Goal: Task Accomplishment & Management: Manage account settings

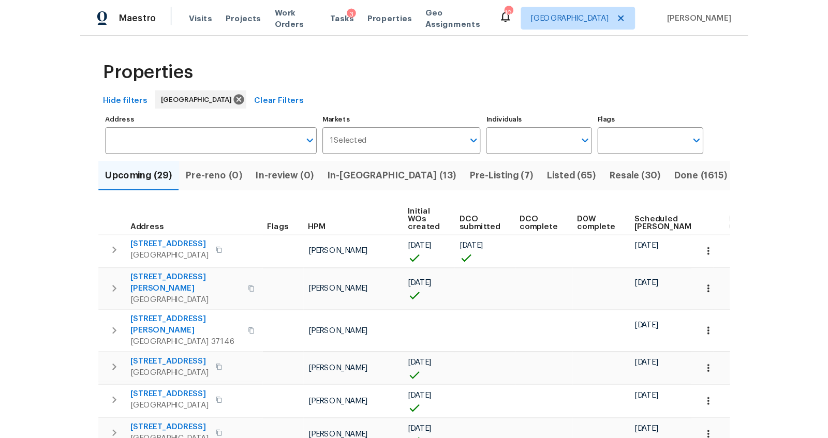
scroll to position [36, 0]
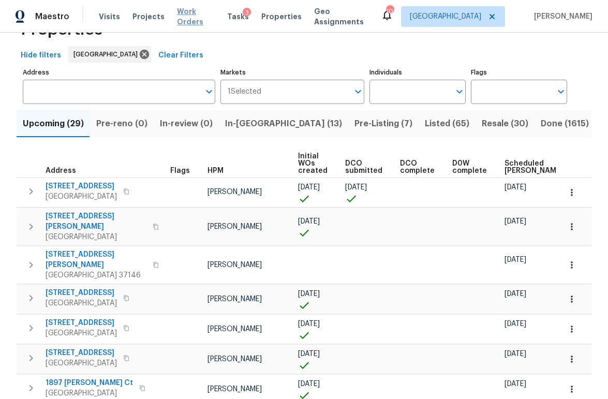
click at [192, 13] on span "Work Orders" at bounding box center [196, 16] width 38 height 21
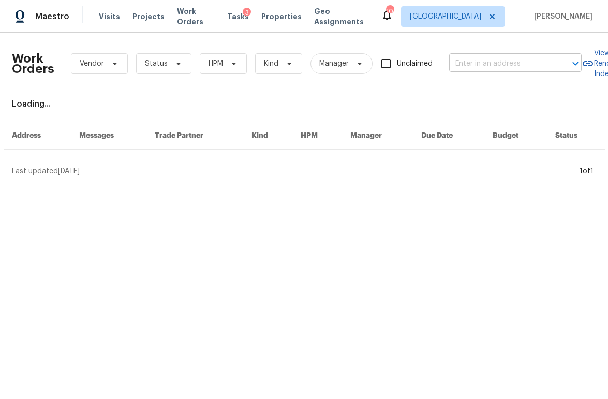
click at [494, 62] on input "text" at bounding box center [500, 64] width 103 height 16
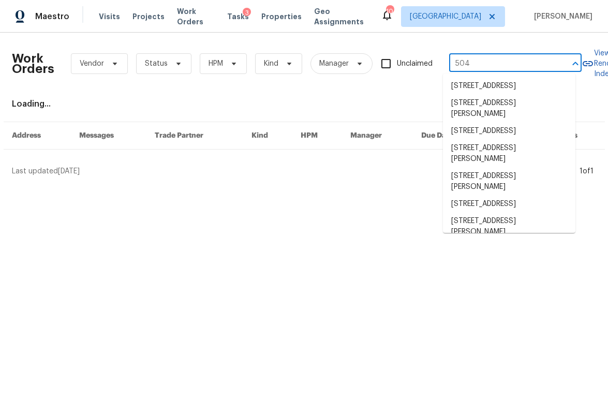
type input "504 o"
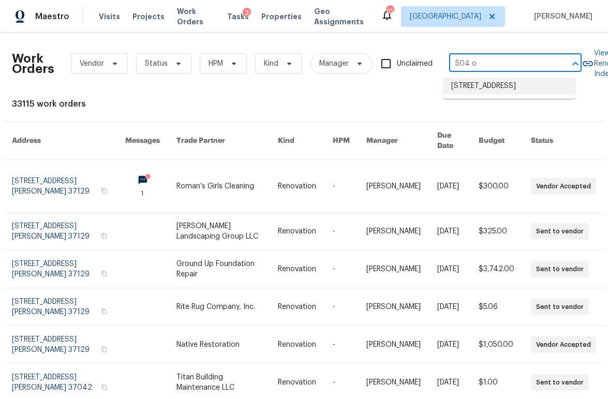
click at [489, 81] on li "504 Overview Ln, Franklin, TN 37064" at bounding box center [509, 86] width 132 height 17
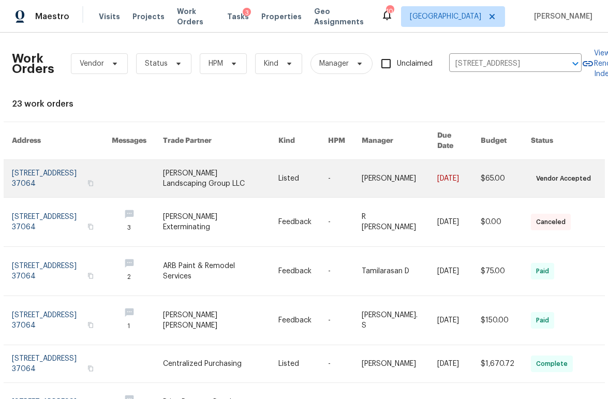
click at [27, 168] on link at bounding box center [62, 178] width 100 height 37
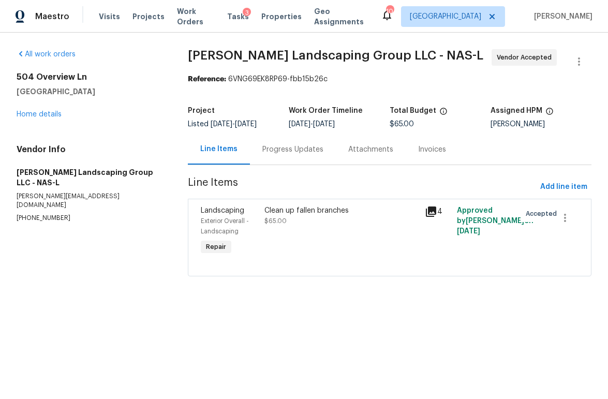
click at [302, 150] on div "Progress Updates" at bounding box center [292, 149] width 61 height 10
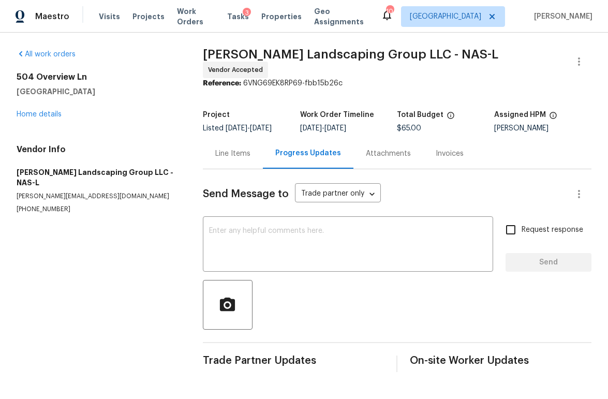
click at [240, 139] on div "Line Items" at bounding box center [233, 153] width 60 height 31
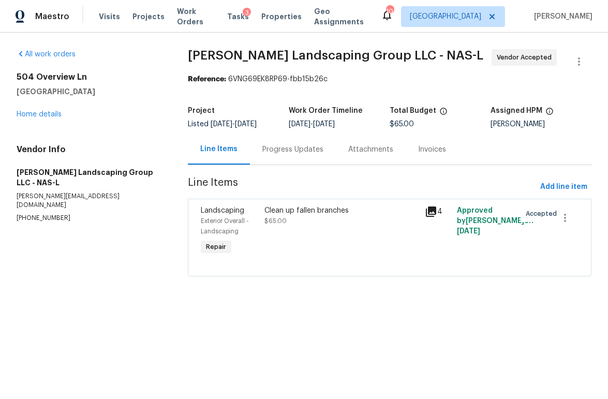
click at [322, 228] on div "Clean up fallen branches $65.00" at bounding box center [341, 231] width 160 height 58
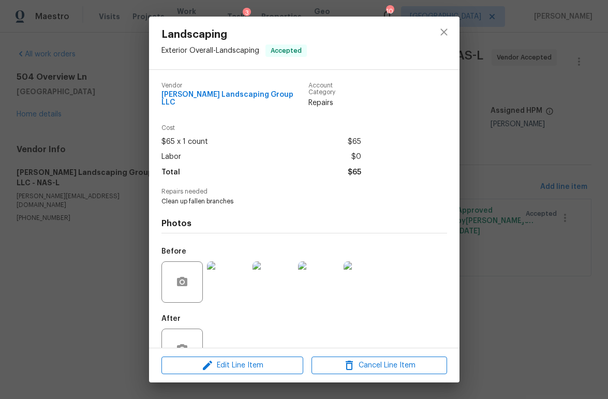
click at [226, 276] on img at bounding box center [227, 281] width 41 height 41
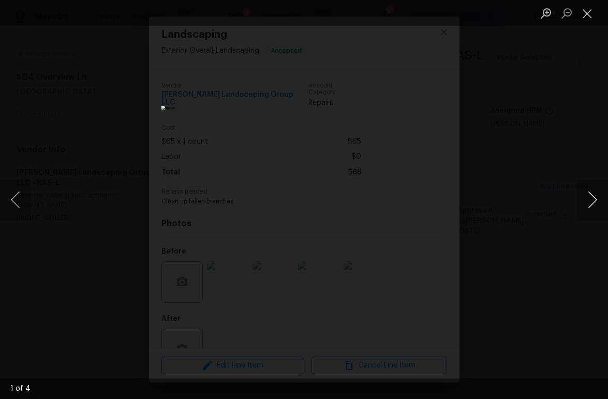
click at [584, 205] on button "Next image" at bounding box center [592, 199] width 31 height 41
click at [583, 205] on button "Next image" at bounding box center [592, 199] width 31 height 41
click at [531, 228] on div "Lightbox" at bounding box center [304, 199] width 608 height 399
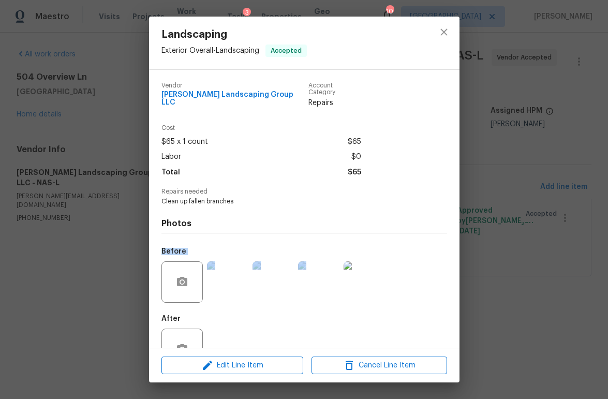
click at [528, 227] on div "Landscaping Exterior Overall - Landscaping Accepted Vendor Sandoval Landscaping…" at bounding box center [304, 199] width 608 height 399
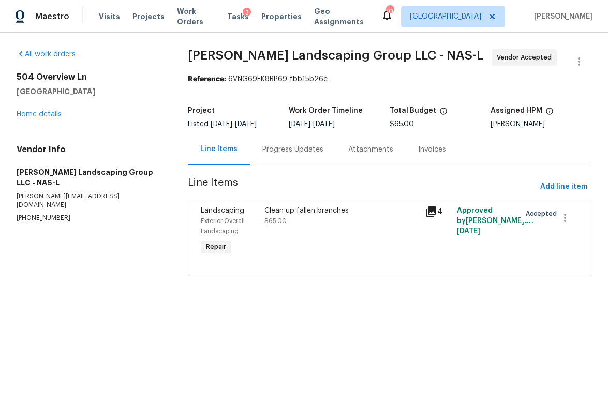
click at [303, 153] on div "Progress Updates" at bounding box center [292, 149] width 61 height 10
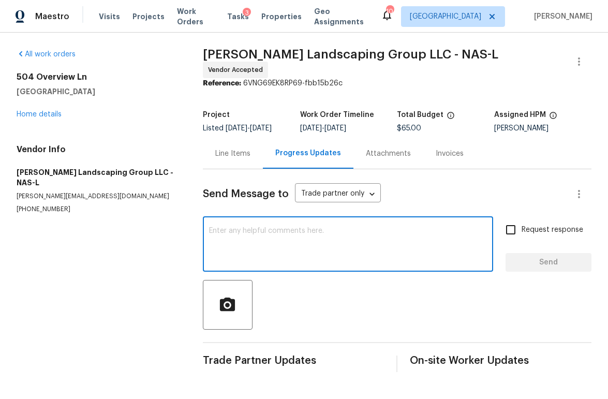
click at [307, 229] on textarea at bounding box center [348, 245] width 278 height 36
click at [267, 222] on div "Hi let me know yhe cost x ​" at bounding box center [348, 245] width 290 height 53
click at [265, 228] on textarea "Hi let me know yhe cost" at bounding box center [348, 245] width 278 height 36
click at [338, 228] on textarea "Hi let me know the cost" at bounding box center [348, 245] width 278 height 36
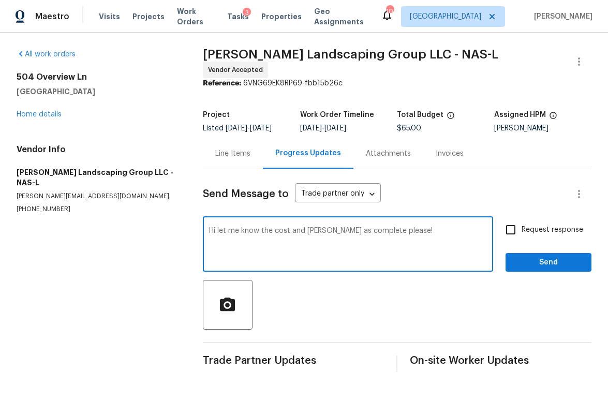
type textarea "Hi let me know the cost and mark as complete please!"
click at [522, 225] on span "Request response" at bounding box center [553, 230] width 62 height 11
click at [518, 221] on input "Request response" at bounding box center [511, 230] width 22 height 22
checkbox input "true"
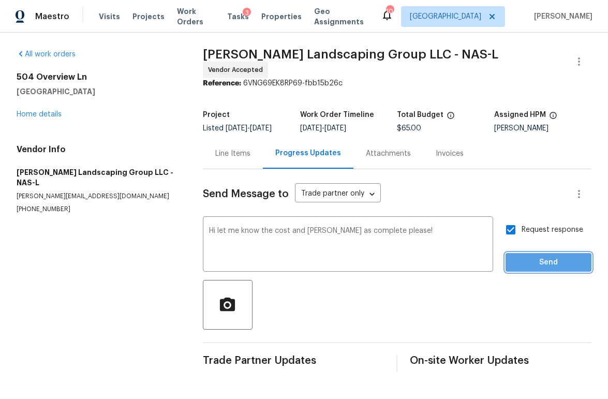
click at [514, 256] on span "Send" at bounding box center [548, 262] width 69 height 13
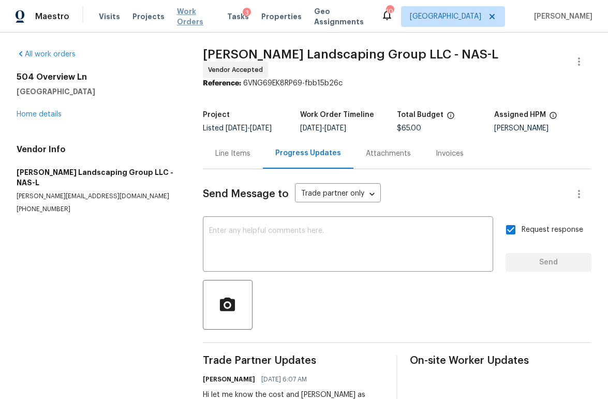
click at [199, 19] on span "Work Orders" at bounding box center [196, 16] width 38 height 21
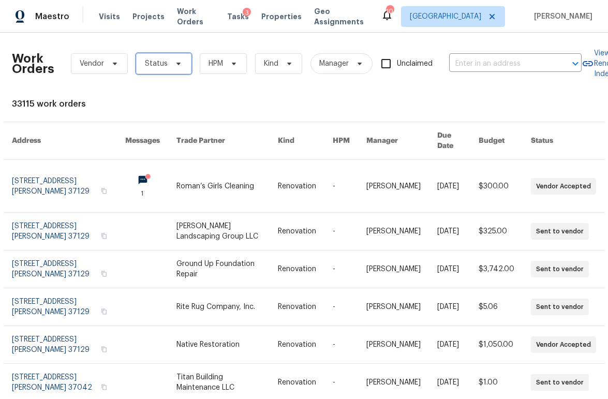
click at [153, 63] on span "Status" at bounding box center [156, 63] width 23 height 10
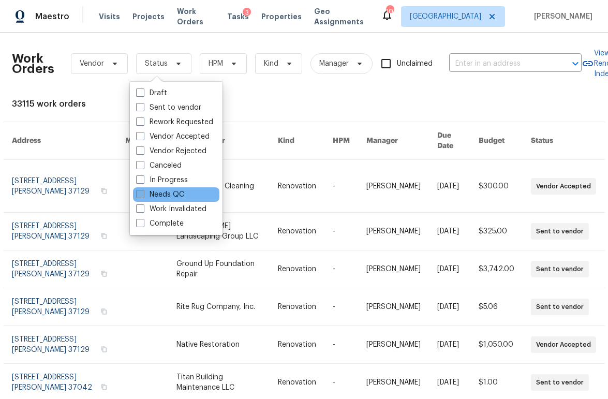
click at [172, 191] on label "Needs QC" at bounding box center [160, 194] width 48 height 10
click at [143, 191] on input "Needs QC" at bounding box center [139, 192] width 7 height 7
checkbox input "true"
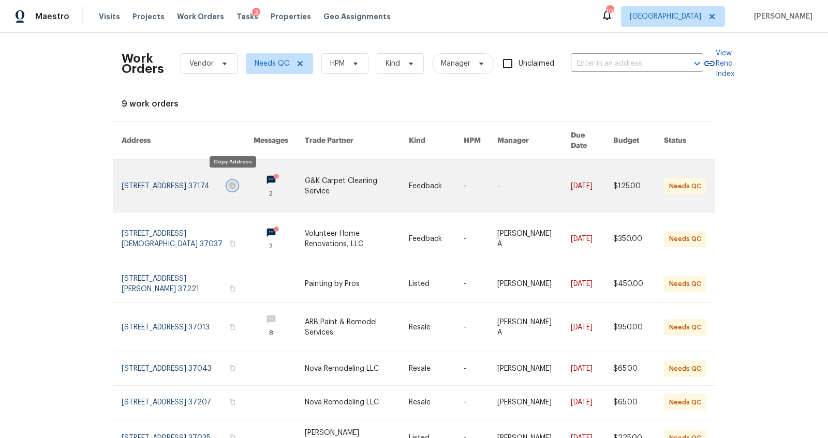
click at [233, 183] on icon "button" at bounding box center [232, 186] width 6 height 6
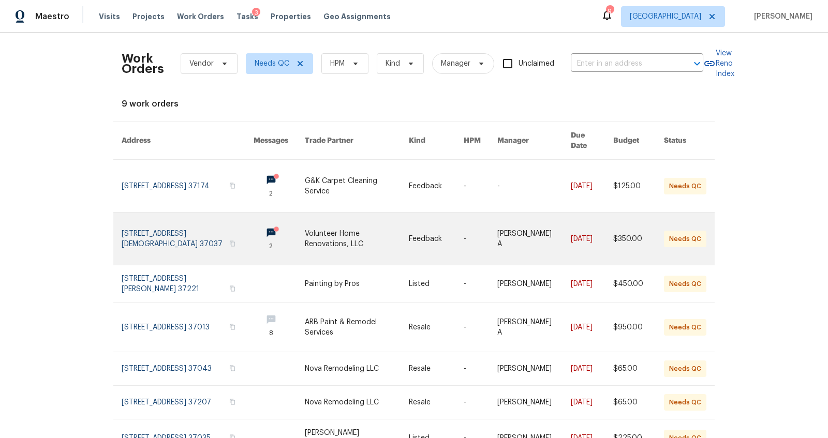
click at [157, 225] on link at bounding box center [188, 239] width 132 height 52
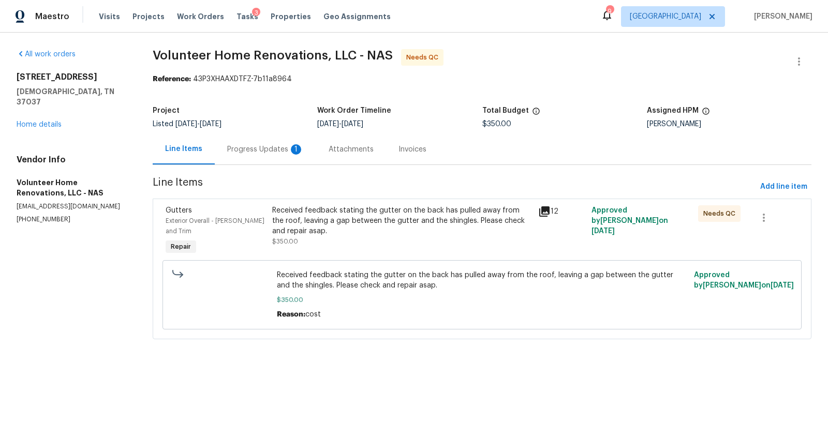
click at [260, 159] on div "Progress Updates 1" at bounding box center [265, 149] width 101 height 31
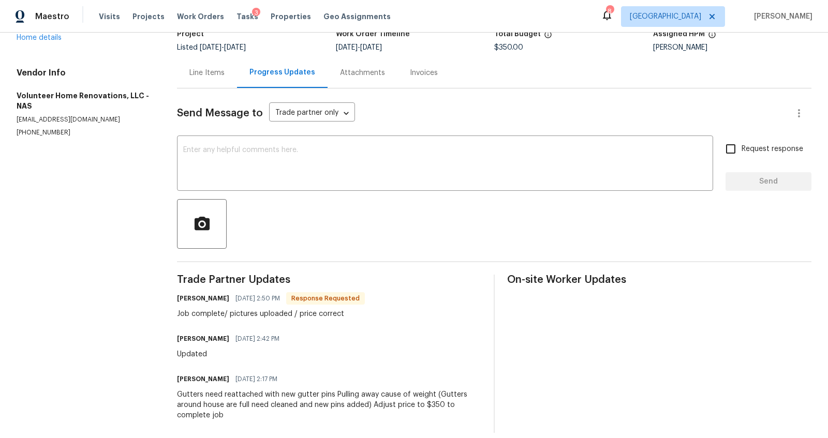
scroll to position [81, 0]
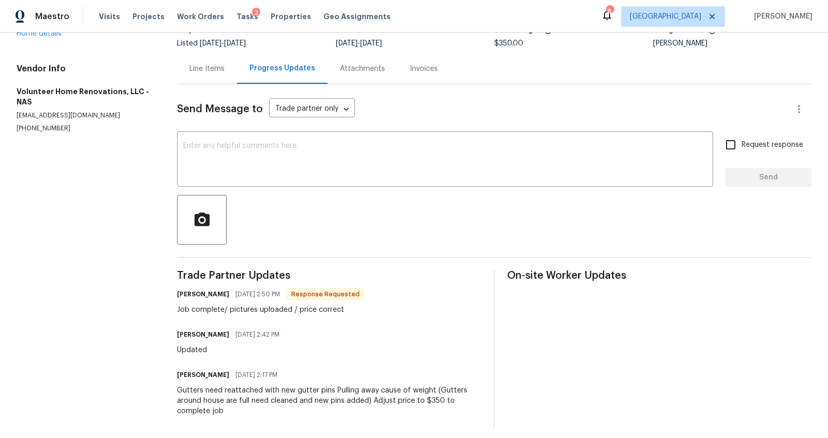
click at [214, 71] on div "Line Items" at bounding box center [206, 69] width 35 height 10
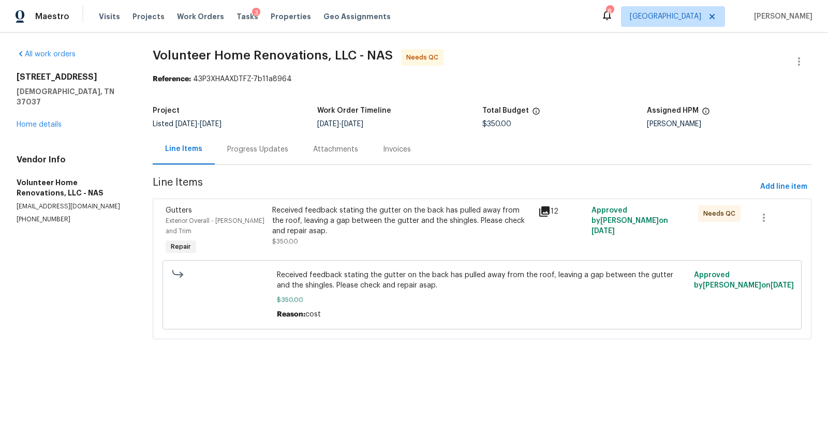
click at [370, 236] on div "Received feedback stating the gutter on the back has pulled away from the roof,…" at bounding box center [402, 225] width 260 height 41
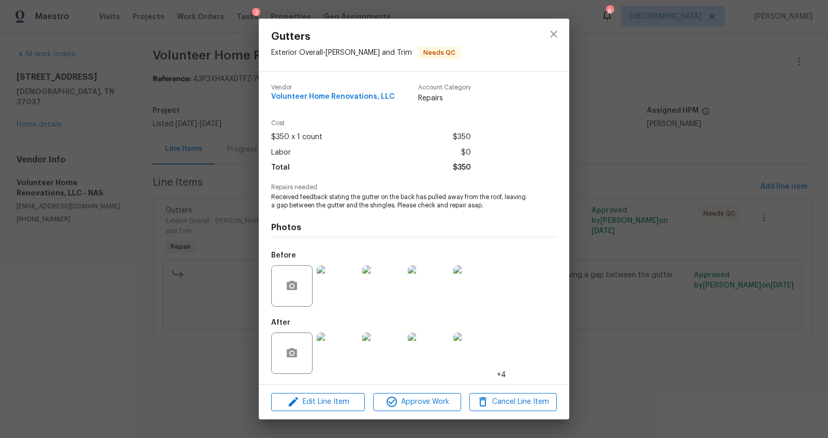
click at [339, 359] on img at bounding box center [337, 353] width 41 height 41
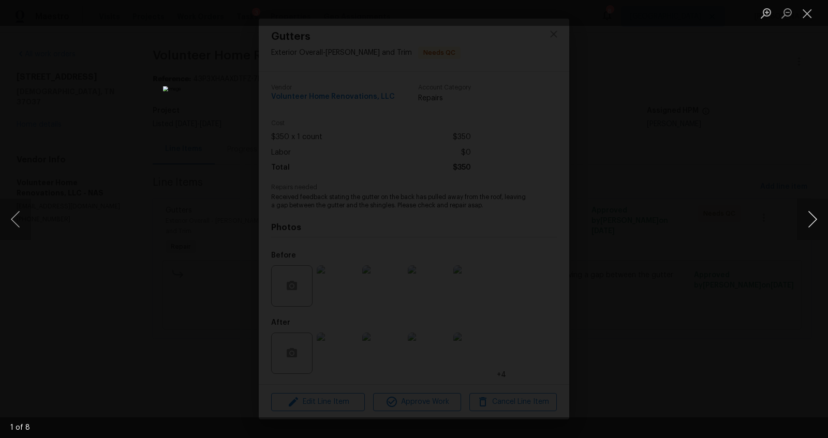
click at [607, 220] on button "Next image" at bounding box center [812, 219] width 31 height 41
click at [607, 221] on button "Next image" at bounding box center [812, 219] width 31 height 41
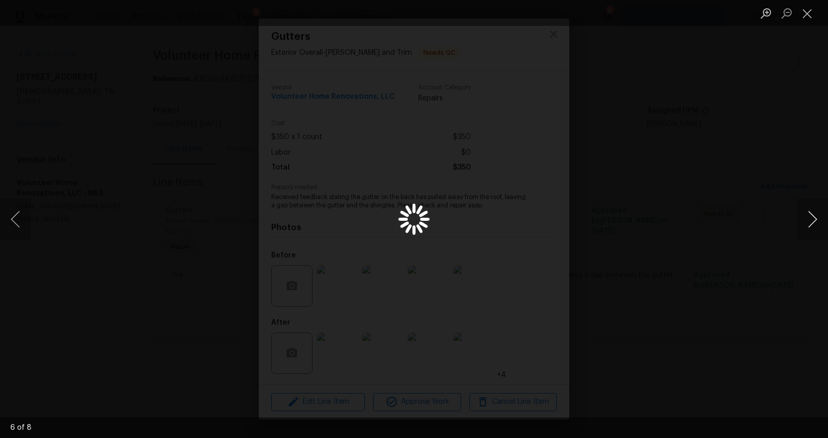
click at [607, 221] on button "Next image" at bounding box center [812, 219] width 31 height 41
click at [607, 266] on div "Lightbox" at bounding box center [414, 219] width 828 height 438
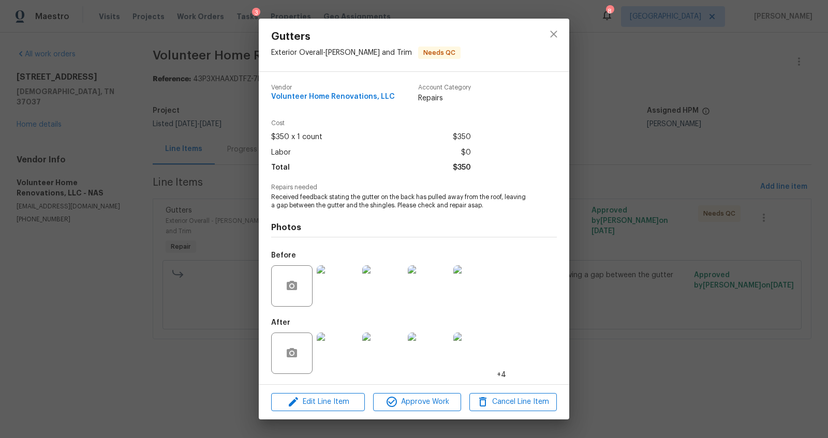
click at [607, 295] on div "Gutters Exterior Overall - Eaves and Trim Needs QC Vendor Volunteer Home Renova…" at bounding box center [414, 219] width 828 height 438
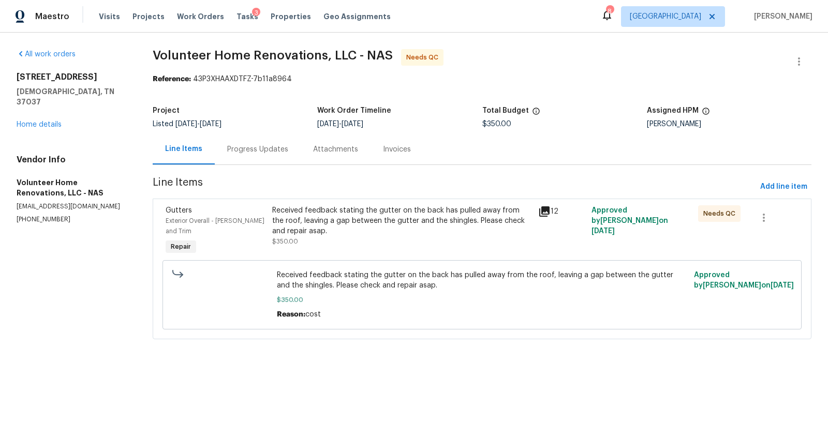
click at [320, 227] on div "Received feedback stating the gutter on the back has pulled away from the roof,…" at bounding box center [402, 220] width 260 height 31
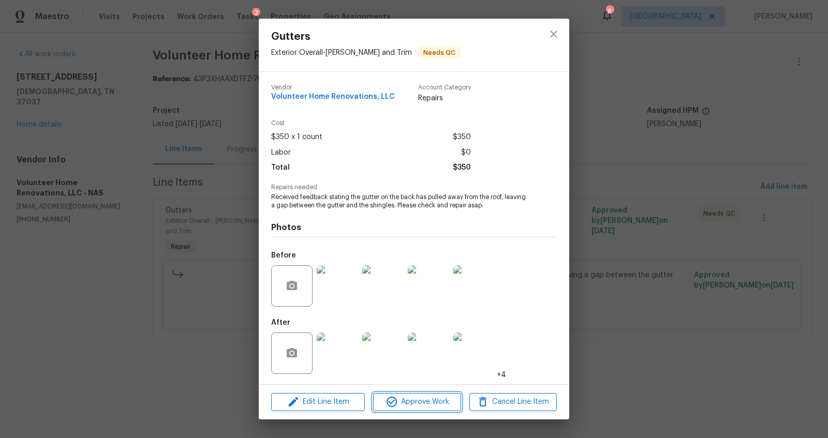
click at [404, 398] on span "Approve Work" at bounding box center [416, 402] width 81 height 13
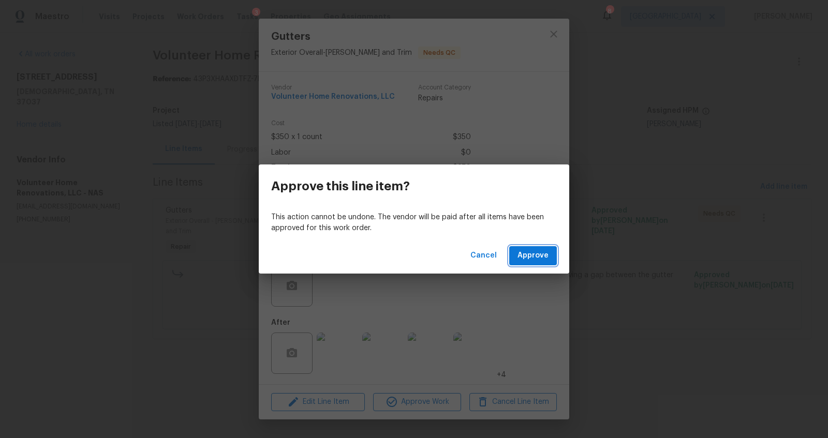
click at [520, 258] on span "Approve" at bounding box center [532, 255] width 31 height 13
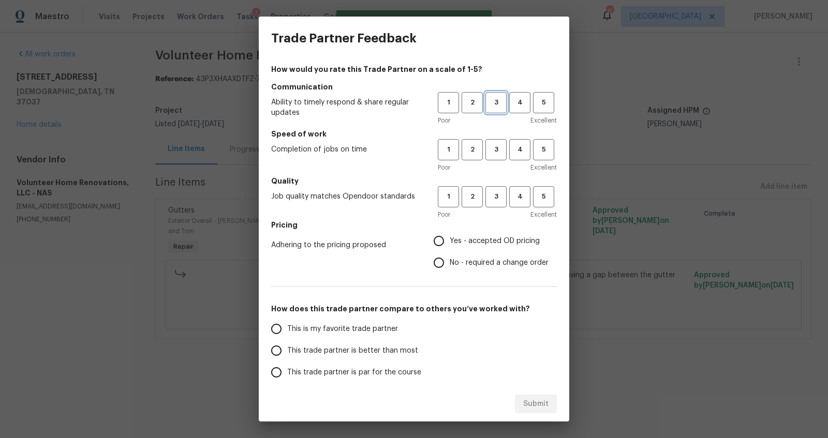
click at [486, 99] on span "3" at bounding box center [495, 103] width 19 height 12
click at [513, 101] on span "4" at bounding box center [519, 103] width 19 height 12
click at [510, 157] on button "4" at bounding box center [519, 149] width 21 height 21
drag, startPoint x: 510, startPoint y: 197, endPoint x: 491, endPoint y: 233, distance: 40.7
click at [510, 197] on span "4" at bounding box center [519, 197] width 19 height 12
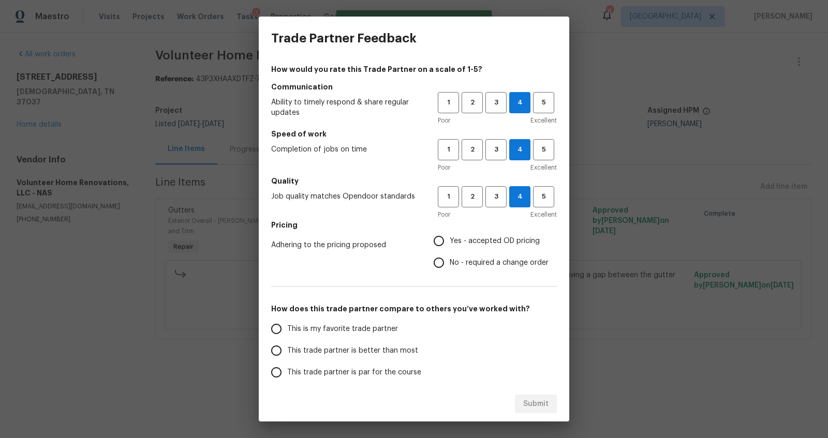
click at [486, 243] on span "Yes - accepted OD pricing" at bounding box center [495, 241] width 90 height 11
click at [450, 243] on input "Yes - accepted OD pricing" at bounding box center [439, 241] width 22 height 22
radio input "true"
click at [346, 352] on span "This trade partner is better than most" at bounding box center [352, 351] width 131 height 11
click at [287, 352] on input "This trade partner is better than most" at bounding box center [276, 351] width 22 height 22
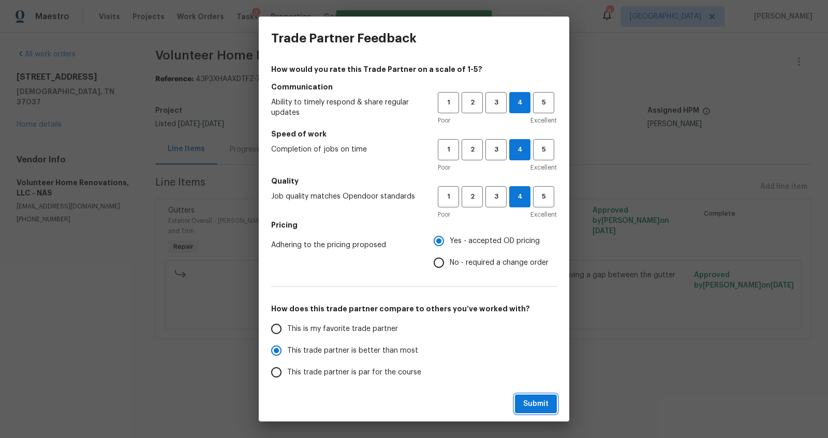
click at [535, 398] on span "Submit" at bounding box center [535, 404] width 25 height 13
radio input "true"
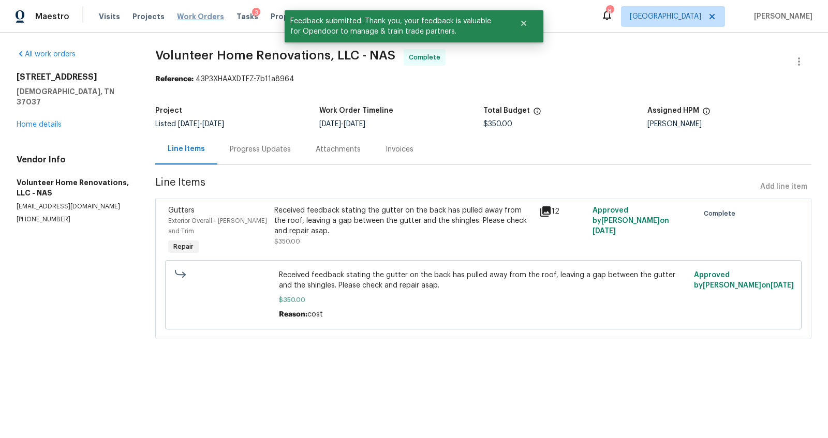
click at [197, 17] on span "Work Orders" at bounding box center [200, 16] width 47 height 10
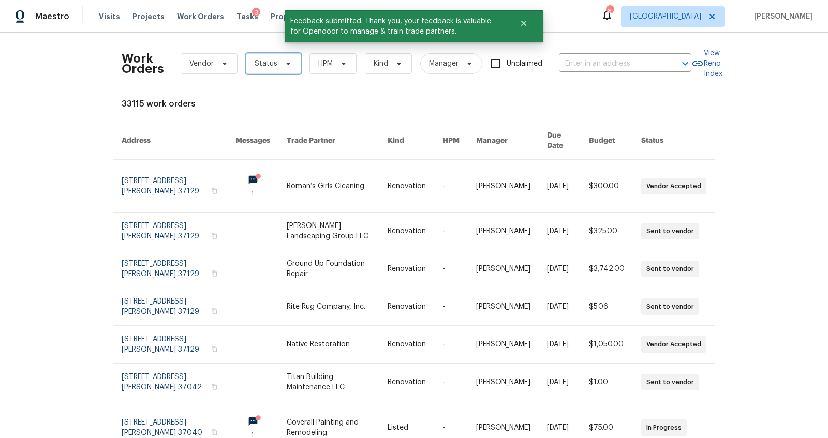
click at [284, 64] on icon at bounding box center [288, 63] width 8 height 8
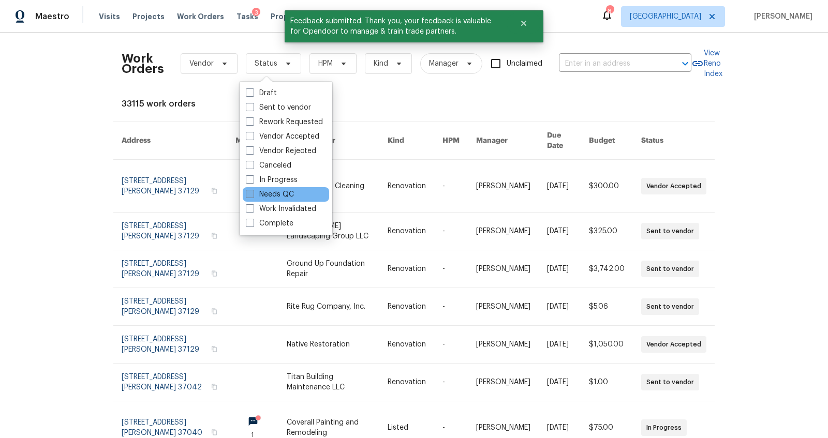
click at [282, 189] on label "Needs QC" at bounding box center [270, 194] width 48 height 10
click at [252, 189] on input "Needs QC" at bounding box center [249, 192] width 7 height 7
checkbox input "true"
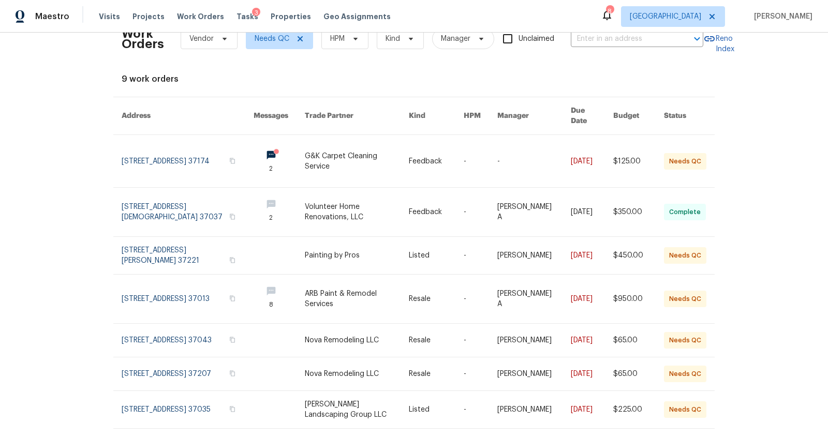
scroll to position [96, 0]
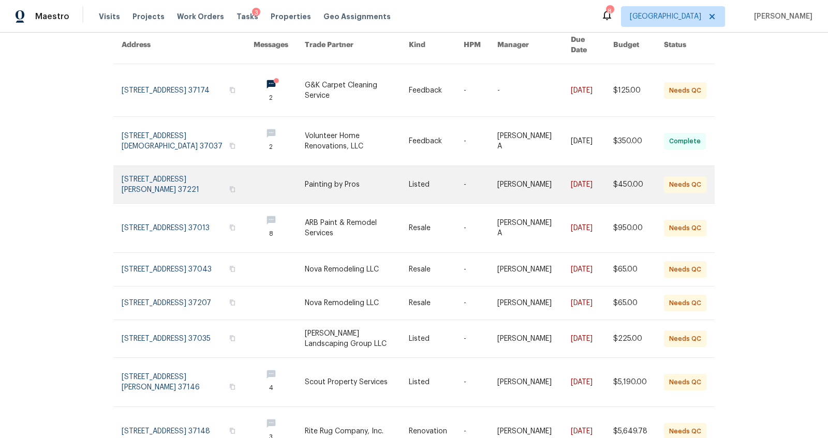
click at [165, 167] on link at bounding box center [188, 184] width 132 height 37
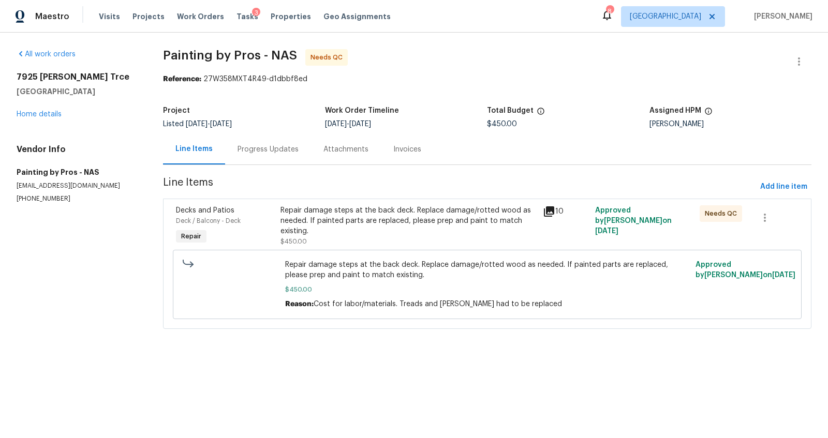
click at [349, 226] on div "Repair damage steps at the back deck. Replace damage/rotted wood as needed. If …" at bounding box center [408, 220] width 256 height 31
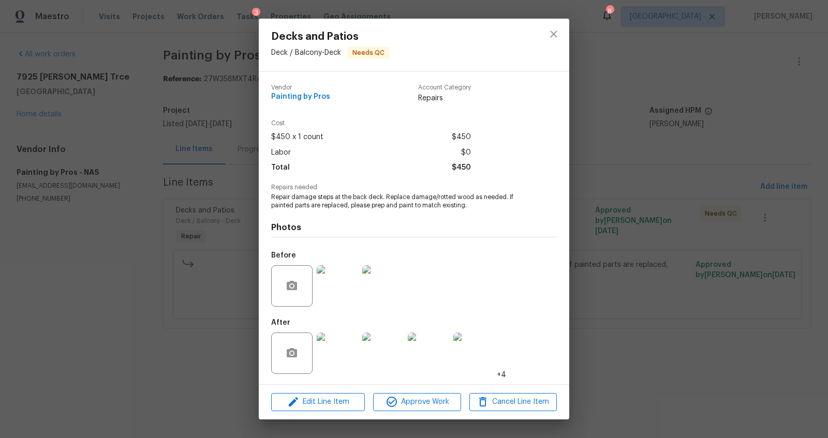
click at [326, 346] on img at bounding box center [337, 353] width 41 height 41
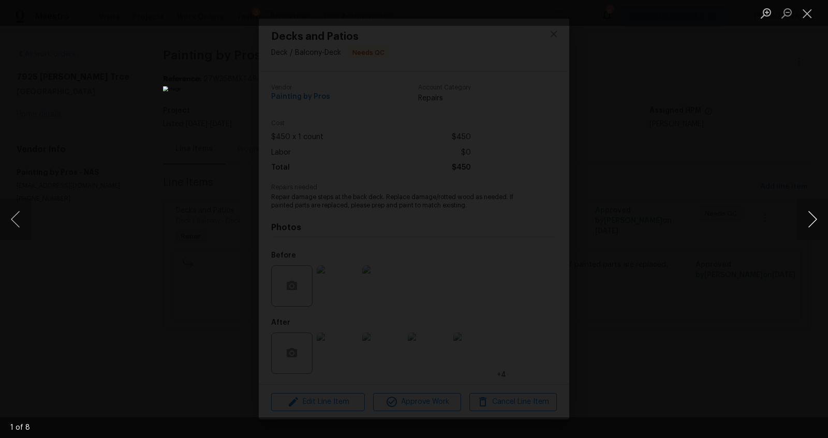
click at [607, 223] on button "Next image" at bounding box center [812, 219] width 31 height 41
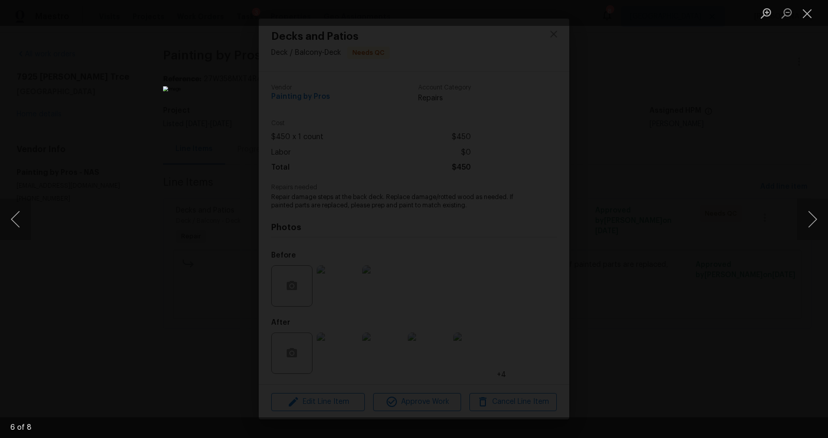
drag, startPoint x: 702, startPoint y: 275, endPoint x: 711, endPoint y: 272, distance: 9.8
click at [607, 275] on div "Lightbox" at bounding box center [414, 219] width 828 height 438
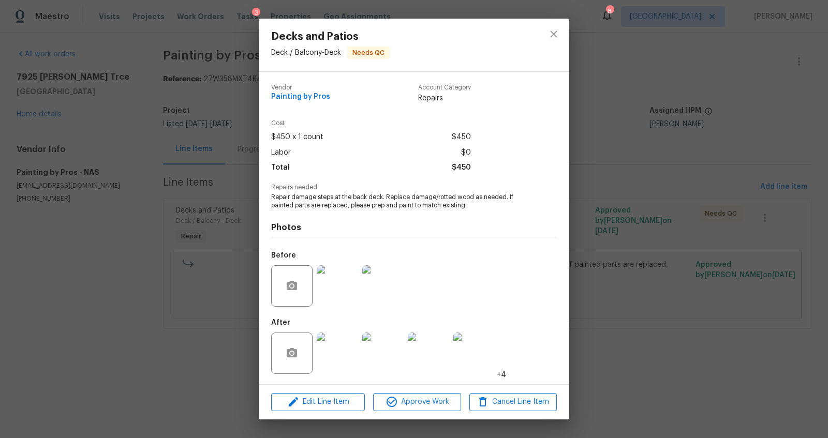
click at [344, 282] on img at bounding box center [337, 285] width 41 height 41
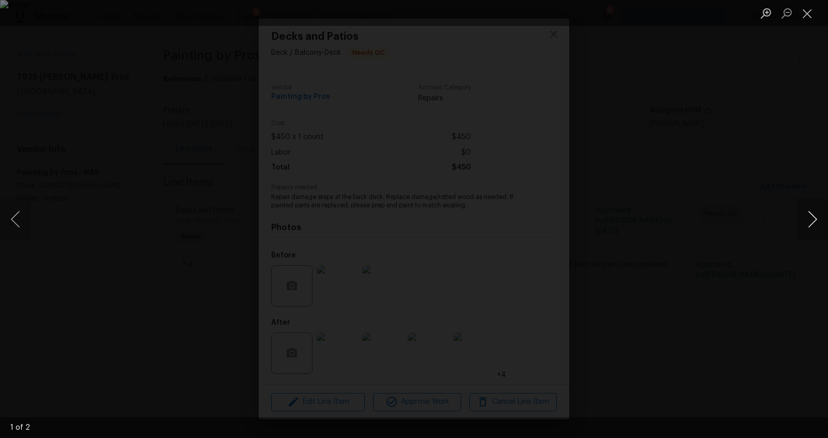
click at [607, 222] on button "Next image" at bounding box center [812, 219] width 31 height 41
click at [607, 225] on button "Next image" at bounding box center [812, 219] width 31 height 41
click at [607, 316] on div "Lightbox" at bounding box center [414, 219] width 828 height 438
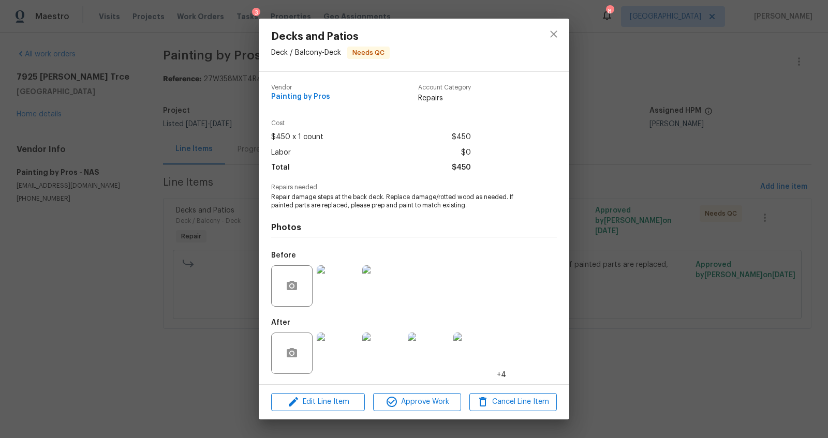
click at [338, 355] on img at bounding box center [337, 353] width 41 height 41
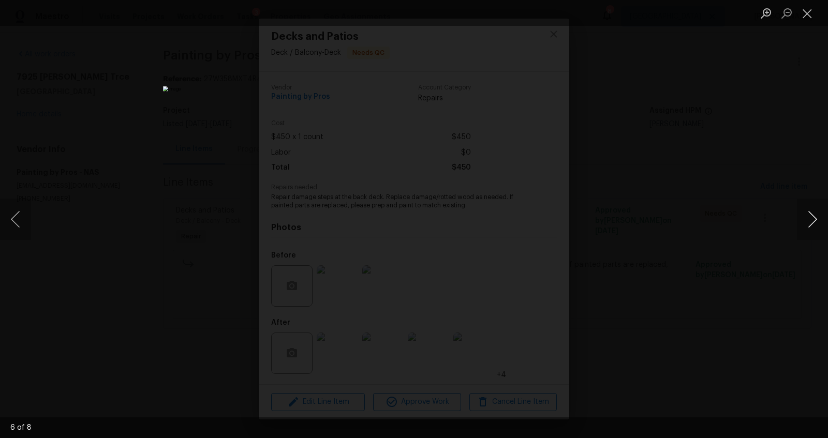
click at [607, 221] on button "Next image" at bounding box center [812, 219] width 31 height 41
click at [607, 290] on div "Lightbox" at bounding box center [414, 219] width 828 height 438
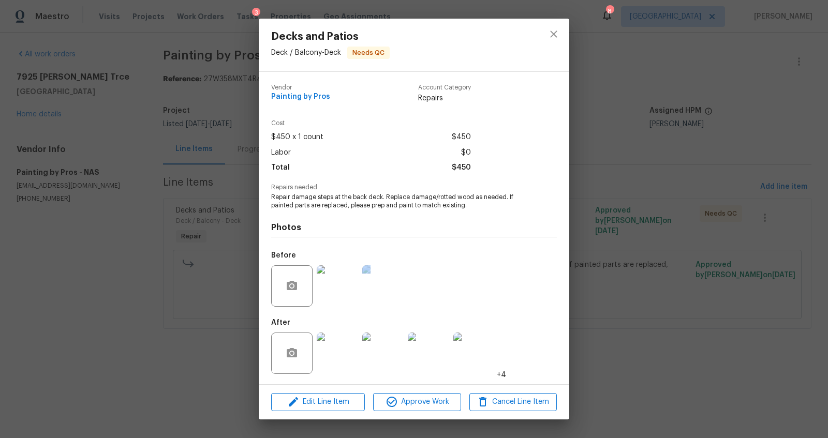
click at [607, 290] on div "Decks and Patios Deck / Balcony - Deck Needs QC Vendor Painting by Pros Account…" at bounding box center [414, 219] width 828 height 438
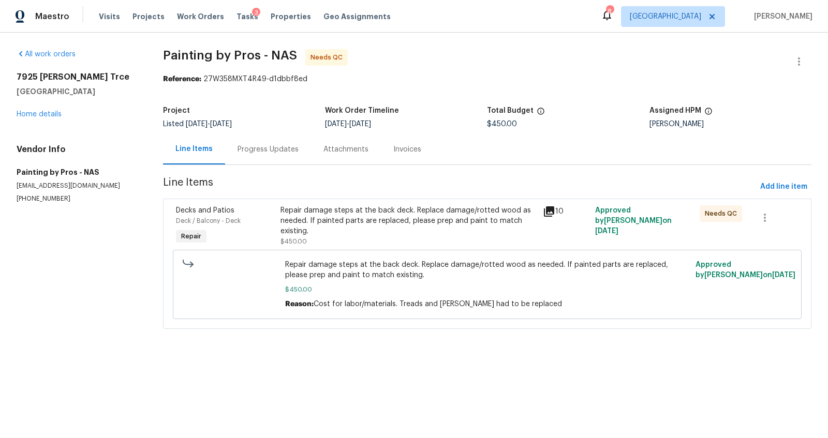
click at [371, 227] on div "Repair damage steps at the back deck. Replace damage/rotted wood as needed. If …" at bounding box center [408, 220] width 256 height 31
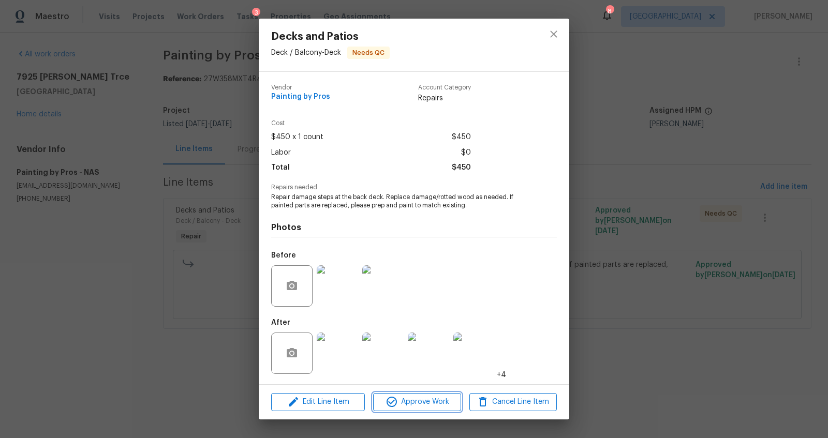
click at [424, 398] on span "Approve Work" at bounding box center [416, 402] width 81 height 13
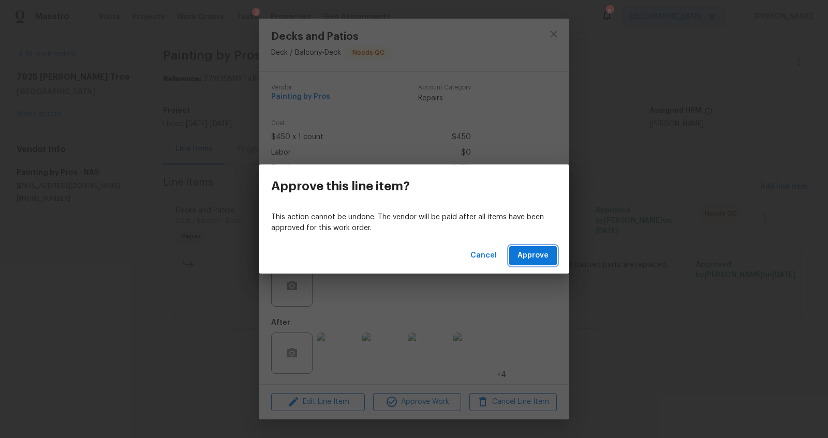
click at [533, 253] on span "Approve" at bounding box center [532, 255] width 31 height 13
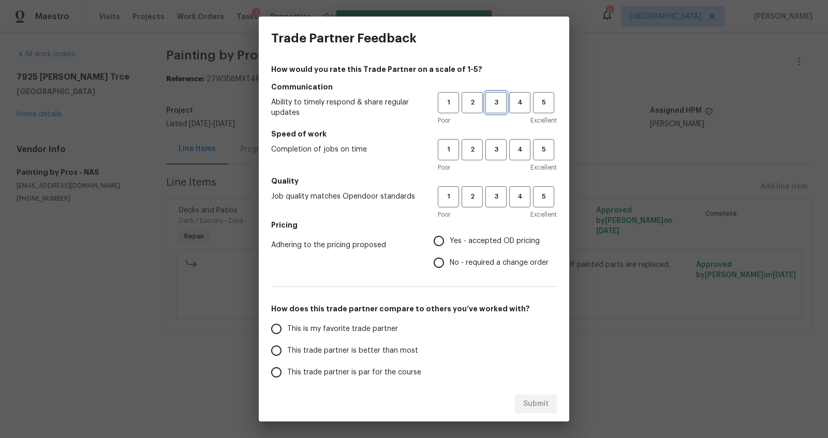
click at [487, 100] on span "3" at bounding box center [495, 103] width 19 height 12
drag, startPoint x: 493, startPoint y: 153, endPoint x: 484, endPoint y: 189, distance: 37.8
click at [492, 153] on span "3" at bounding box center [495, 150] width 19 height 12
click at [485, 206] on button "3" at bounding box center [495, 196] width 21 height 21
click at [471, 239] on span "Yes - accepted OD pricing" at bounding box center [495, 241] width 90 height 11
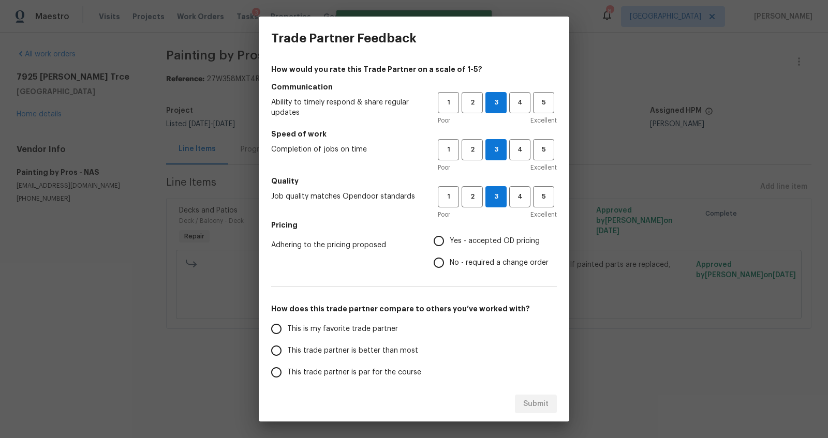
click at [450, 239] on input "Yes - accepted OD pricing" at bounding box center [439, 241] width 22 height 22
radio input "true"
click at [319, 350] on span "This trade partner is better than most" at bounding box center [352, 351] width 131 height 11
click at [287, 350] on input "This trade partner is better than most" at bounding box center [276, 351] width 22 height 22
click at [528, 396] on button "Submit" at bounding box center [536, 404] width 42 height 19
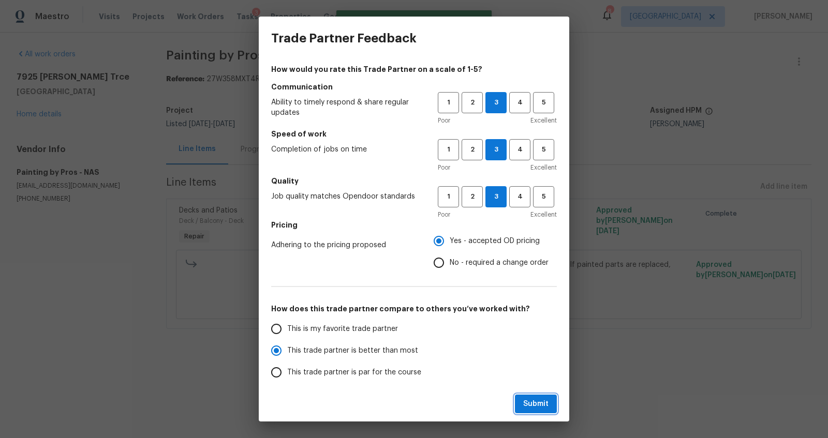
radio input "true"
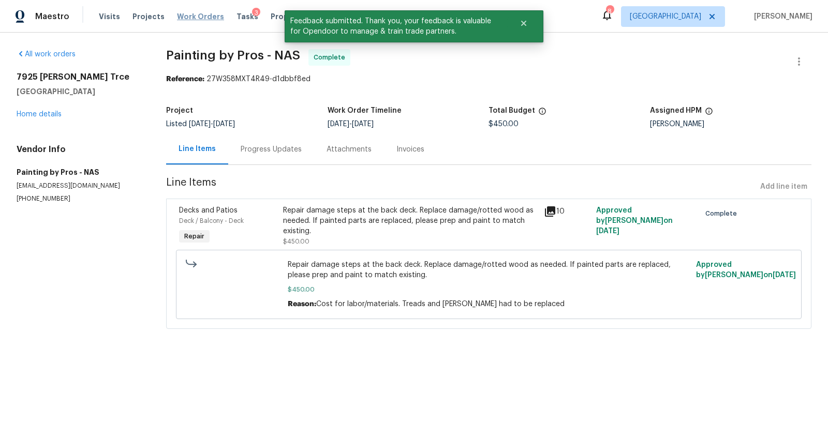
click at [192, 11] on span "Work Orders" at bounding box center [200, 16] width 47 height 10
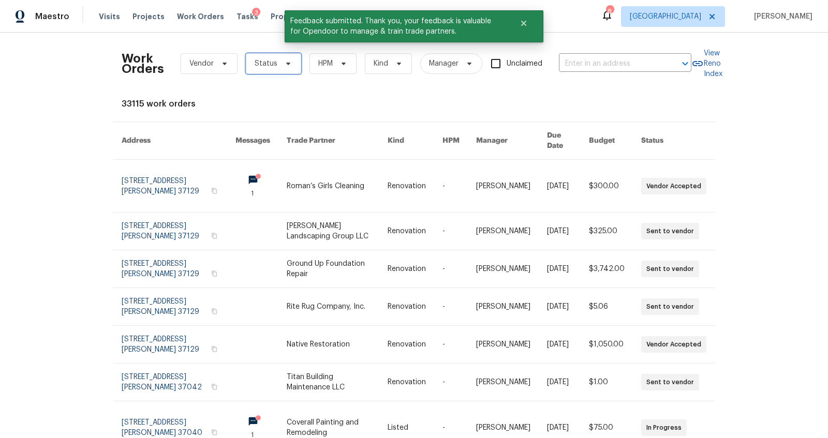
click at [270, 53] on span "Status" at bounding box center [273, 63] width 55 height 21
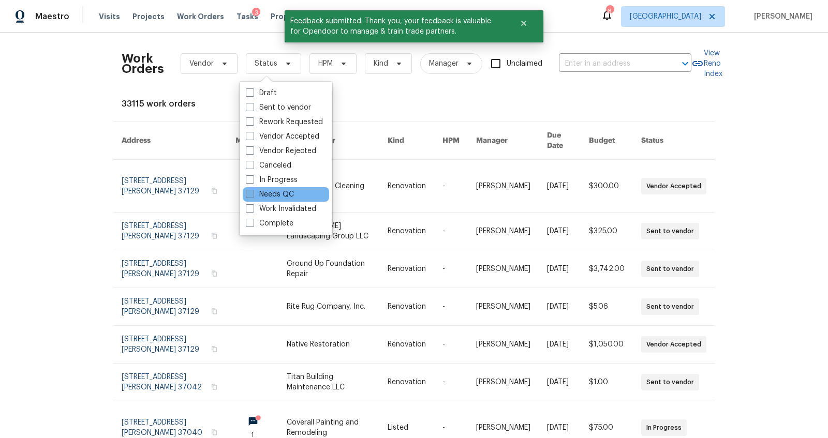
click at [271, 196] on label "Needs QC" at bounding box center [270, 194] width 48 height 10
click at [252, 196] on input "Needs QC" at bounding box center [249, 192] width 7 height 7
checkbox input "true"
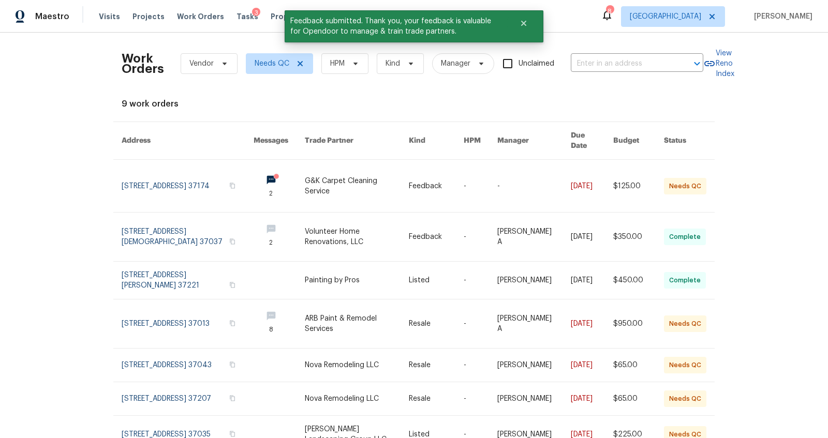
click at [77, 213] on div "Work Orders Vendor Needs QC HPM Kind Manager Unclaimed ​ View Reno Index 9 work…" at bounding box center [414, 236] width 828 height 406
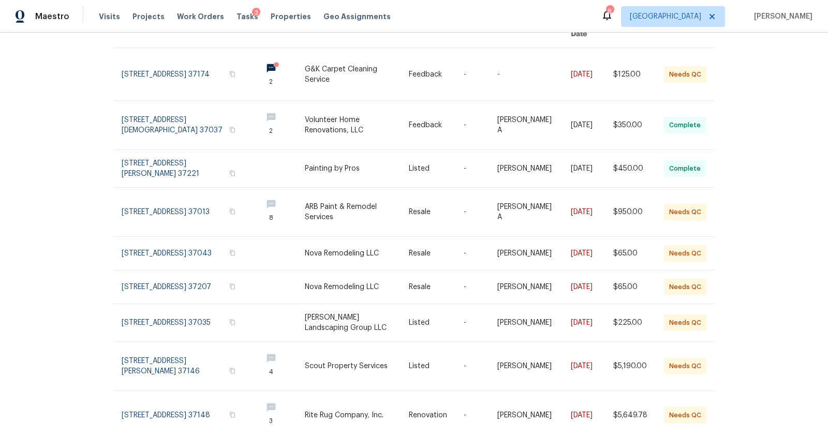
scroll to position [115, 0]
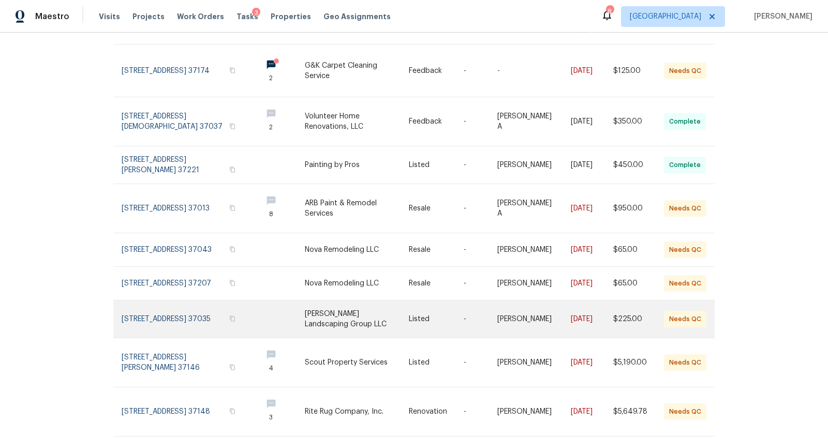
click at [180, 317] on link at bounding box center [188, 319] width 132 height 37
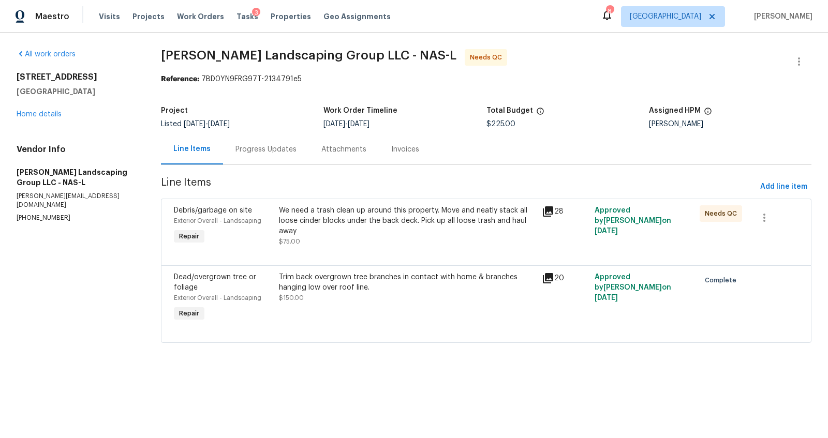
click at [257, 153] on div "Progress Updates" at bounding box center [265, 149] width 61 height 10
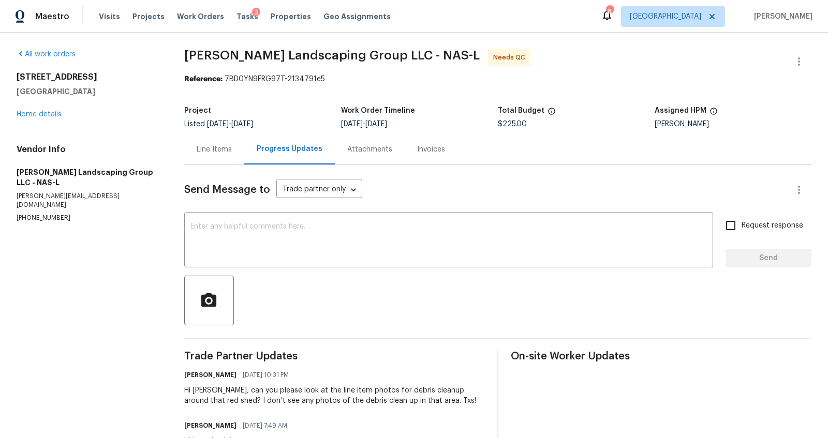
click at [212, 142] on div "Line Items" at bounding box center [214, 149] width 60 height 31
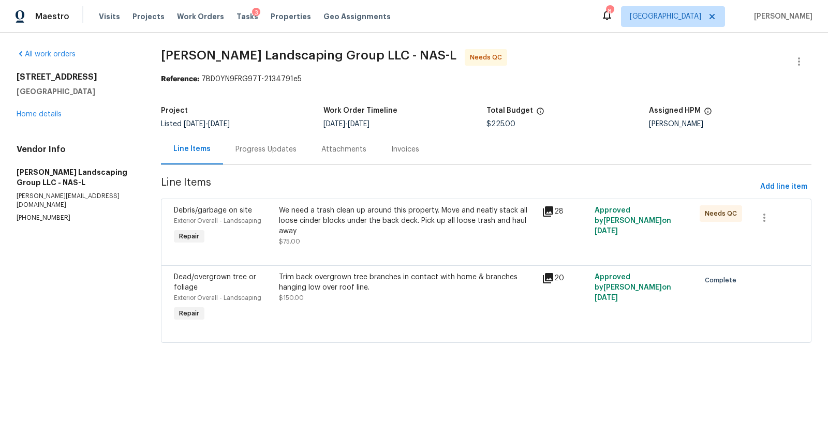
click at [342, 218] on div "We need a trash clean up around this property. Move and neatly stack all loose …" at bounding box center [407, 220] width 257 height 31
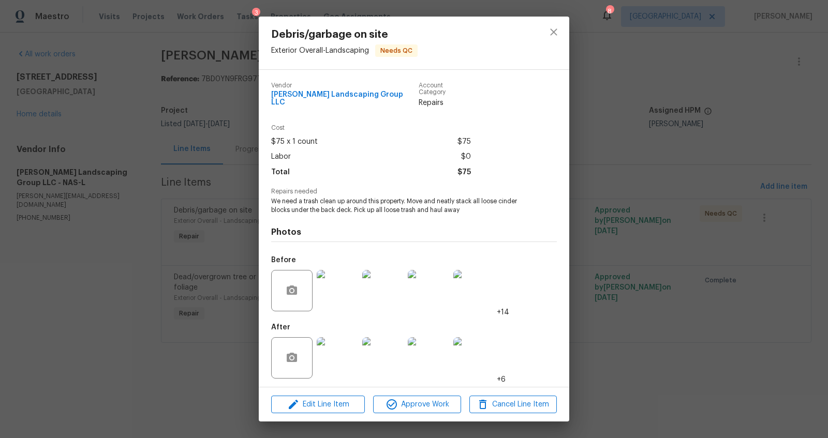
click at [338, 350] on img at bounding box center [337, 357] width 41 height 41
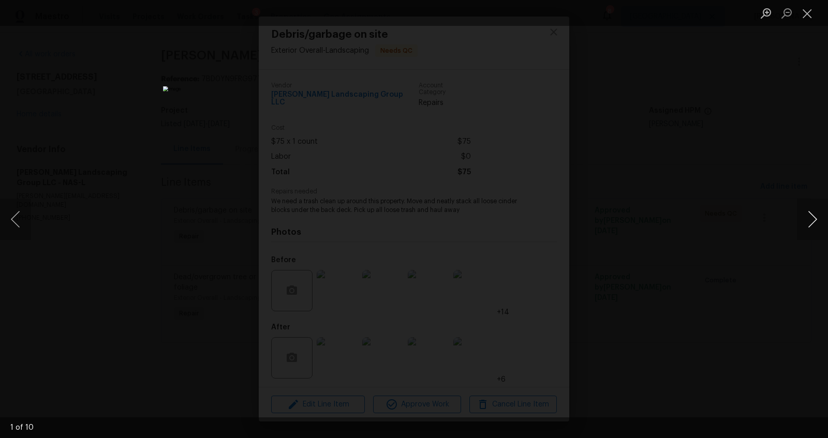
click at [607, 219] on button "Next image" at bounding box center [812, 219] width 31 height 41
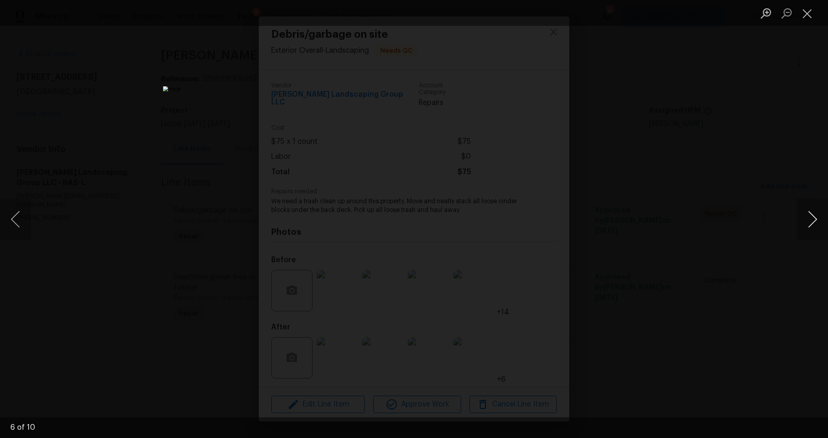
click at [607, 219] on button "Next image" at bounding box center [812, 219] width 31 height 41
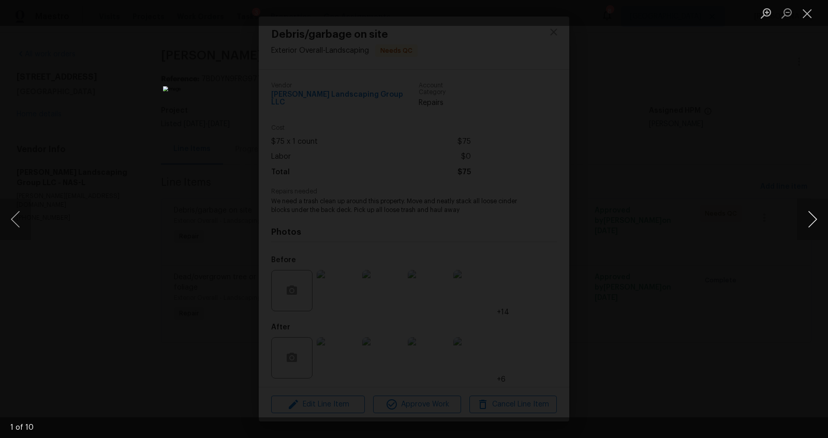
click at [607, 219] on button "Next image" at bounding box center [812, 219] width 31 height 41
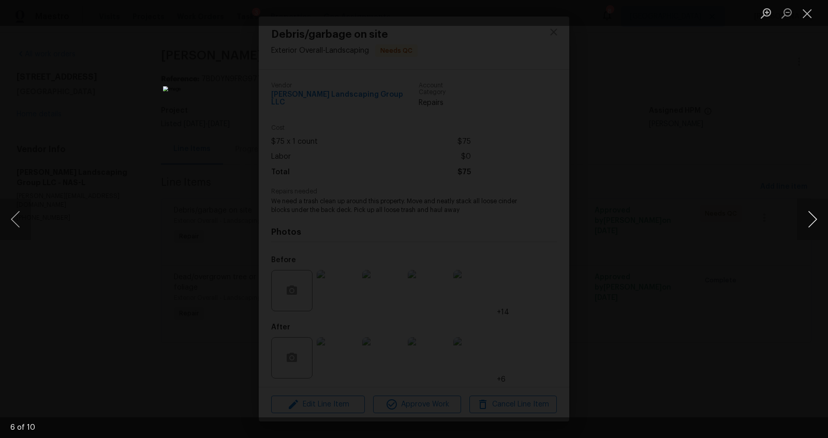
click at [607, 219] on button "Next image" at bounding box center [812, 219] width 31 height 41
click at [607, 265] on div "Lightbox" at bounding box center [414, 219] width 828 height 438
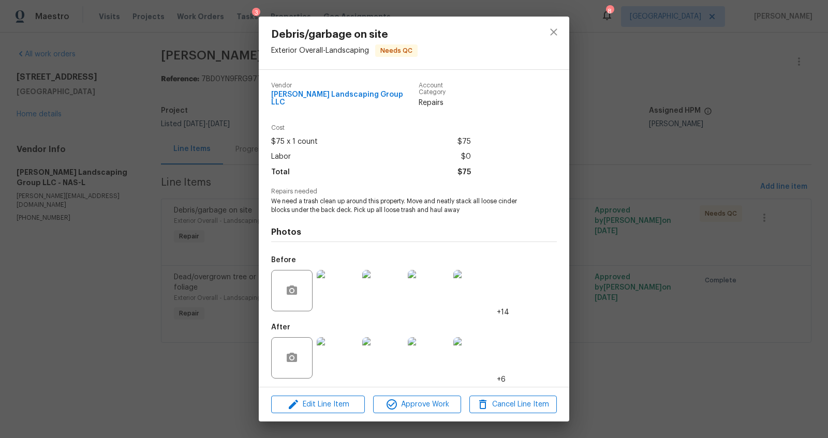
click at [328, 289] on img at bounding box center [337, 290] width 41 height 41
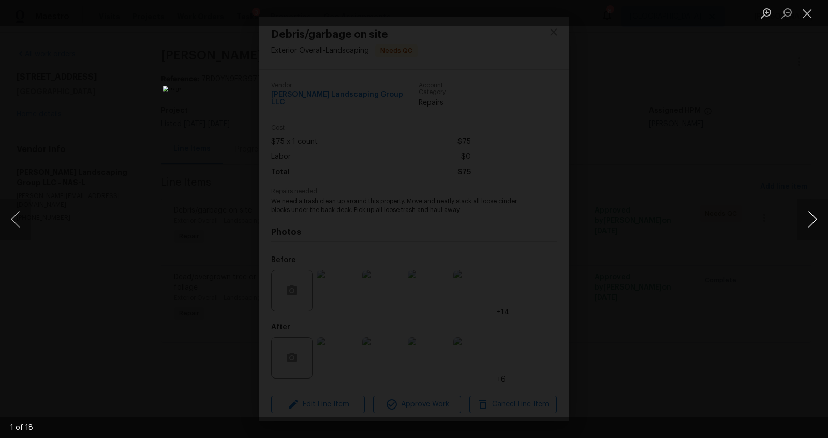
click at [607, 224] on button "Next image" at bounding box center [812, 219] width 31 height 41
click at [607, 225] on button "Next image" at bounding box center [812, 219] width 31 height 41
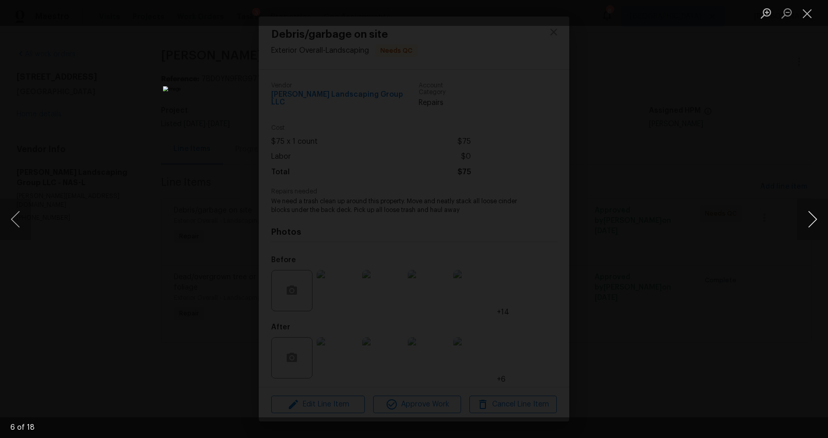
click at [607, 225] on button "Next image" at bounding box center [812, 219] width 31 height 41
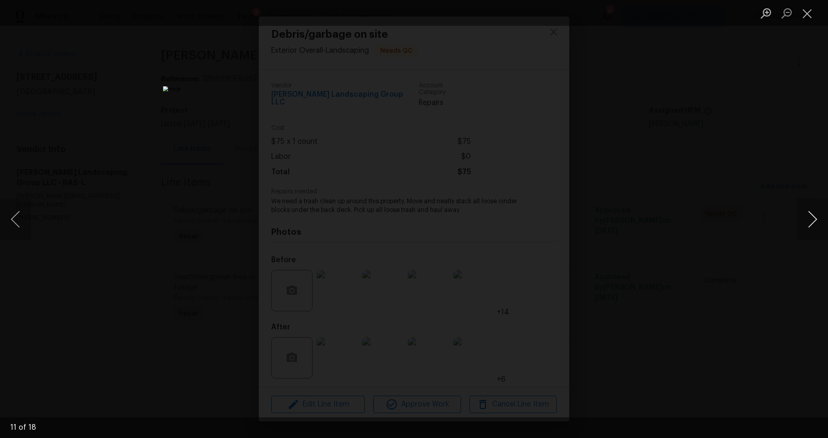
click at [607, 225] on button "Next image" at bounding box center [812, 219] width 31 height 41
click at [607, 266] on div "Lightbox" at bounding box center [414, 219] width 828 height 438
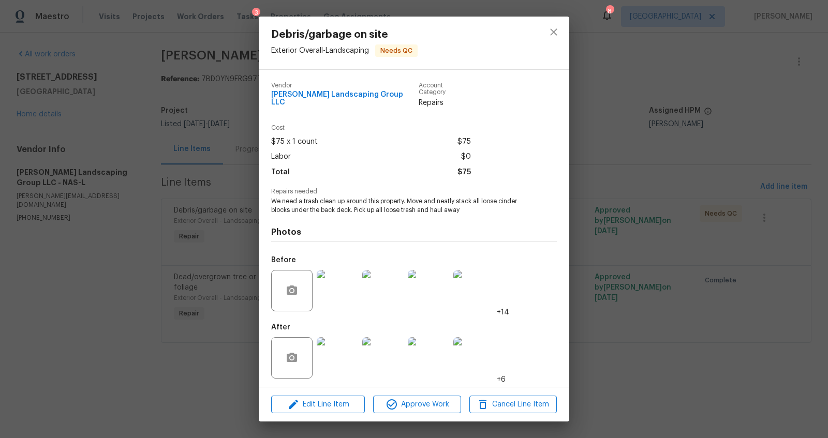
click at [607, 266] on div "Debris/garbage on site Exterior Overall - Landscaping Needs QC Vendor Sandoval …" at bounding box center [414, 219] width 828 height 438
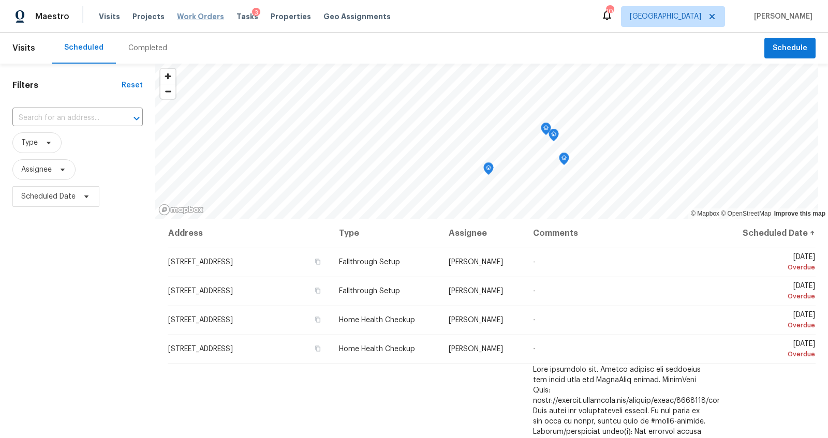
drag, startPoint x: 0, startPoint y: 0, endPoint x: 186, endPoint y: 18, distance: 186.6
click at [186, 18] on span "Work Orders" at bounding box center [200, 16] width 47 height 10
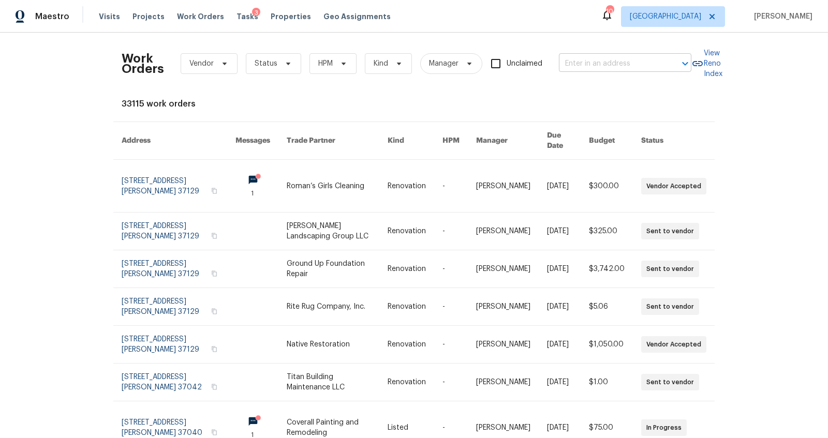
click at [578, 68] on input "text" at bounding box center [610, 64] width 103 height 16
paste input "[STREET_ADDRESS]"
type input "[STREET_ADDRESS]"
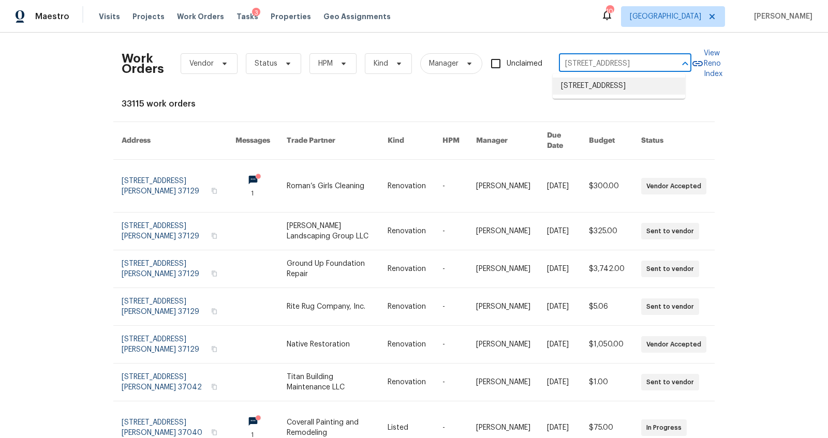
click at [577, 86] on li "[STREET_ADDRESS]" at bounding box center [619, 86] width 132 height 17
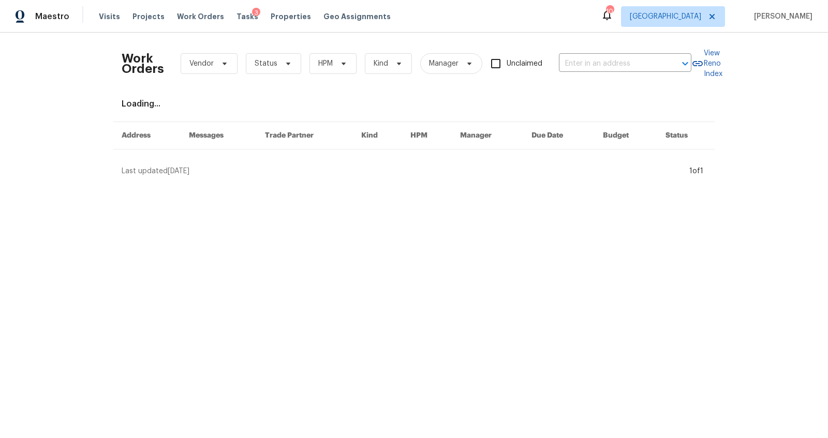
type input "[STREET_ADDRESS]"
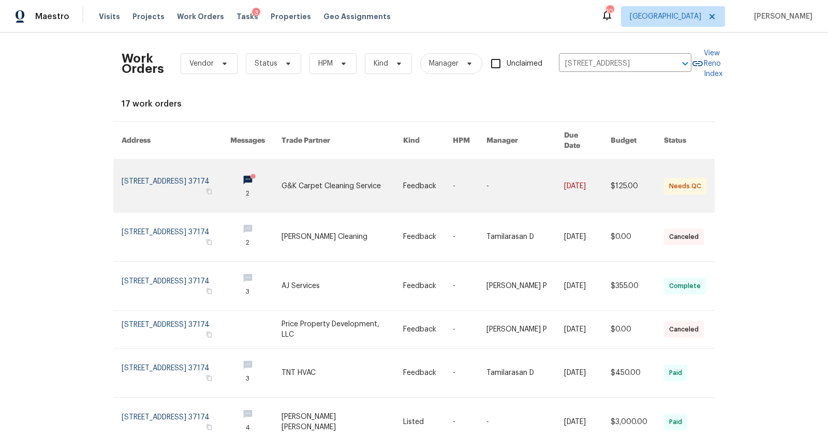
click at [178, 167] on link at bounding box center [176, 186] width 109 height 52
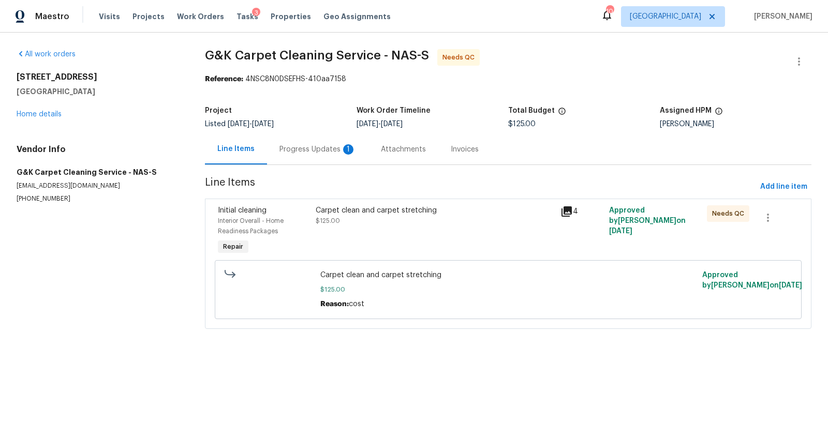
click at [316, 145] on div "Progress Updates 1" at bounding box center [317, 149] width 77 height 10
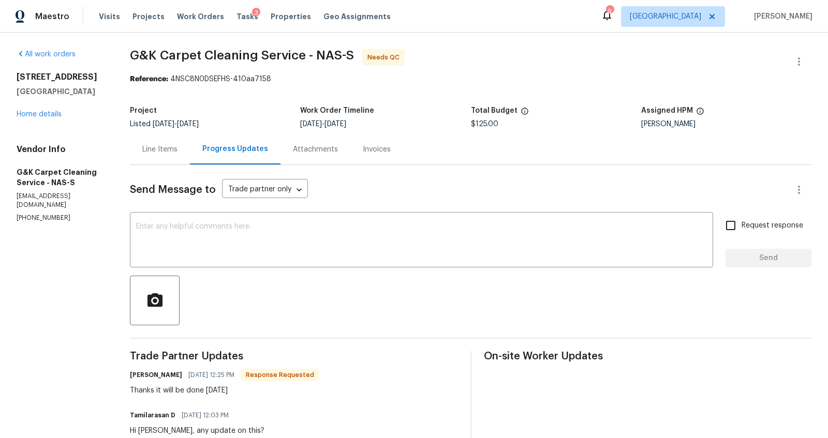
click at [170, 148] on div "Line Items" at bounding box center [159, 149] width 35 height 10
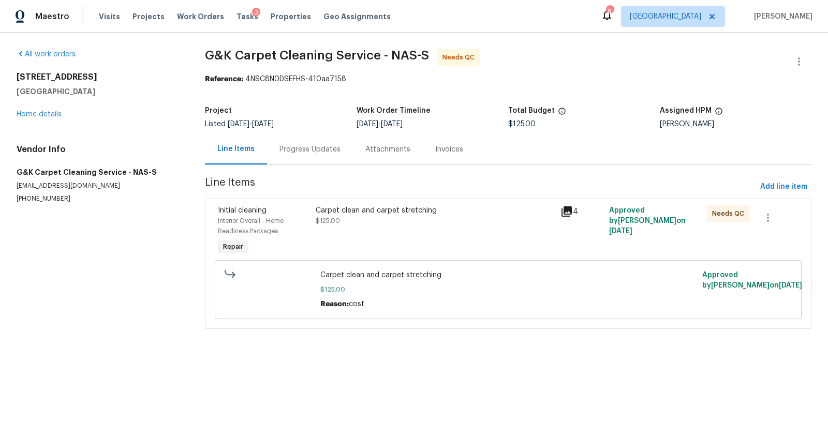
click at [382, 233] on div "Carpet clean and carpet stretching $125.00" at bounding box center [434, 231] width 245 height 58
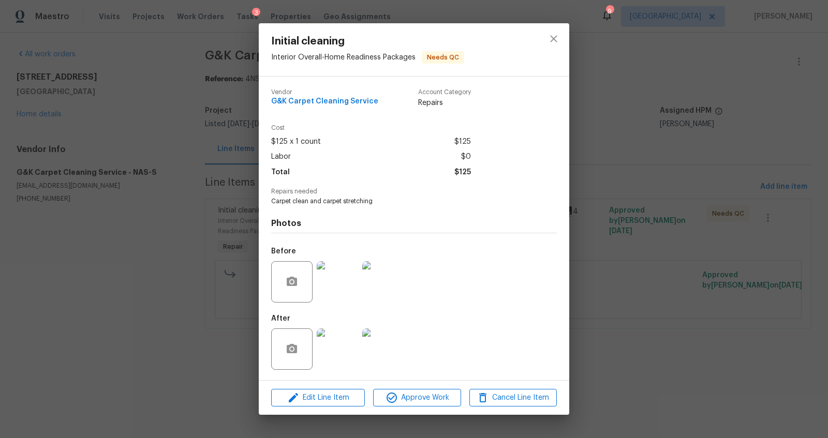
click at [350, 350] on img at bounding box center [337, 349] width 41 height 41
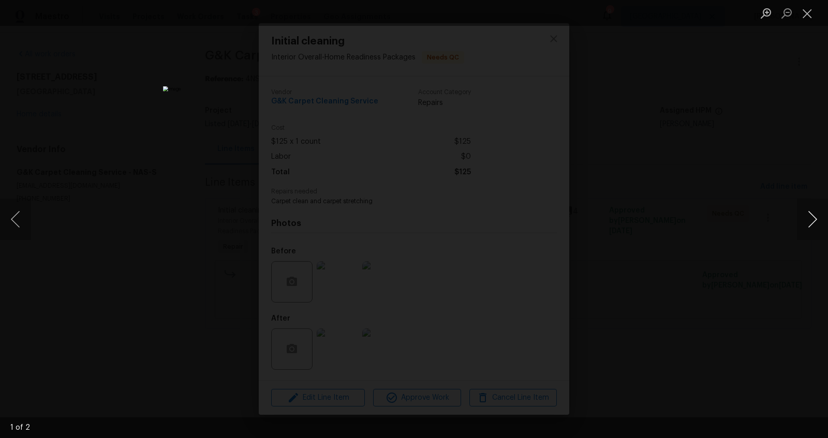
click at [810, 226] on button "Next image" at bounding box center [812, 219] width 31 height 41
click at [703, 253] on div "Lightbox" at bounding box center [414, 219] width 828 height 438
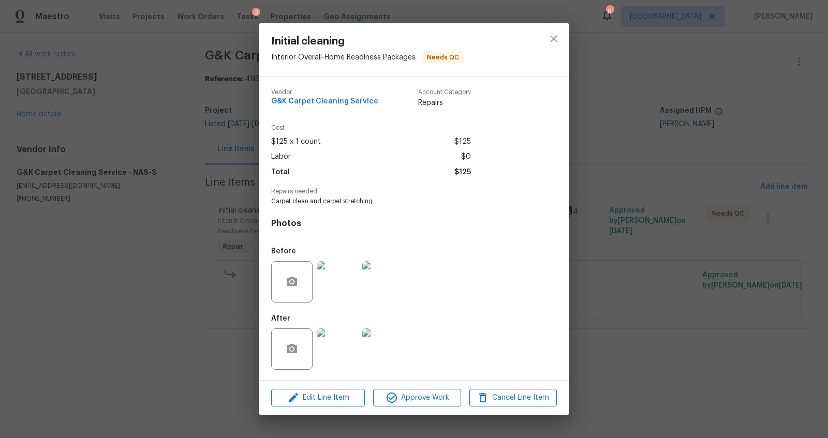
click at [635, 276] on div "Initial cleaning Interior Overall - Home Readiness Packages Needs QC Vendor G&K…" at bounding box center [414, 219] width 828 height 438
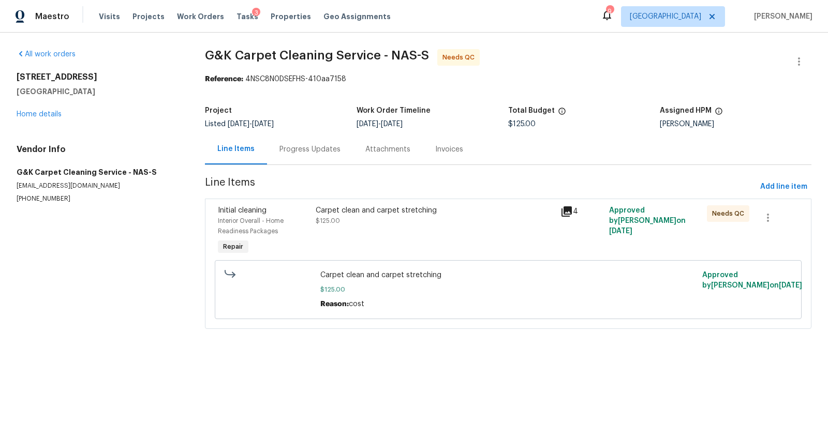
click at [379, 220] on div "Carpet clean and carpet stretching $125.00" at bounding box center [435, 215] width 239 height 21
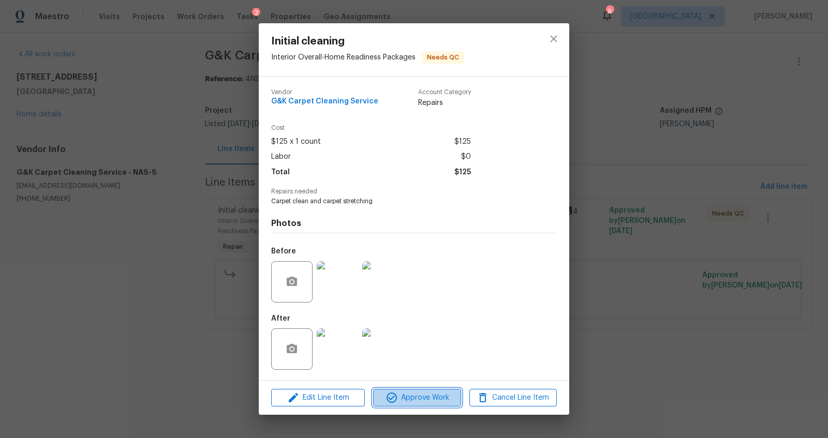
click at [438, 404] on span "Approve Work" at bounding box center [416, 398] width 81 height 13
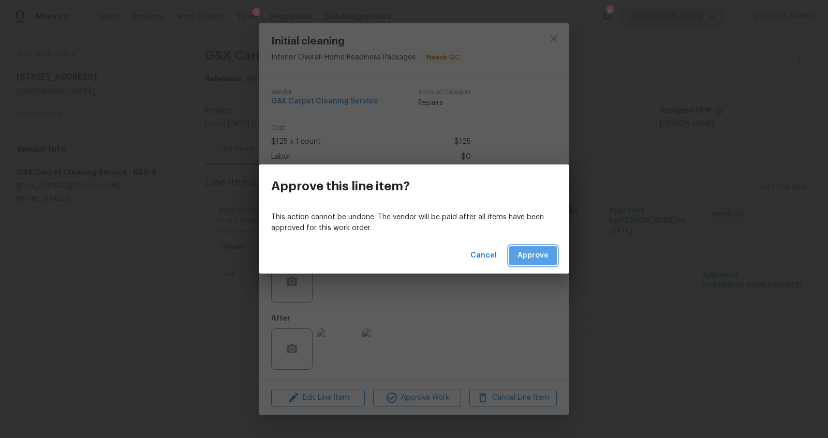
click at [533, 258] on span "Approve" at bounding box center [532, 255] width 31 height 13
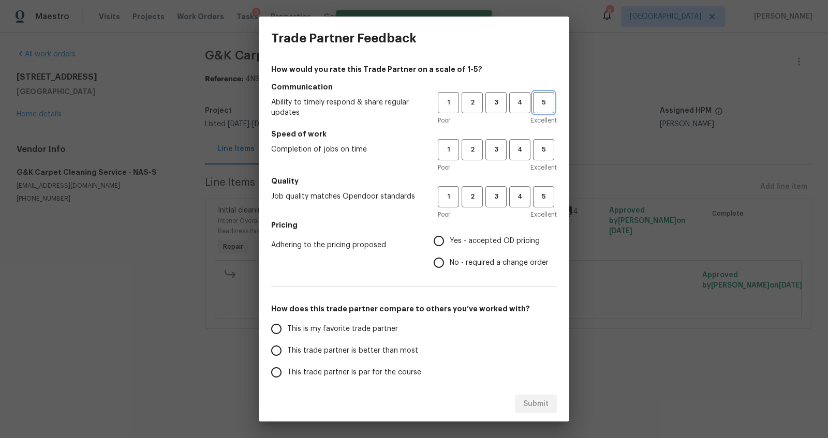
click at [534, 103] on span "5" at bounding box center [543, 103] width 19 height 12
click at [534, 155] on span "5" at bounding box center [543, 150] width 19 height 12
click at [542, 193] on span "5" at bounding box center [543, 197] width 19 height 12
click at [497, 246] on label "Yes - accepted OD pricing" at bounding box center [488, 241] width 121 height 22
click at [450, 246] on input "Yes - accepted OD pricing" at bounding box center [439, 241] width 22 height 22
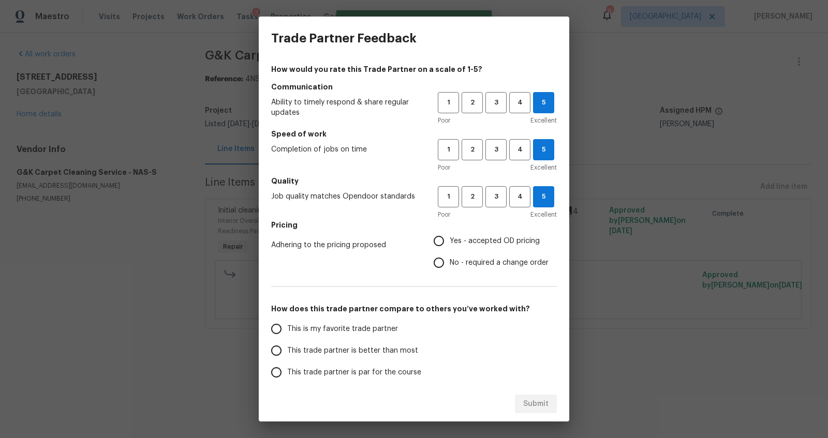
radio input "true"
click at [374, 328] on span "This is my favorite trade partner" at bounding box center [342, 329] width 111 height 11
click at [287, 328] on input "This is my favorite trade partner" at bounding box center [276, 329] width 22 height 22
drag, startPoint x: 529, startPoint y: 404, endPoint x: 529, endPoint y: 396, distance: 7.8
click at [529, 405] on span "Submit" at bounding box center [535, 404] width 25 height 13
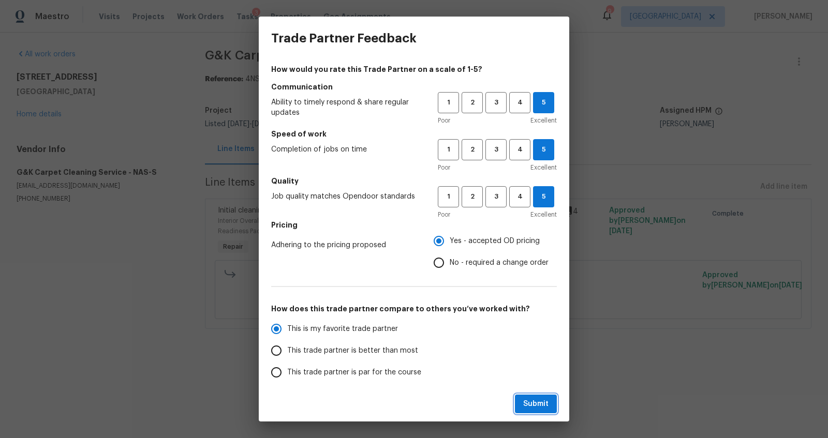
radio input "true"
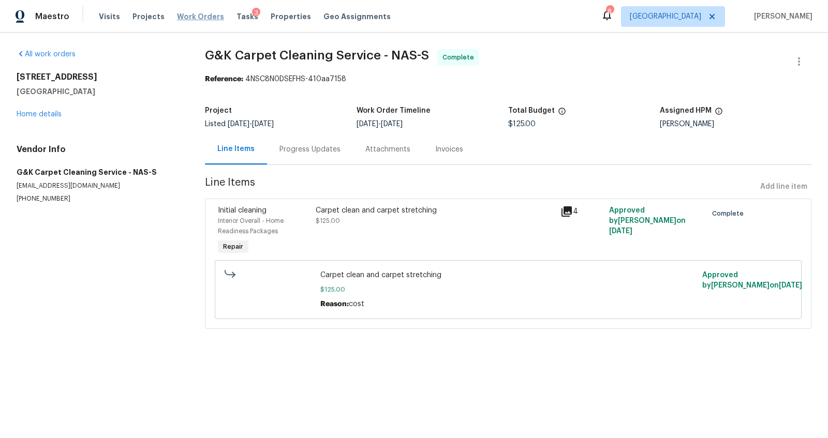
click at [177, 17] on span "Work Orders" at bounding box center [200, 16] width 47 height 10
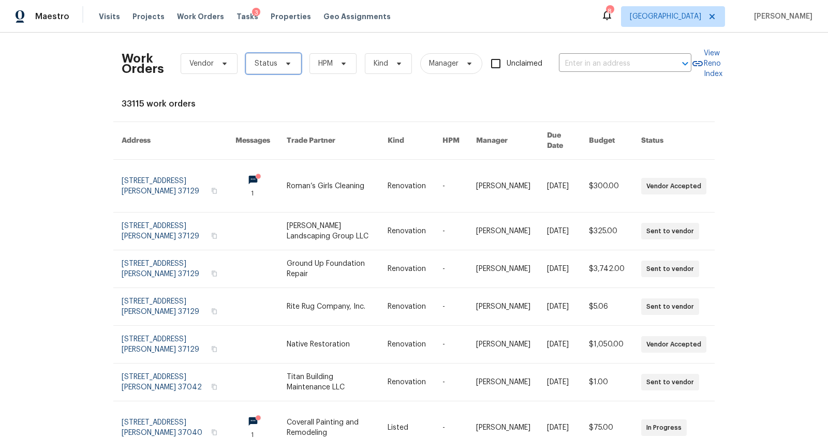
click at [259, 64] on span "Status" at bounding box center [266, 63] width 23 height 10
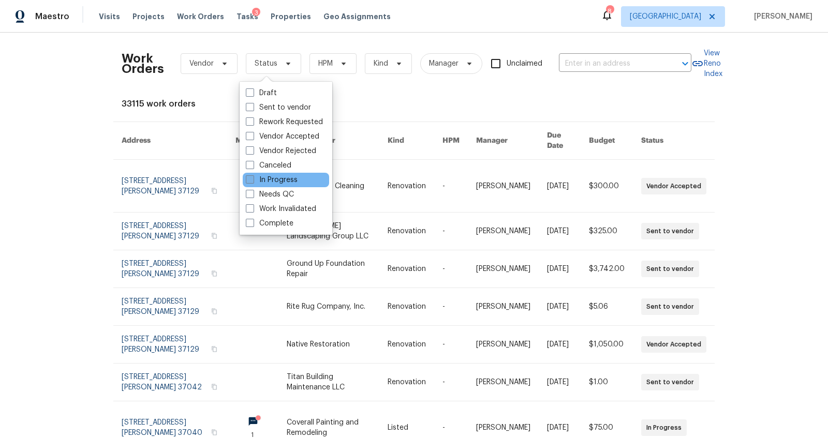
click at [275, 183] on label "In Progress" at bounding box center [272, 180] width 52 height 10
click at [252, 182] on input "In Progress" at bounding box center [249, 178] width 7 height 7
checkbox input "true"
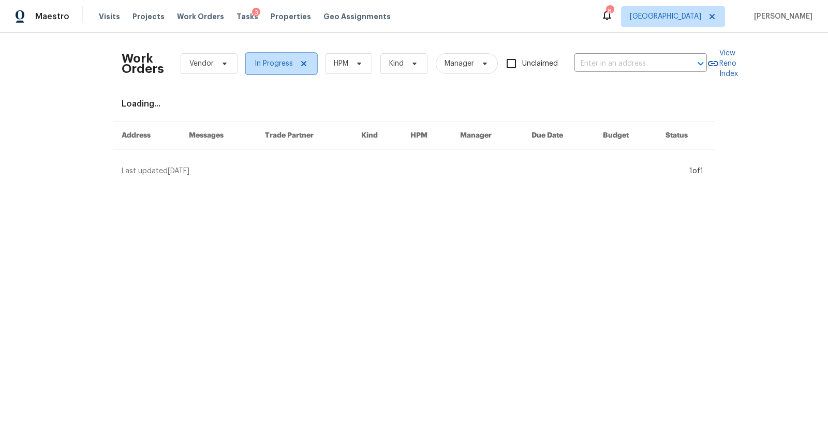
click at [296, 62] on span at bounding box center [301, 63] width 11 height 8
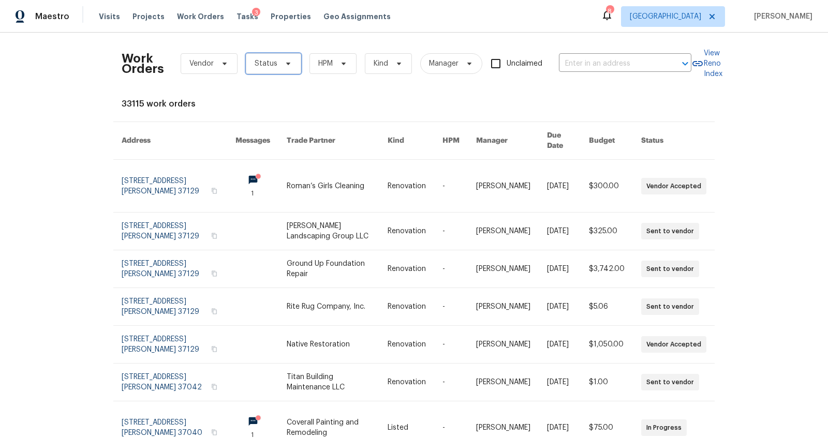
click at [277, 55] on span "Status" at bounding box center [273, 63] width 55 height 21
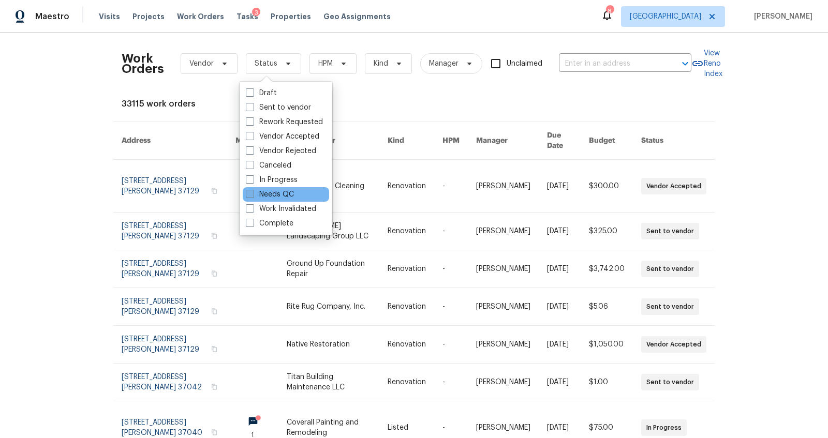
click at [272, 195] on label "Needs QC" at bounding box center [270, 194] width 48 height 10
click at [252, 195] on input "Needs QC" at bounding box center [249, 192] width 7 height 7
checkbox input "true"
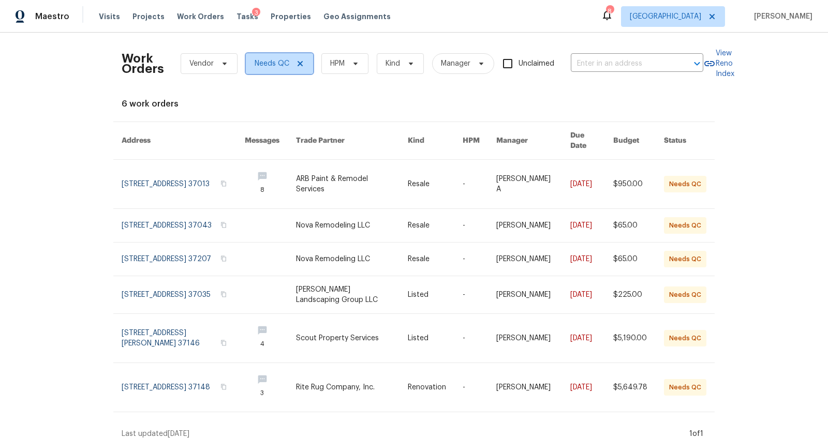
click at [266, 61] on span "Needs QC" at bounding box center [272, 63] width 35 height 10
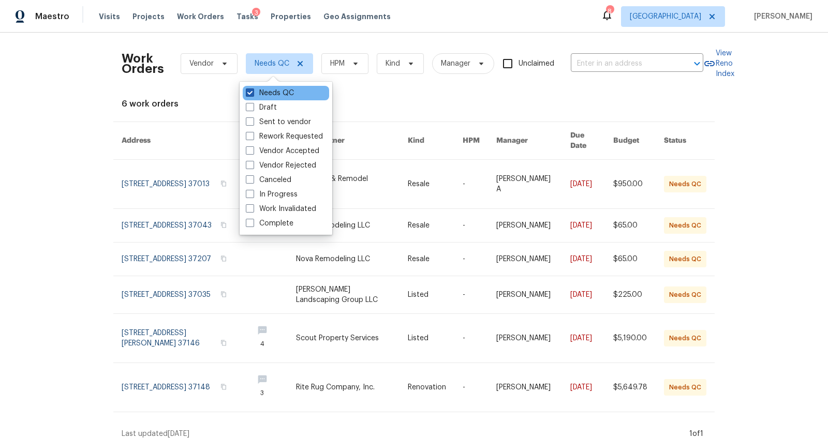
click at [277, 92] on label "Needs QC" at bounding box center [270, 93] width 48 height 10
click at [252, 92] on input "Needs QC" at bounding box center [249, 91] width 7 height 7
checkbox input "false"
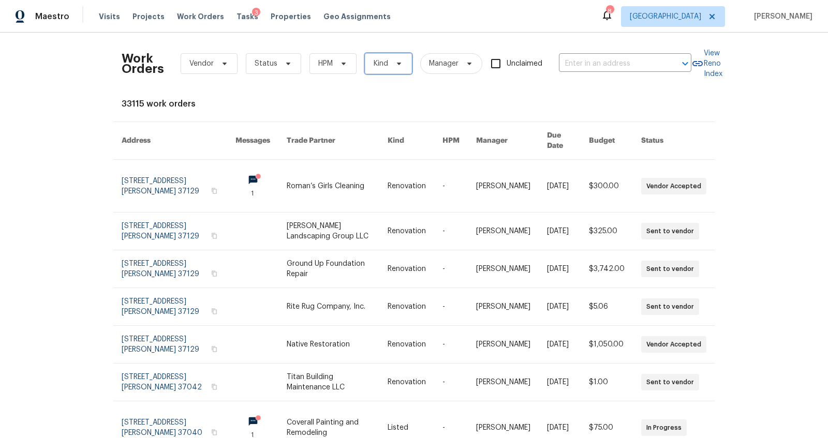
click at [386, 67] on span "Kind" at bounding box center [388, 63] width 47 height 21
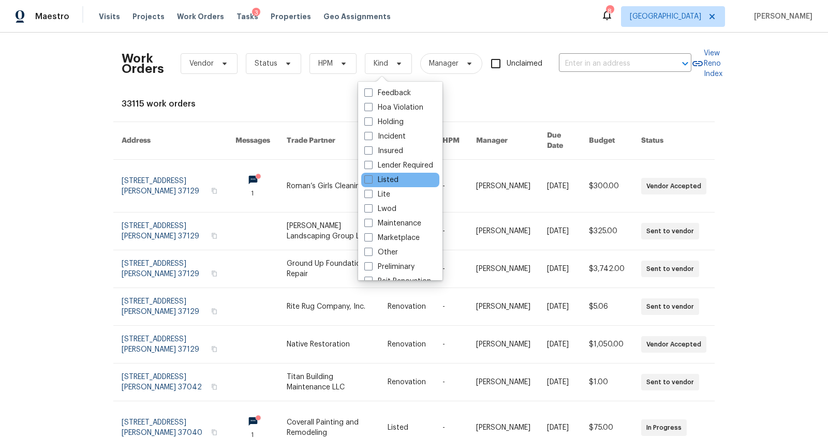
click at [399, 176] on div "Listed" at bounding box center [400, 180] width 78 height 14
click at [391, 178] on label "Listed" at bounding box center [381, 180] width 34 height 10
click at [371, 178] on input "Listed" at bounding box center [367, 178] width 7 height 7
checkbox input "true"
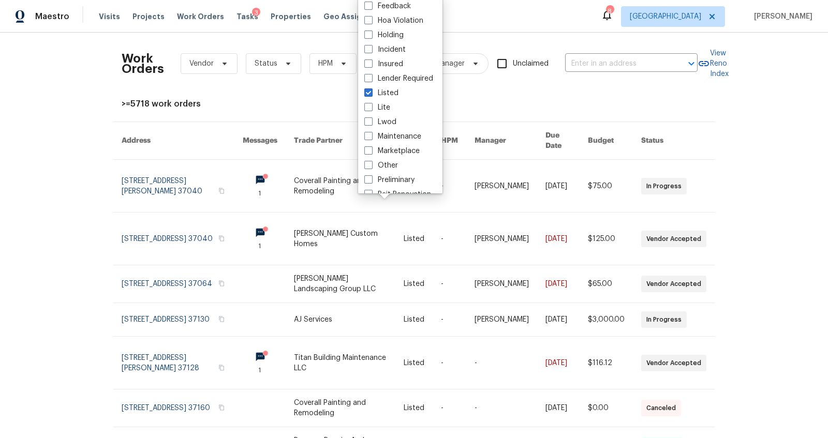
click at [67, 183] on div "Work Orders Vendor Status HPM Listed Manager Unclaimed ​ View Reno Index >=5718…" at bounding box center [414, 236] width 828 height 406
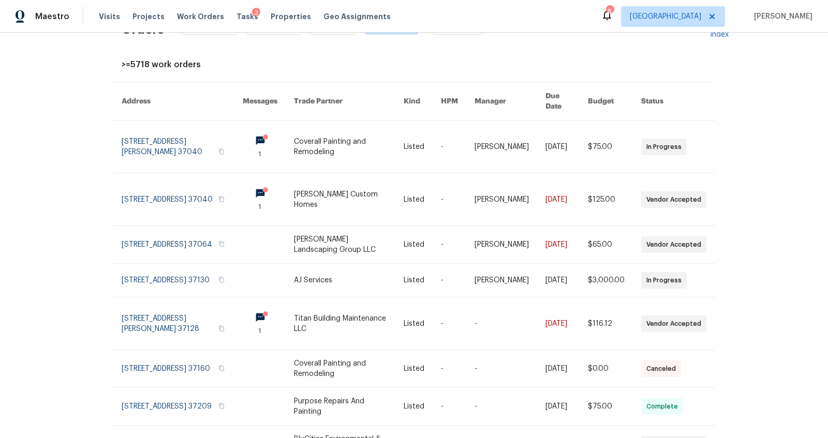
scroll to position [113, 0]
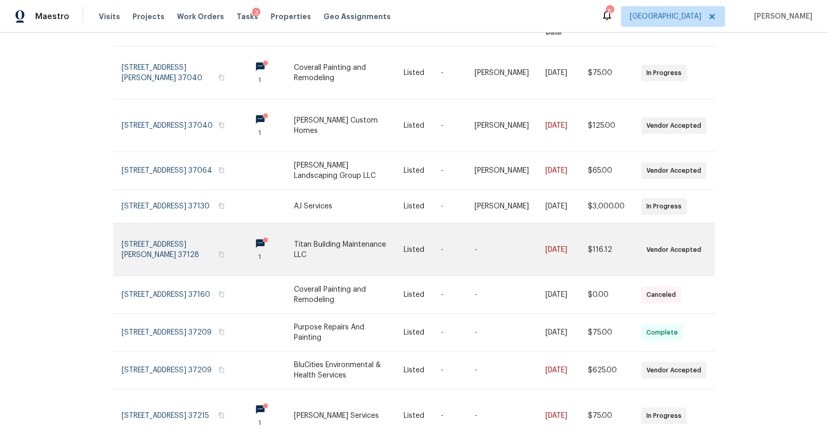
click at [152, 246] on link at bounding box center [182, 250] width 121 height 52
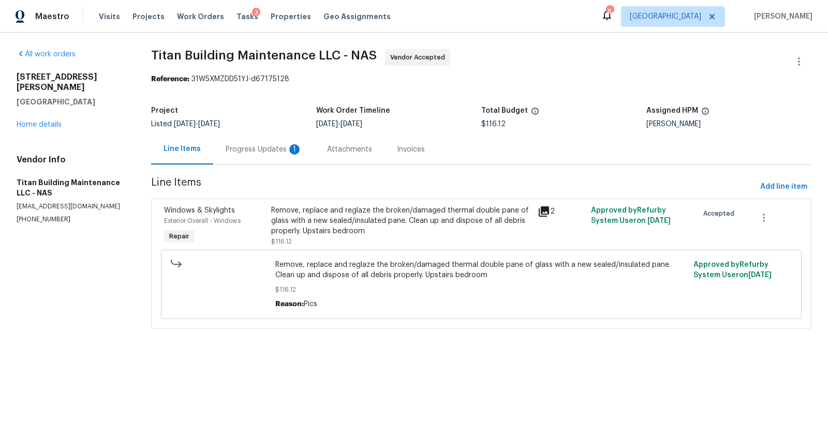
click at [261, 147] on div "Progress Updates 1" at bounding box center [264, 149] width 77 height 10
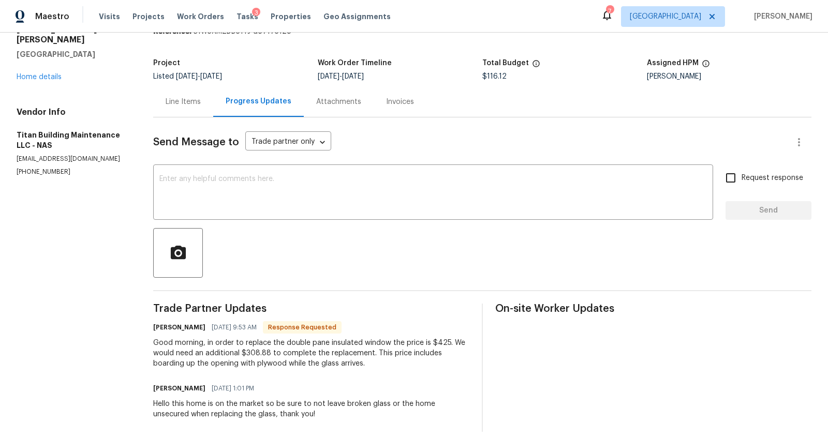
scroll to position [67, 0]
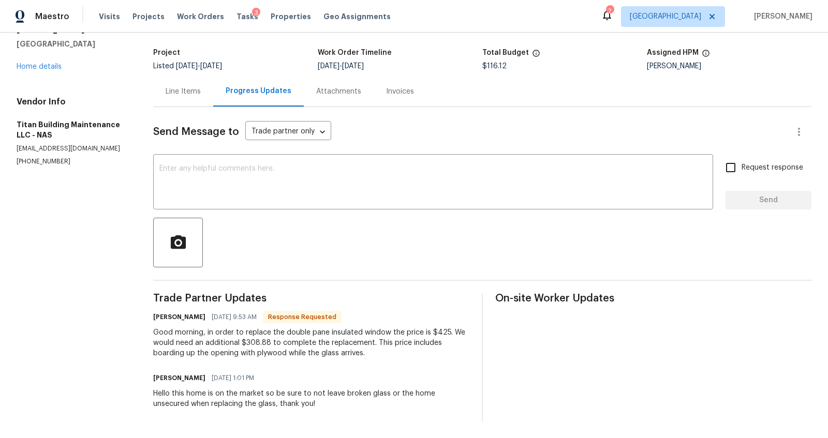
click at [186, 88] on div "Line Items" at bounding box center [183, 91] width 60 height 31
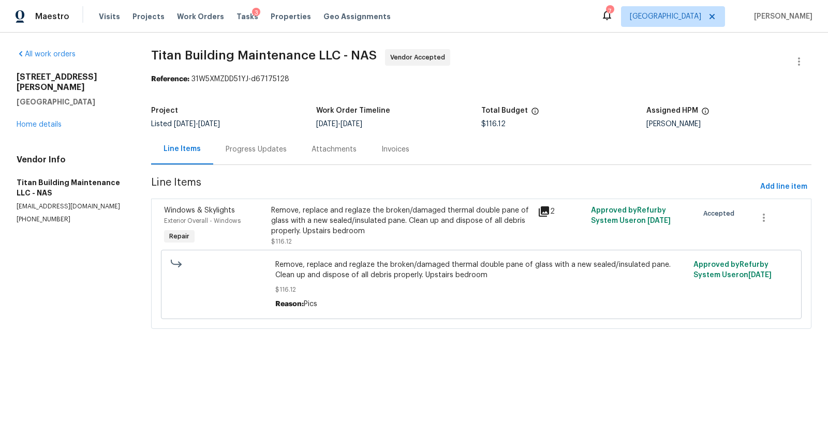
click at [324, 229] on div "Remove, replace and reglaze the broken/damaged thermal double pane of glass wit…" at bounding box center [401, 220] width 261 height 31
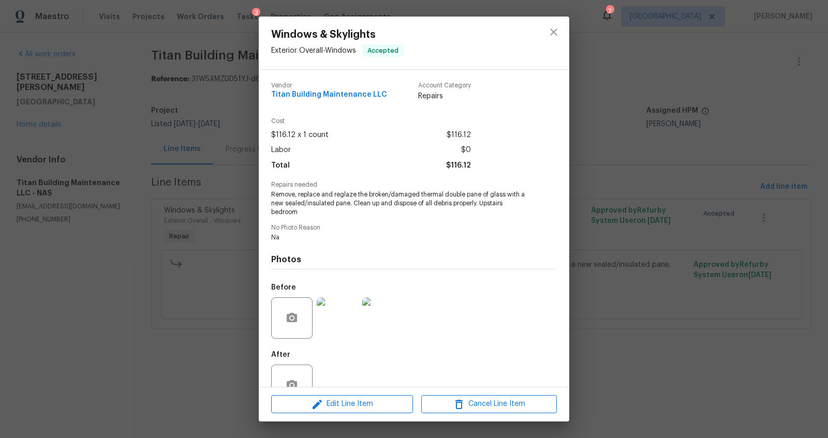
click at [158, 261] on div "Windows & Skylights Exterior Overall - Windows Accepted Vendor Titan Building M…" at bounding box center [414, 219] width 828 height 438
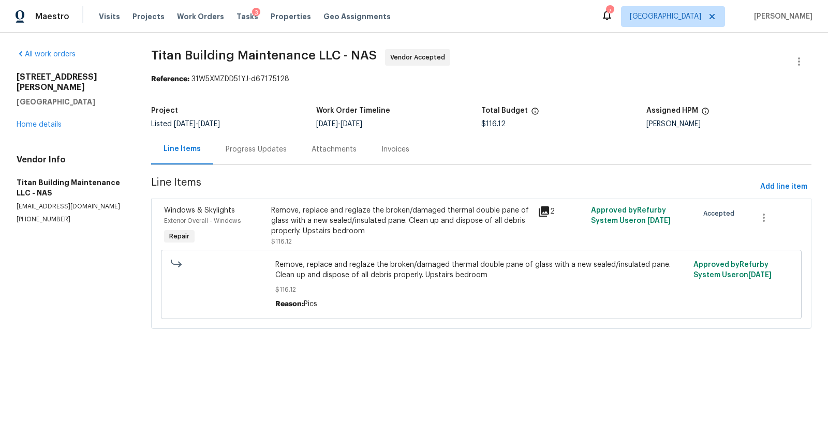
click at [348, 231] on div "Remove, replace and reglaze the broken/damaged thermal double pane of glass wit…" at bounding box center [401, 220] width 261 height 31
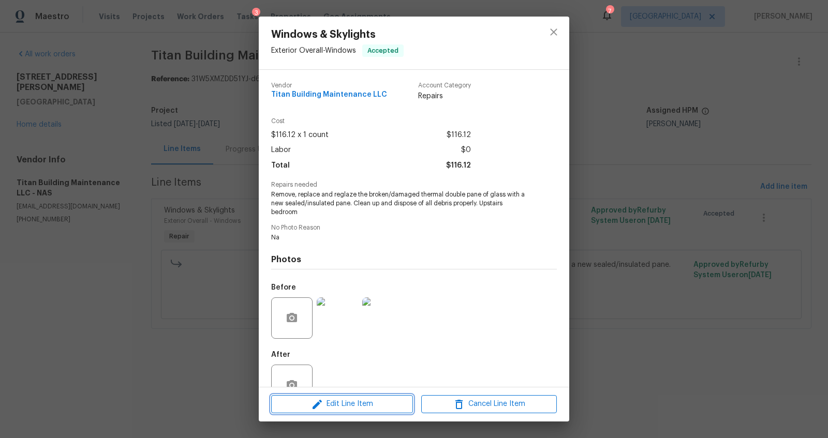
click at [375, 399] on span "Edit Line Item" at bounding box center [342, 404] width 136 height 13
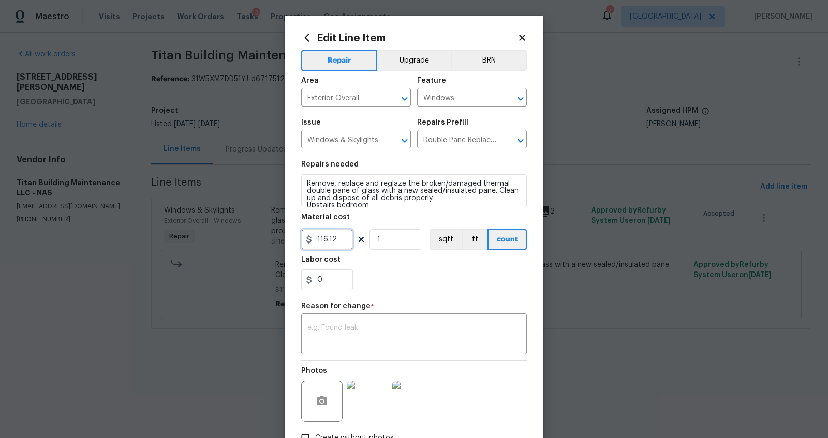
click at [321, 241] on input "116.12" at bounding box center [327, 239] width 52 height 21
type input "425"
click at [372, 335] on textarea at bounding box center [413, 335] width 213 height 22
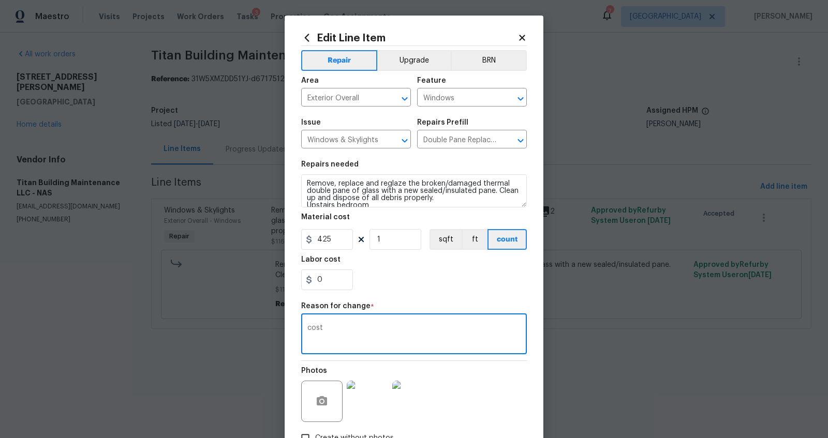
scroll to position [70, 0]
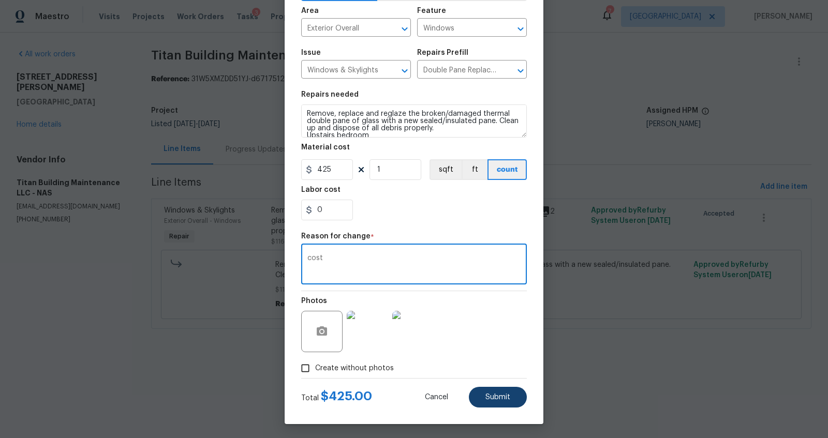
type textarea "cost"
click at [503, 399] on span "Submit" at bounding box center [497, 398] width 25 height 8
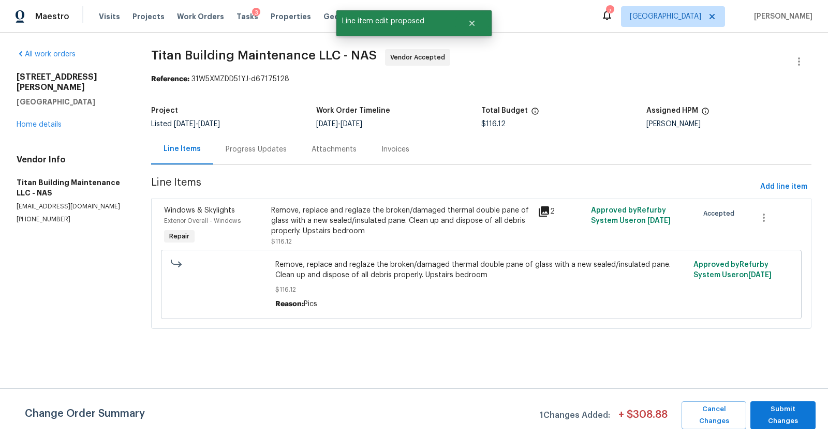
scroll to position [0, 0]
click at [795, 415] on span "Submit Changes" at bounding box center [782, 416] width 55 height 24
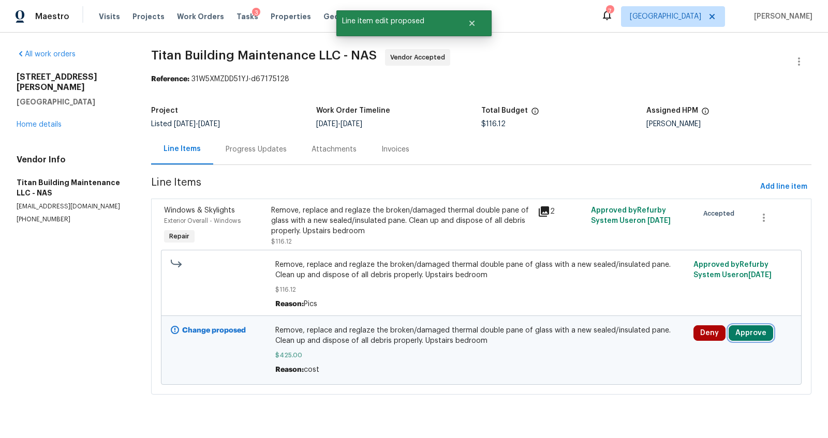
click at [742, 338] on button "Approve" at bounding box center [750, 333] width 44 height 16
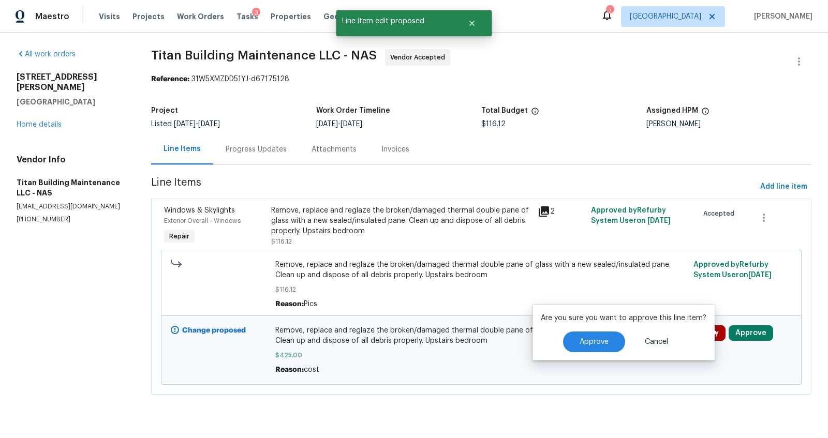
click at [600, 354] on div "Are you sure you want to approve this line item? Approve Cancel" at bounding box center [623, 333] width 182 height 56
click at [556, 325] on div "Are you sure you want to approve this line item? Approve Cancel" at bounding box center [623, 333] width 182 height 56
click at [577, 326] on div "Are you sure you want to approve this line item? Approve Cancel" at bounding box center [623, 333] width 182 height 56
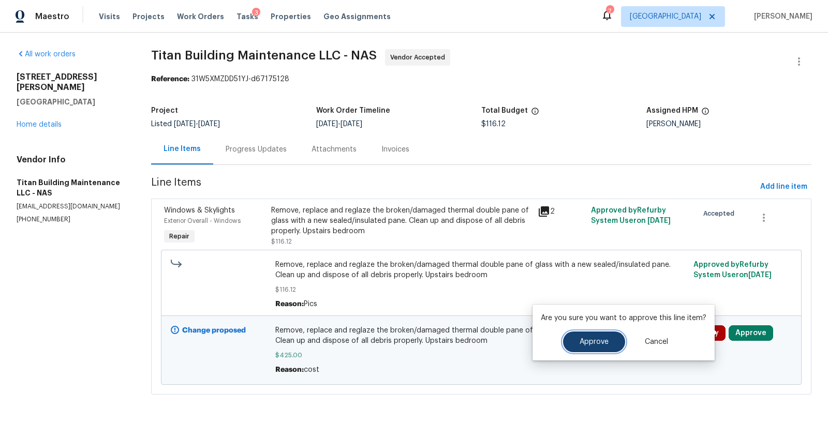
click at [585, 342] on span "Approve" at bounding box center [593, 342] width 29 height 8
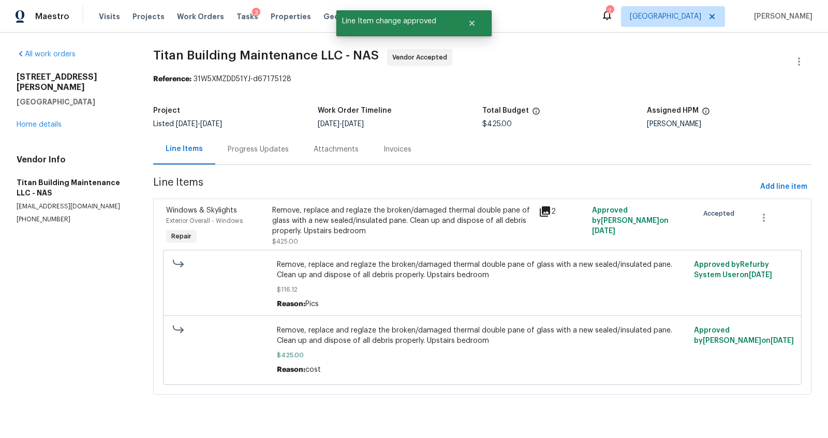
click at [250, 161] on div "Progress Updates" at bounding box center [258, 149] width 86 height 31
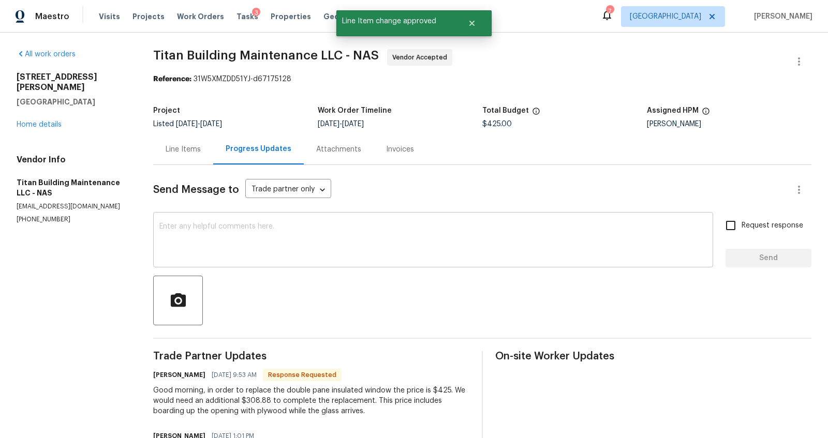
click at [294, 263] on div "x ​" at bounding box center [433, 241] width 560 height 53
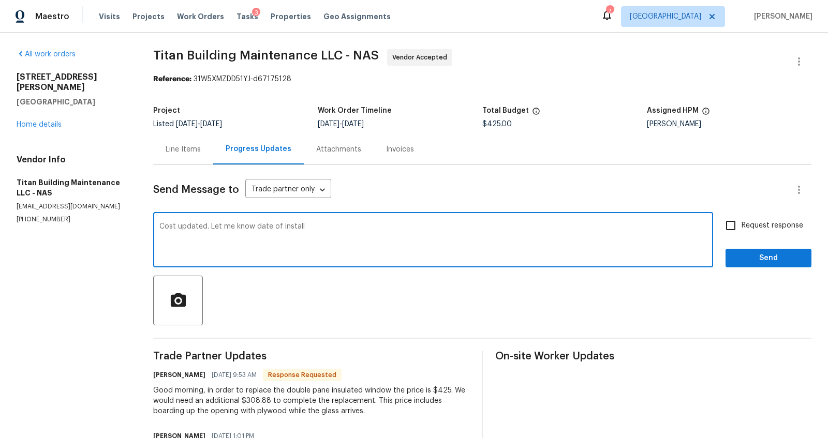
type textarea "Cost updated. Let me know date of install"
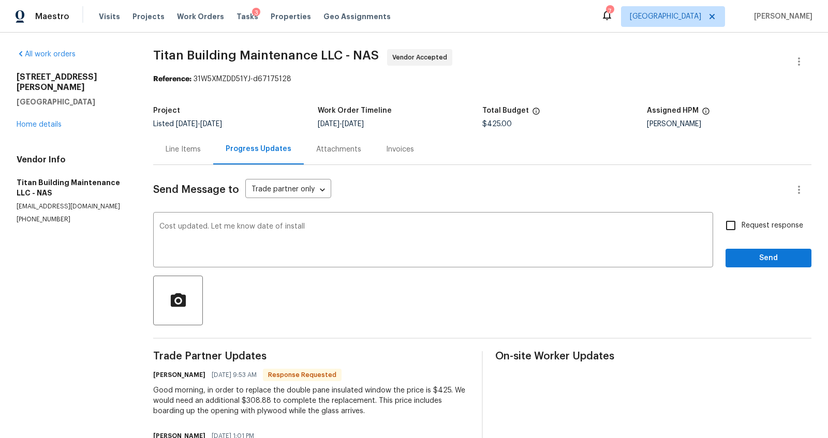
click at [772, 224] on span "Request response" at bounding box center [772, 225] width 62 height 11
click at [741, 224] on input "Request response" at bounding box center [731, 226] width 22 height 22
checkbox input "true"
click at [769, 258] on span "Send" at bounding box center [768, 258] width 69 height 13
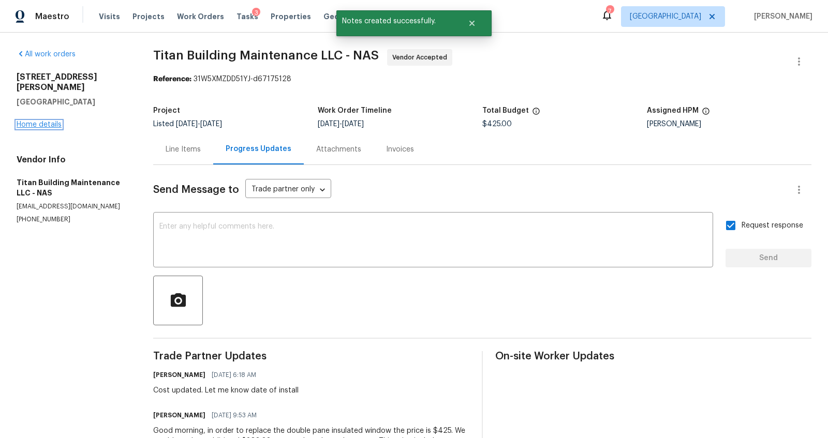
click at [46, 121] on link "Home details" at bounding box center [39, 124] width 45 height 7
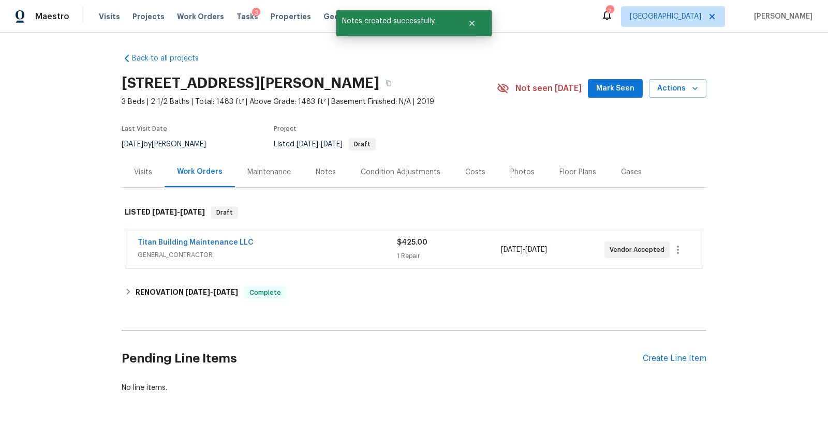
click at [511, 176] on div "Photos" at bounding box center [522, 172] width 24 height 10
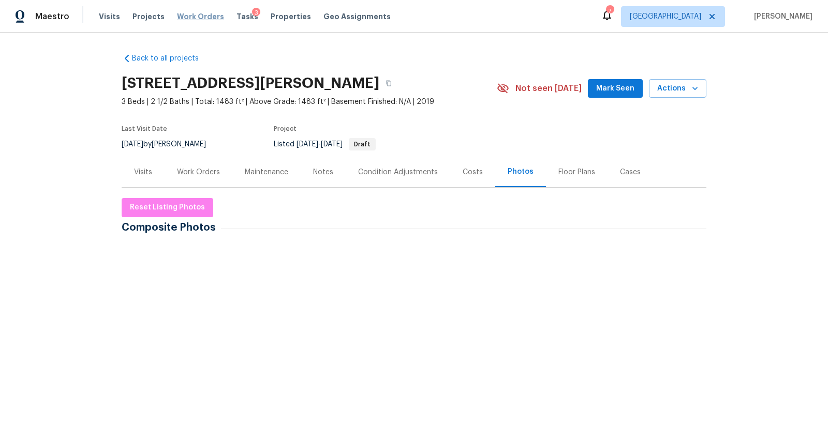
click at [200, 14] on span "Work Orders" at bounding box center [200, 16] width 47 height 10
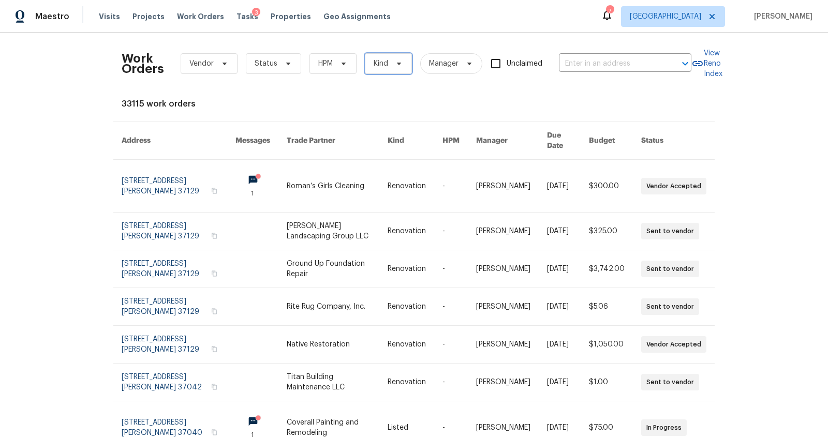
click at [395, 68] on span "Kind" at bounding box center [388, 63] width 47 height 21
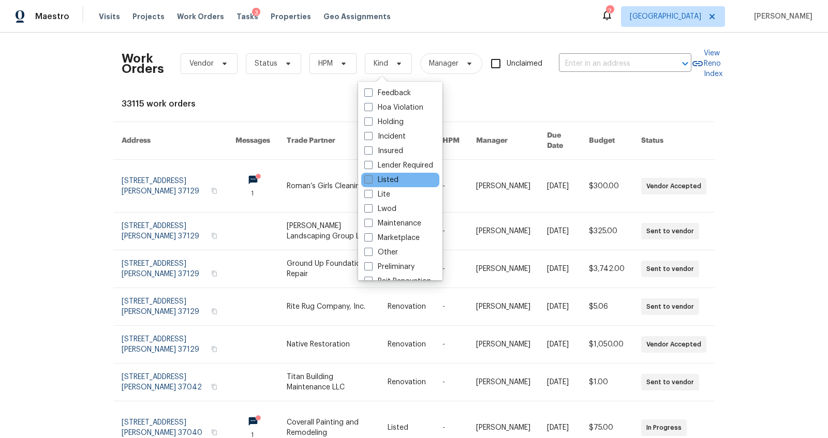
click at [387, 181] on label "Listed" at bounding box center [381, 180] width 34 height 10
click at [371, 181] on input "Listed" at bounding box center [367, 178] width 7 height 7
checkbox input "true"
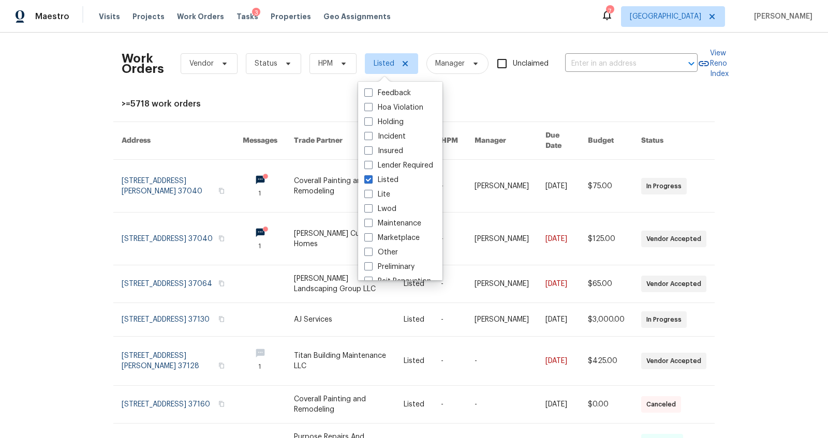
click at [50, 288] on div "Work Orders Vendor Status HPM Listed Manager Unclaimed ​ View Reno Index >=5718…" at bounding box center [414, 236] width 828 height 406
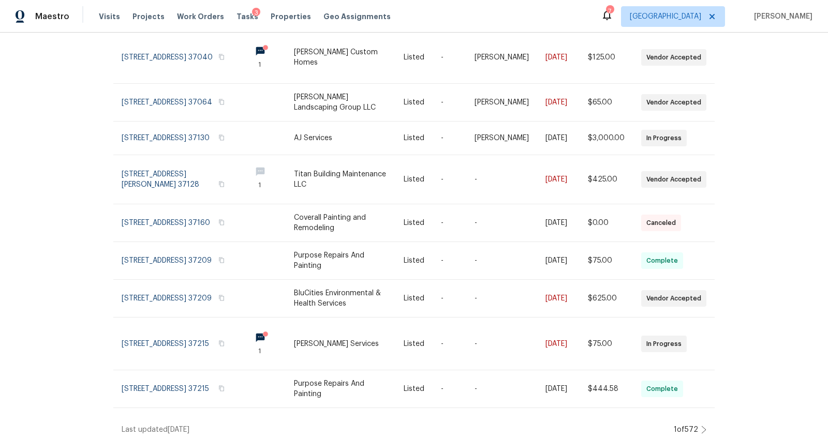
scroll to position [191, 0]
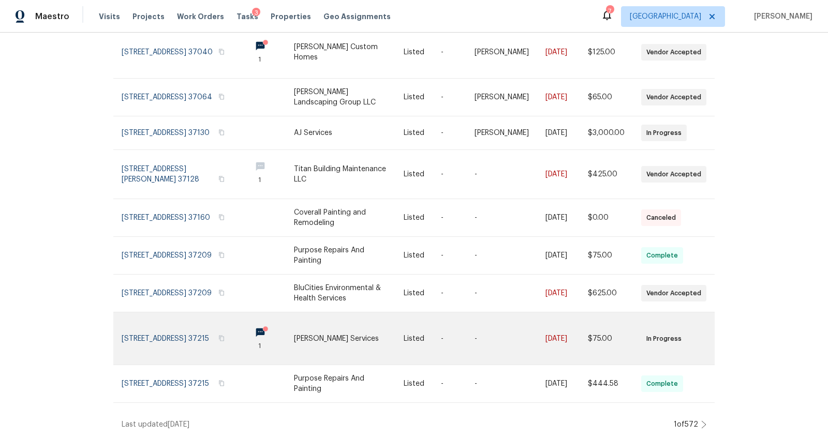
click at [150, 330] on link at bounding box center [182, 338] width 121 height 52
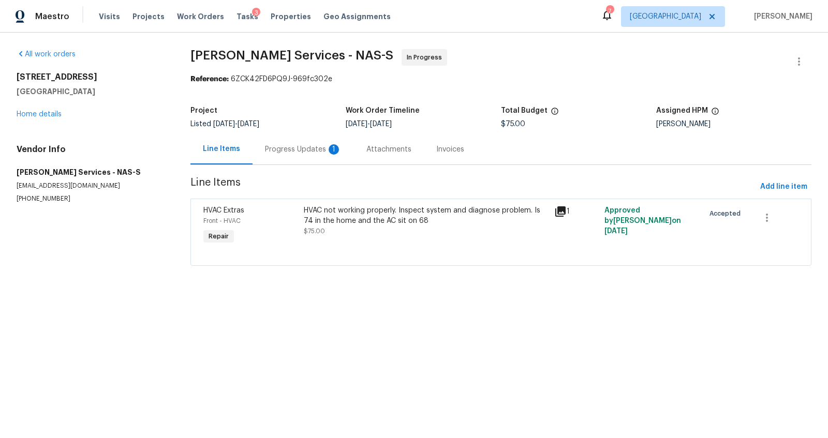
click at [299, 148] on div "Progress Updates 1" at bounding box center [303, 149] width 77 height 10
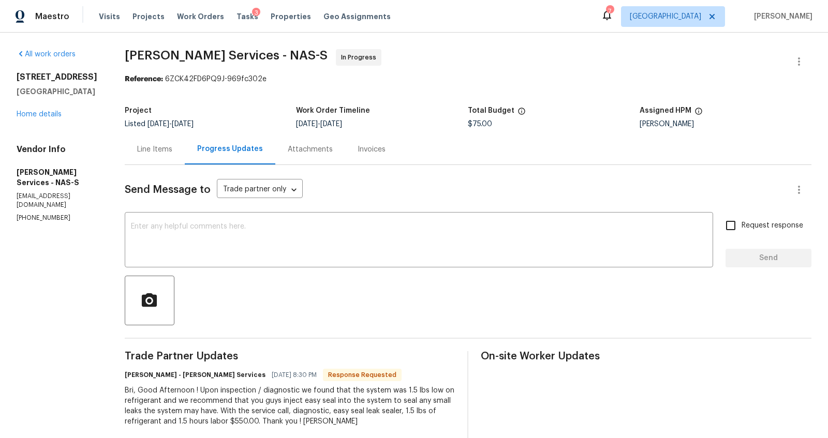
scroll to position [67, 0]
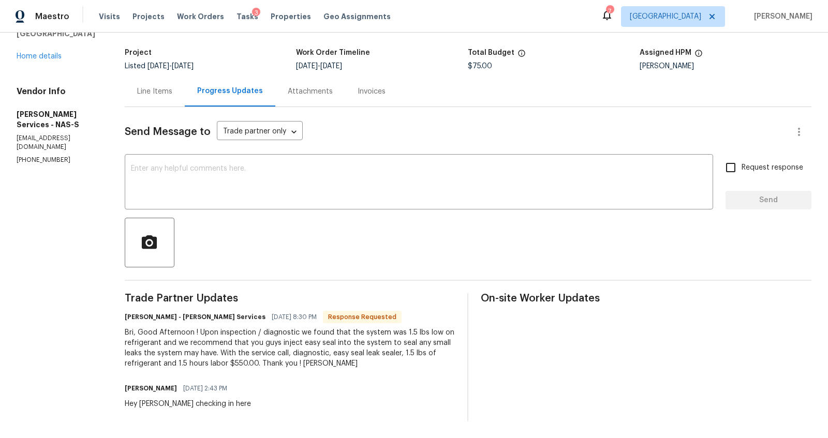
click at [338, 356] on div "Bri, Good Afternoon ! Upon inspection / diagnostic we found that the system was…" at bounding box center [290, 347] width 331 height 41
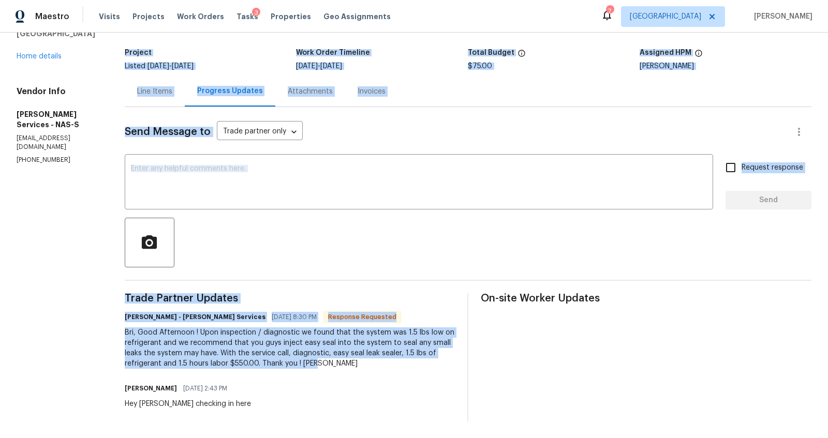
drag, startPoint x: 319, startPoint y: 353, endPoint x: 107, endPoint y: 317, distance: 215.1
click at [107, 317] on div "All work orders [STREET_ADDRESS] Home details Vendor Info [PERSON_NAME] Service…" at bounding box center [414, 207] width 828 height 464
click at [140, 327] on div "Bri, Good Afternoon ! Upon inspection / diagnostic we found that the system was…" at bounding box center [290, 347] width 331 height 41
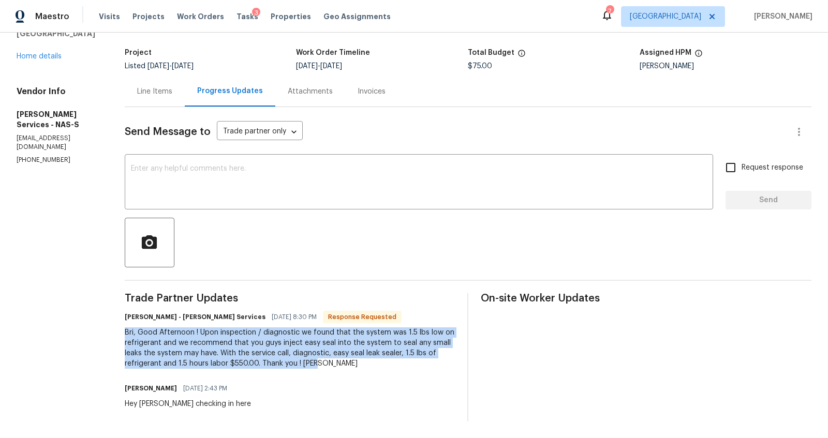
drag, startPoint x: 126, startPoint y: 321, endPoint x: 324, endPoint y: 351, distance: 199.9
click at [324, 351] on div "All work orders [STREET_ADDRESS] Home details Vendor Info [PERSON_NAME] Service…" at bounding box center [414, 207] width 828 height 464
copy div "Bri, Good Afternoon ! Upon inspection / diagnostic we found that the system was…"
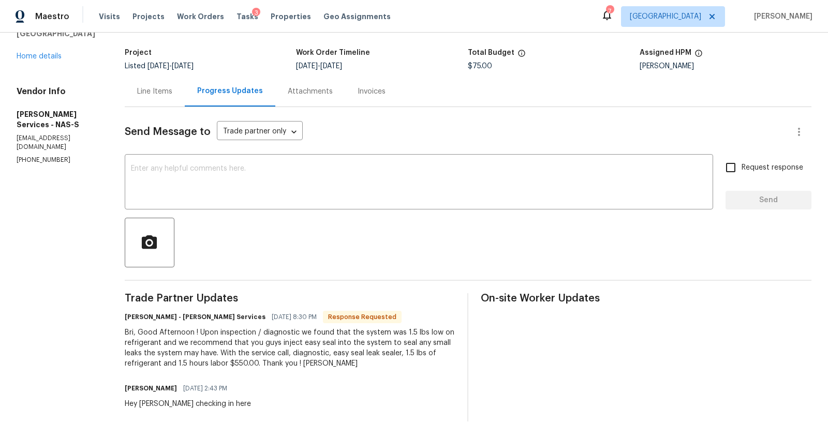
click at [162, 86] on div "Line Items" at bounding box center [154, 91] width 35 height 10
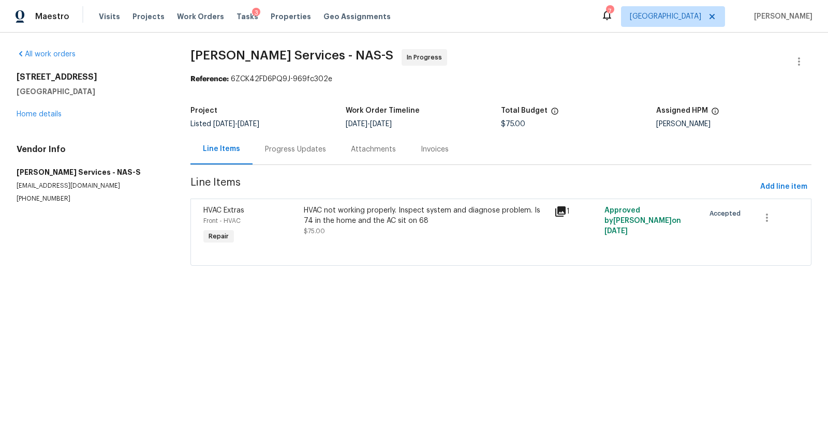
click at [348, 224] on div "HVAC not working properly. Inspect system and diagnose problem. Is 74 in the ho…" at bounding box center [426, 215] width 244 height 21
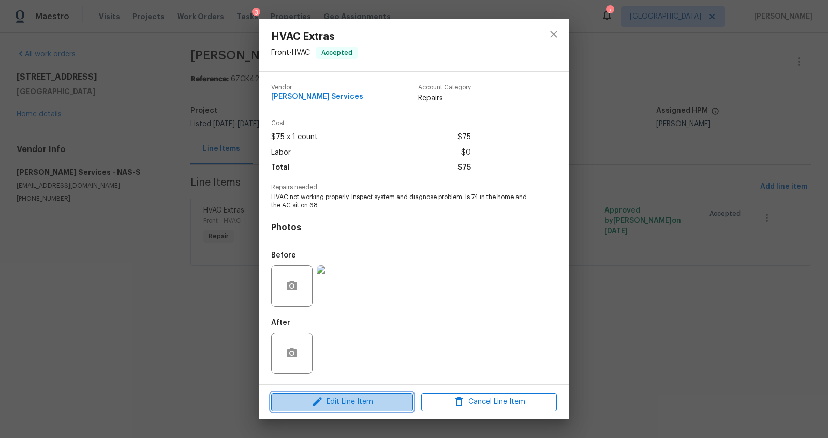
click at [366, 397] on span "Edit Line Item" at bounding box center [342, 402] width 136 height 13
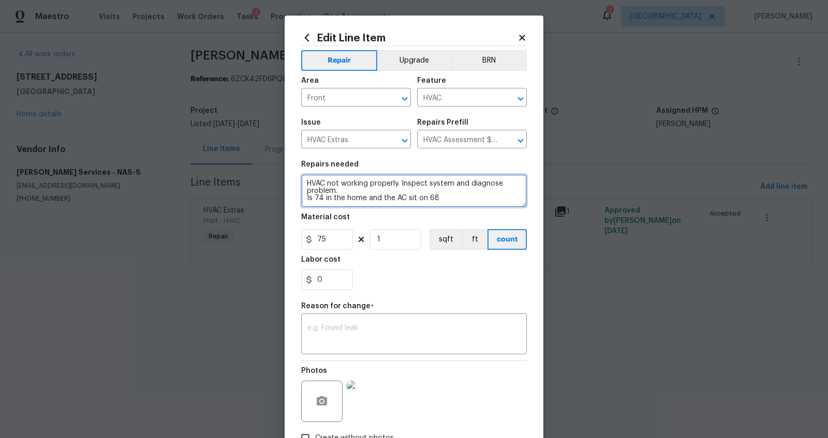
click at [440, 195] on textarea "HVAC not working properly. Inspect system and diagnose problem. Is 74 in the ho…" at bounding box center [414, 190] width 226 height 33
paste textarea "Bri, Good Afternoon ! Upon inspection / diagnostic we found that the system was…"
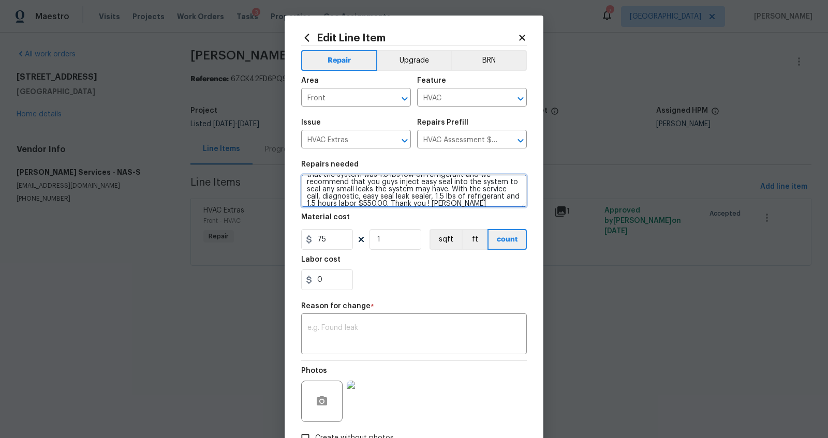
type textarea "HVAC not working properly. Inspect system and diagnose problem. Is 74 in the ho…"
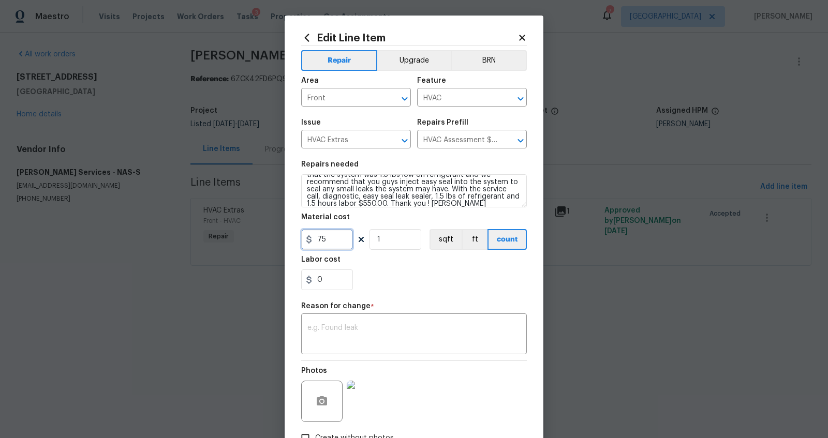
click at [316, 236] on input "75" at bounding box center [327, 239] width 52 height 21
type input "550"
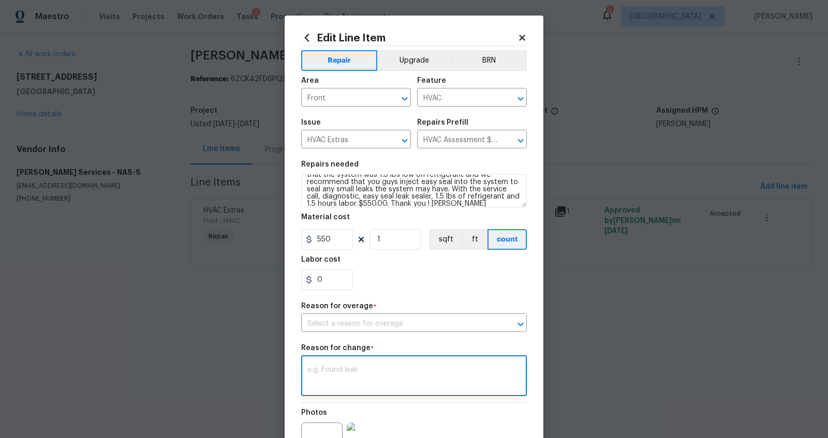
click at [325, 325] on div "Repair Upgrade BRN Area Front ​ Feature HVAC ​ Issue HVAC Extras ​ Repairs Pref…" at bounding box center [414, 268] width 226 height 444
type textarea "cost"
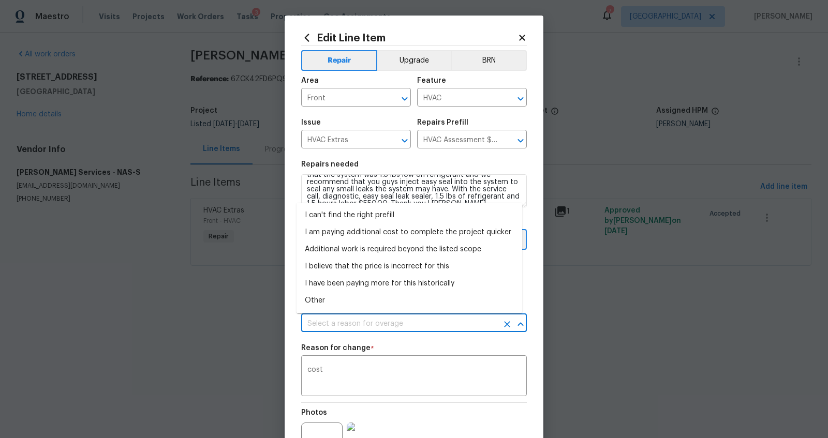
click at [336, 326] on input "text" at bounding box center [399, 324] width 197 height 16
click at [356, 215] on li "I can't find the right prefill" at bounding box center [409, 215] width 226 height 17
type input "I can't find the right prefill"
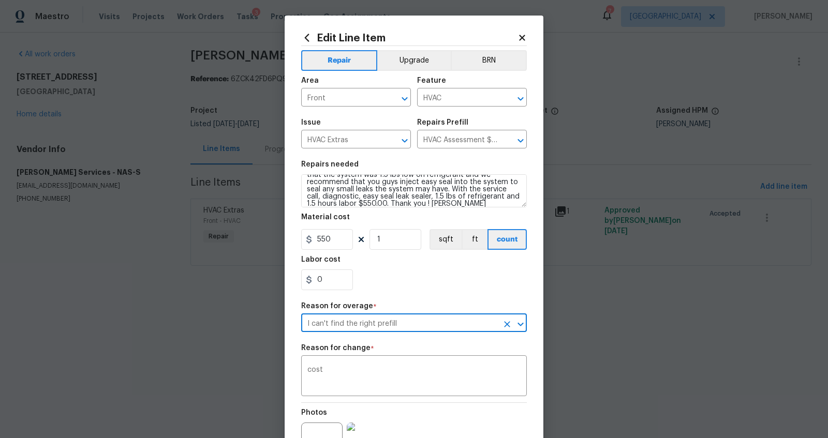
scroll to position [112, 0]
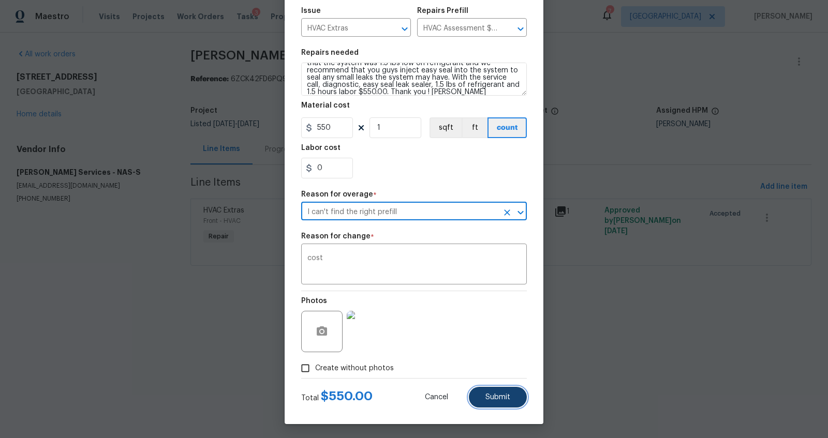
click at [504, 398] on span "Submit" at bounding box center [497, 398] width 25 height 8
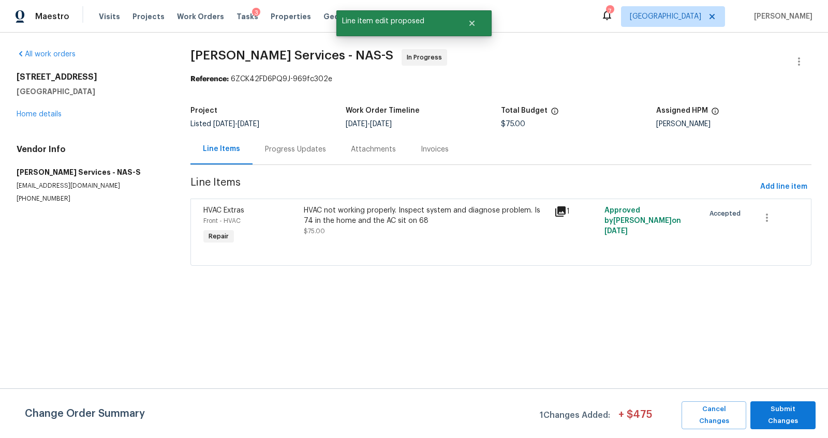
scroll to position [0, 0]
click at [794, 415] on span "Submit Changes" at bounding box center [782, 416] width 55 height 24
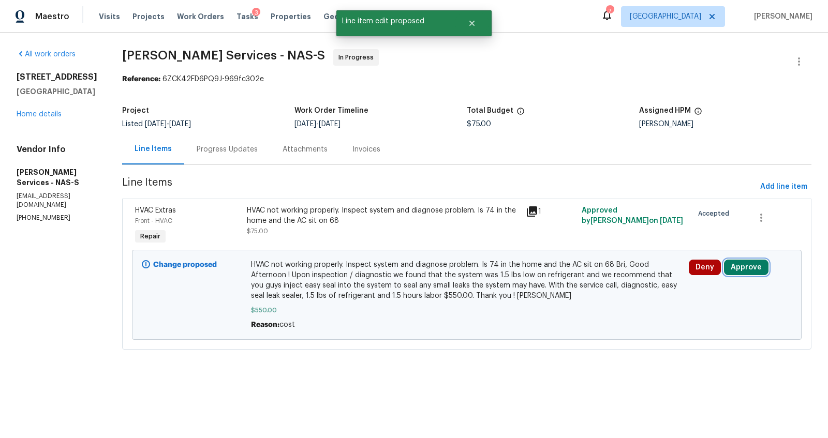
click at [732, 268] on button "Approve" at bounding box center [746, 268] width 44 height 16
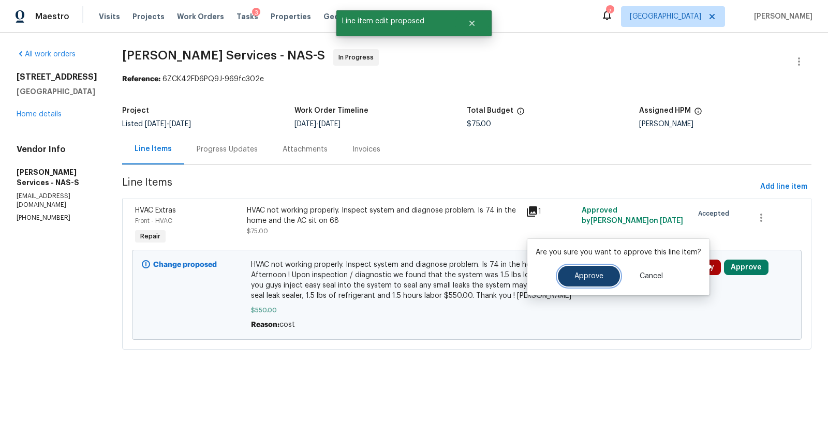
click at [588, 277] on span "Approve" at bounding box center [588, 277] width 29 height 8
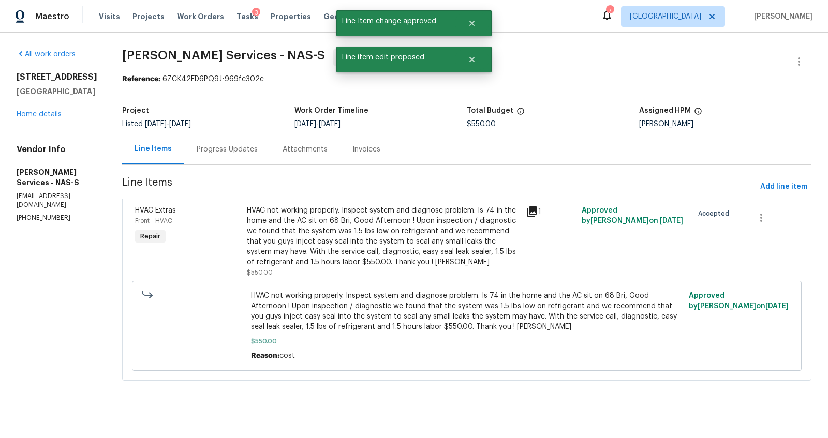
click at [220, 142] on div "Progress Updates" at bounding box center [227, 149] width 86 height 31
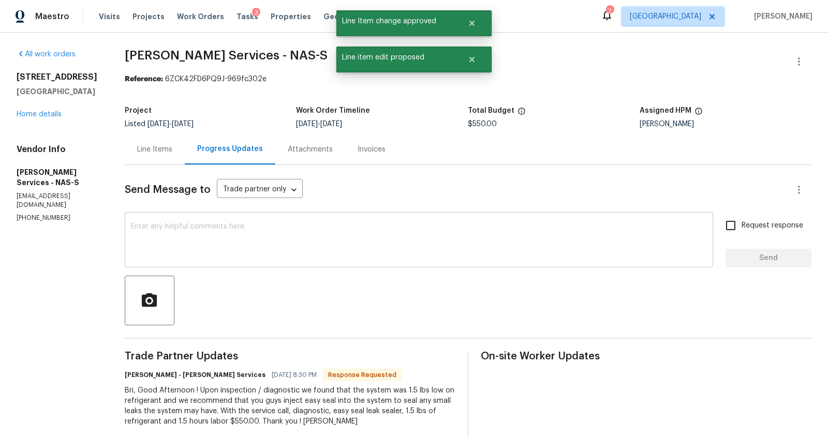
click at [257, 245] on textarea at bounding box center [419, 241] width 576 height 36
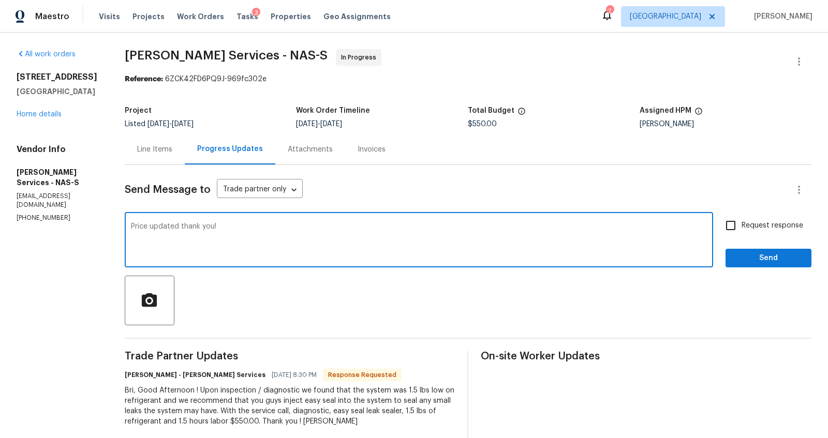
type textarea "Price updated thank you!"
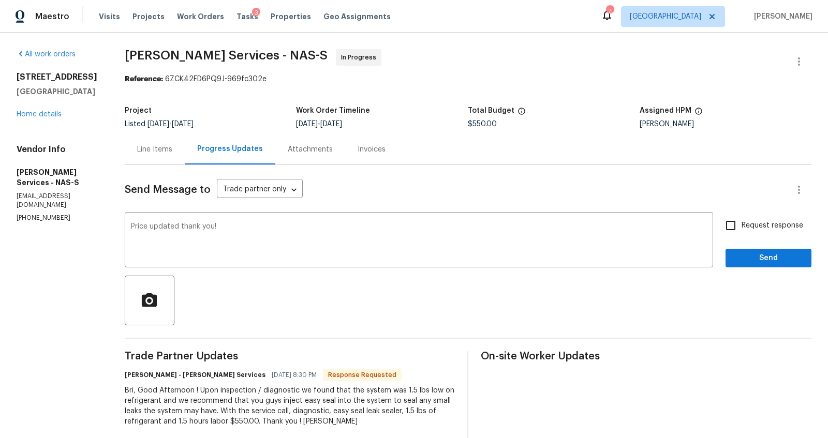
click at [741, 221] on span "Request response" at bounding box center [772, 225] width 62 height 11
click at [738, 221] on input "Request response" at bounding box center [731, 226] width 22 height 22
checkbox input "true"
click at [725, 257] on button "Send" at bounding box center [768, 258] width 86 height 19
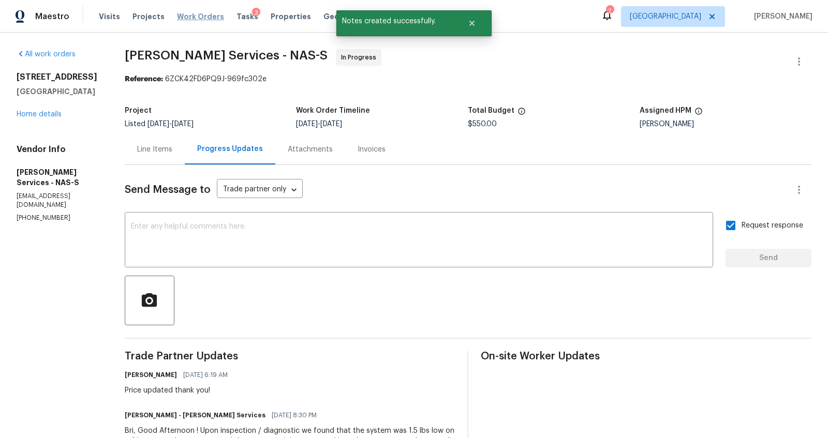
click at [202, 15] on span "Work Orders" at bounding box center [200, 16] width 47 height 10
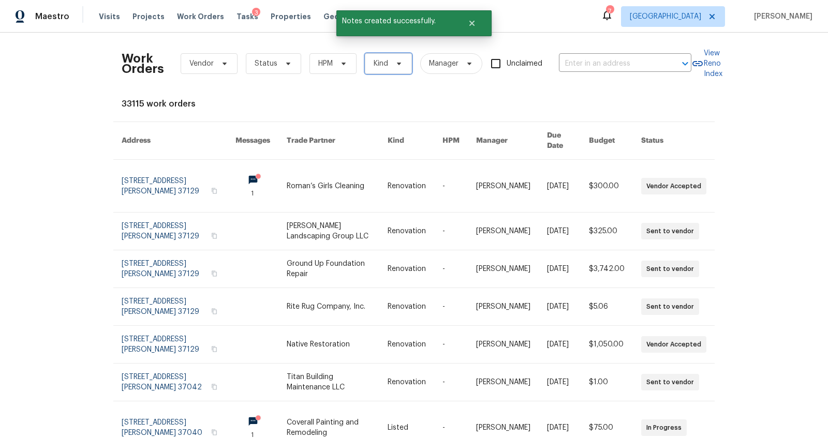
click at [383, 66] on span "Kind" at bounding box center [388, 63] width 47 height 21
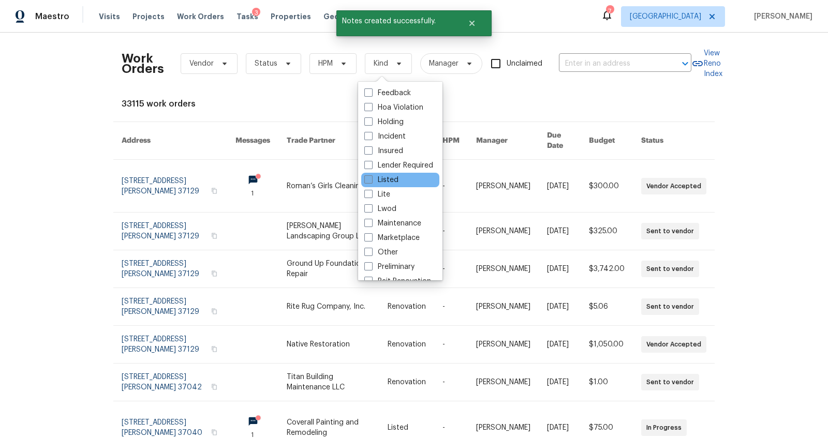
click at [384, 177] on label "Listed" at bounding box center [381, 180] width 34 height 10
click at [371, 177] on input "Listed" at bounding box center [367, 178] width 7 height 7
checkbox input "true"
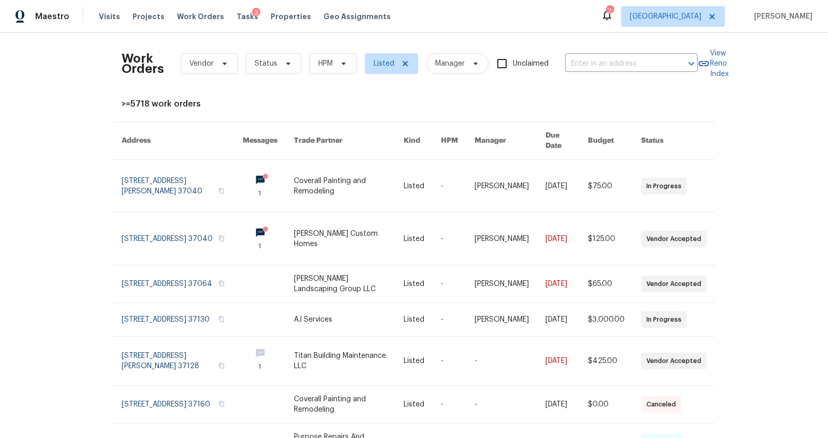
click at [73, 258] on div "Work Orders Vendor Status HPM Listed Manager Unclaimed ​ View Reno Index >=5718…" at bounding box center [414, 236] width 828 height 406
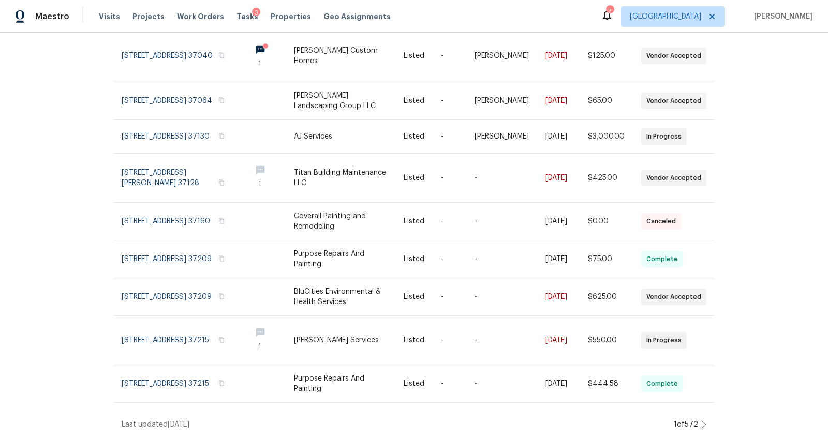
scroll to position [193, 0]
click at [701, 421] on icon at bounding box center [703, 425] width 5 height 8
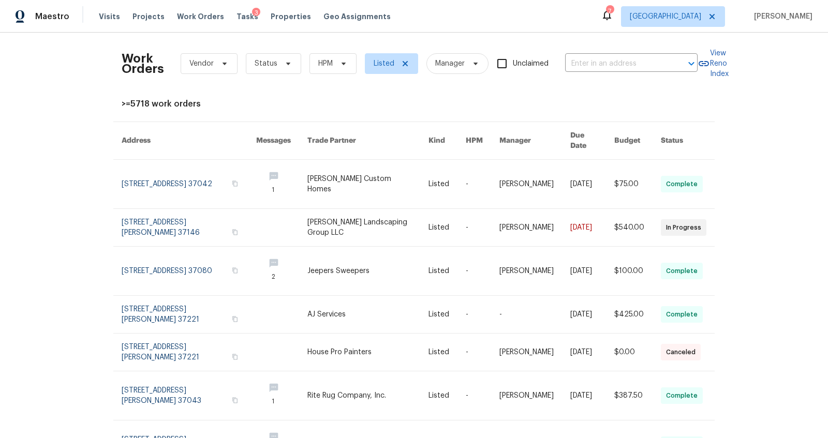
scroll to position [186, 0]
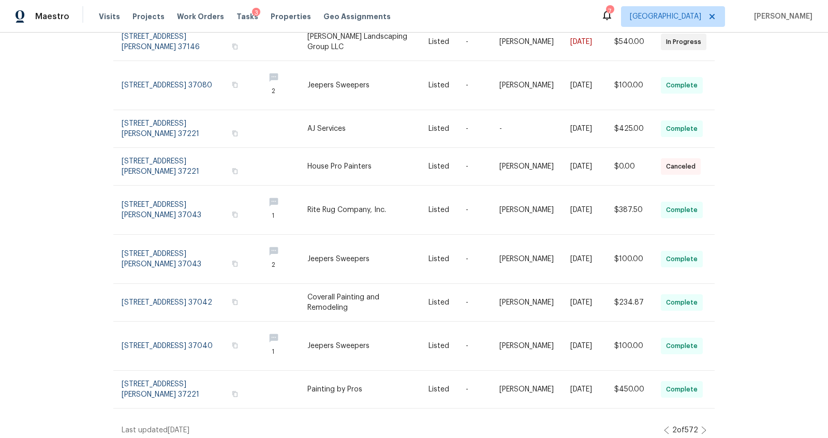
click at [664, 426] on icon at bounding box center [666, 430] width 5 height 8
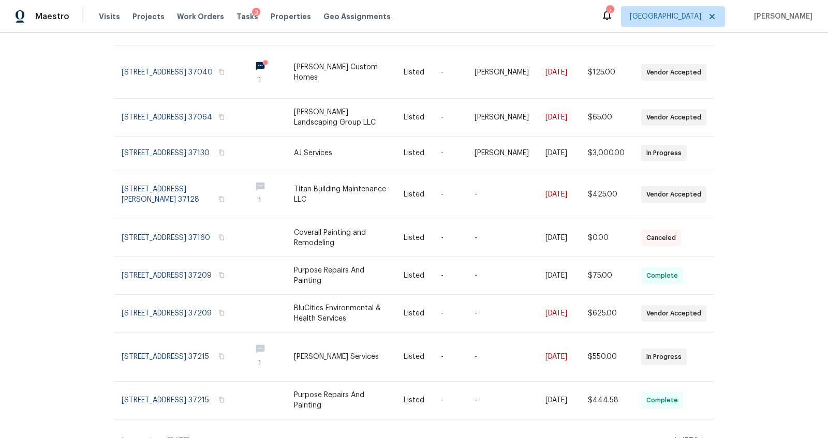
scroll to position [193, 0]
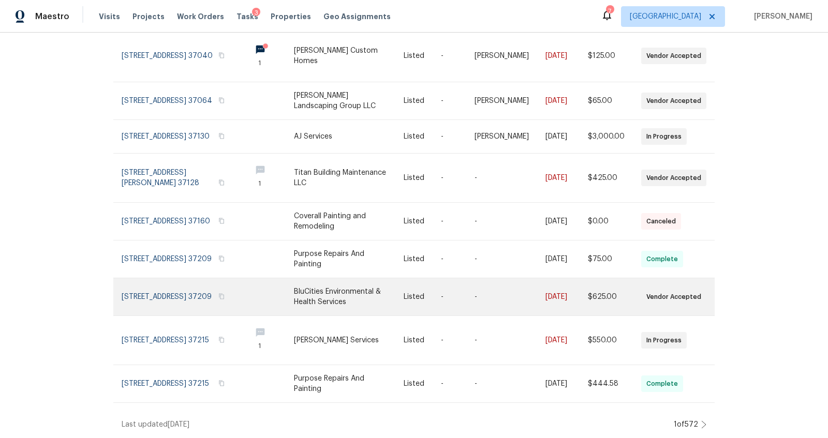
click at [187, 284] on link at bounding box center [182, 296] width 121 height 37
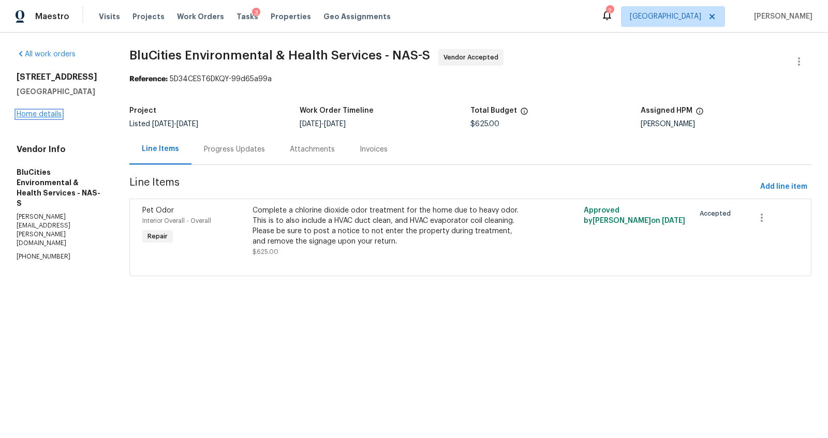
click at [43, 114] on link "Home details" at bounding box center [39, 114] width 45 height 7
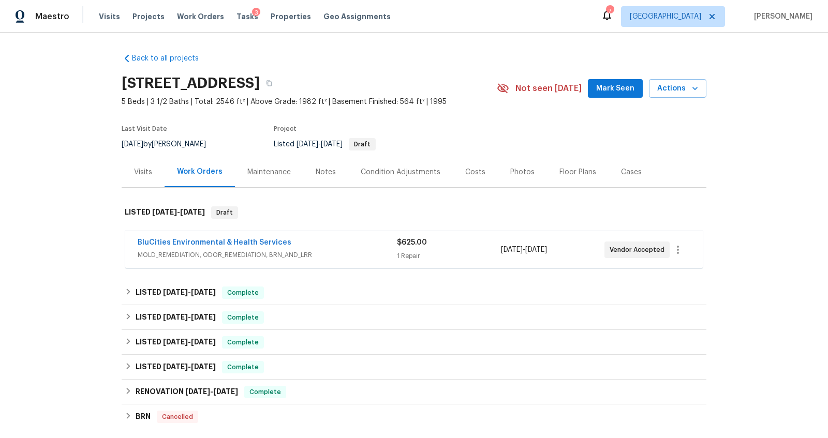
scroll to position [158, 0]
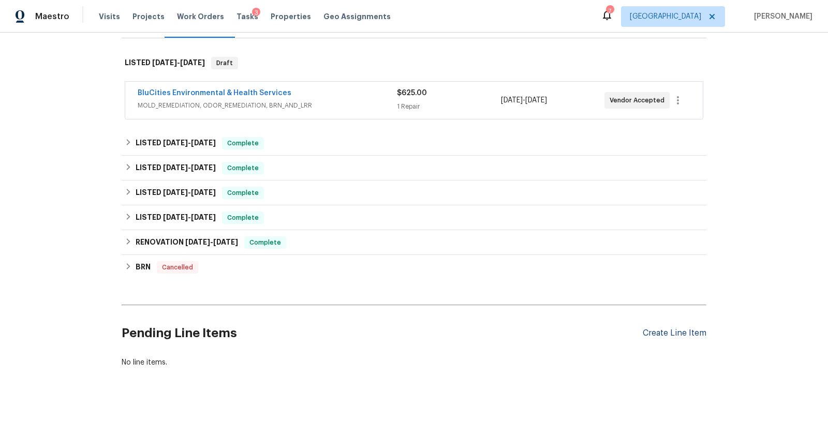
click at [656, 329] on div "Create Line Item" at bounding box center [675, 334] width 64 height 10
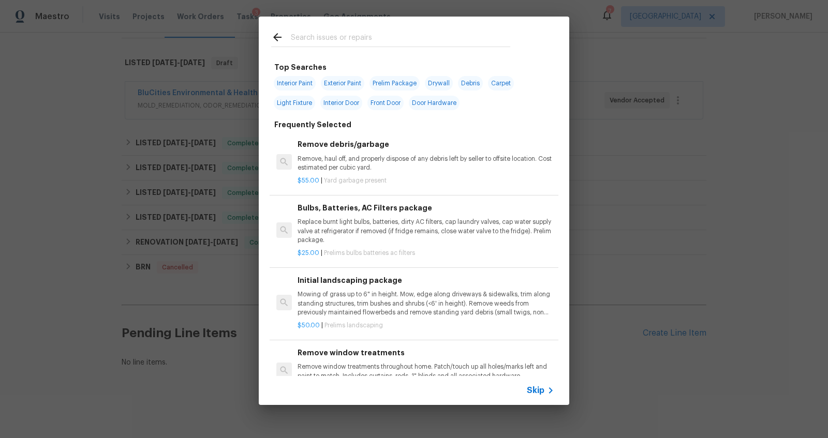
click at [550, 388] on icon at bounding box center [550, 390] width 12 height 12
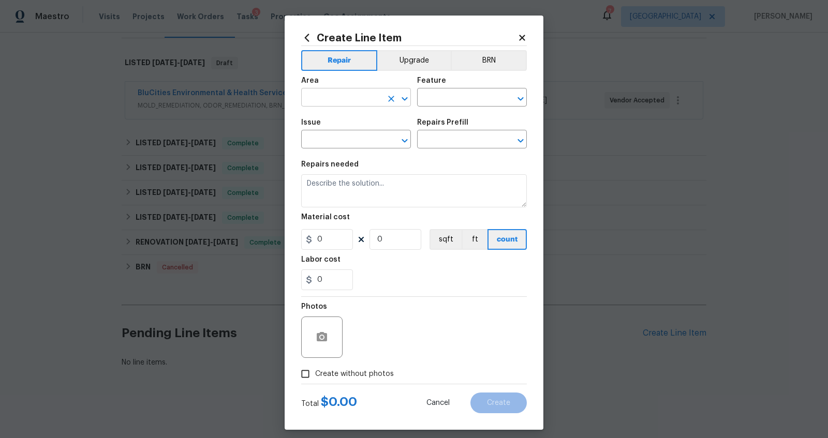
click at [346, 101] on input "text" at bounding box center [341, 99] width 81 height 16
click at [327, 140] on li "Interior Overall" at bounding box center [351, 138] width 110 height 17
type input "Interior Overall"
click at [432, 96] on input "text" at bounding box center [457, 99] width 81 height 16
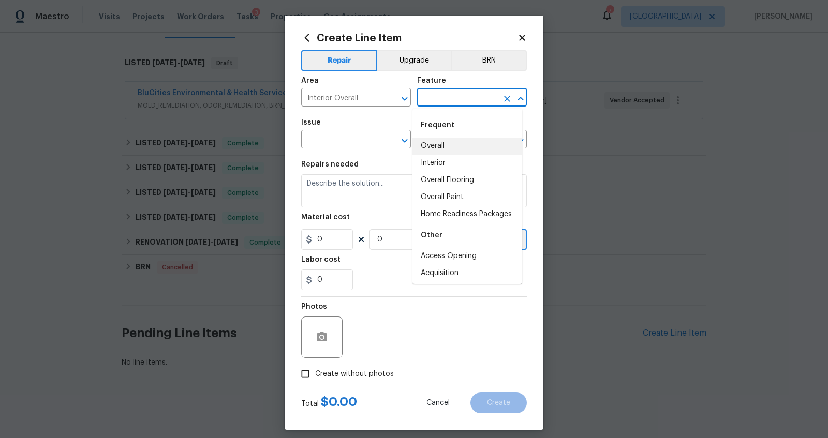
click at [430, 146] on li "Overall" at bounding box center [467, 146] width 110 height 17
type input "Overall"
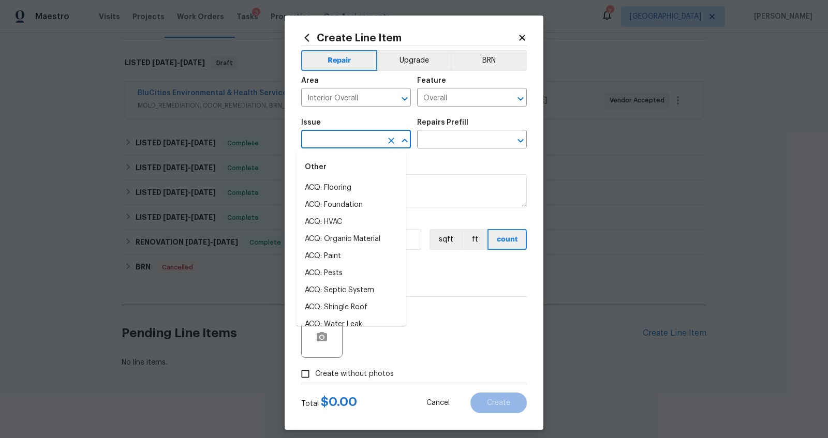
click at [341, 142] on input "text" at bounding box center [341, 140] width 81 height 16
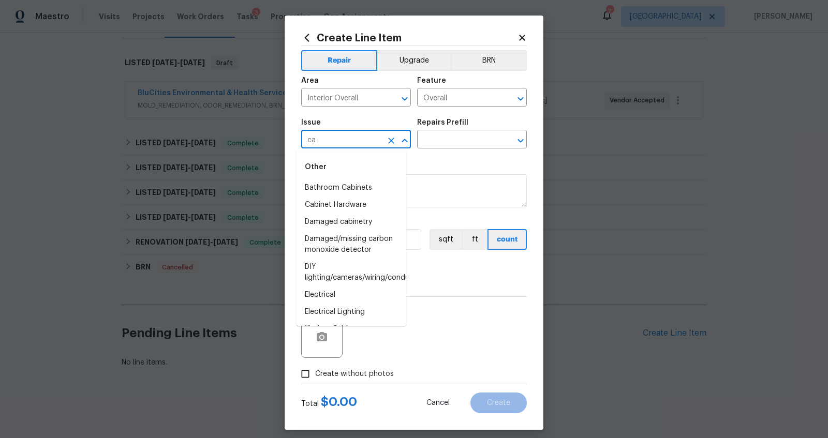
type input "c"
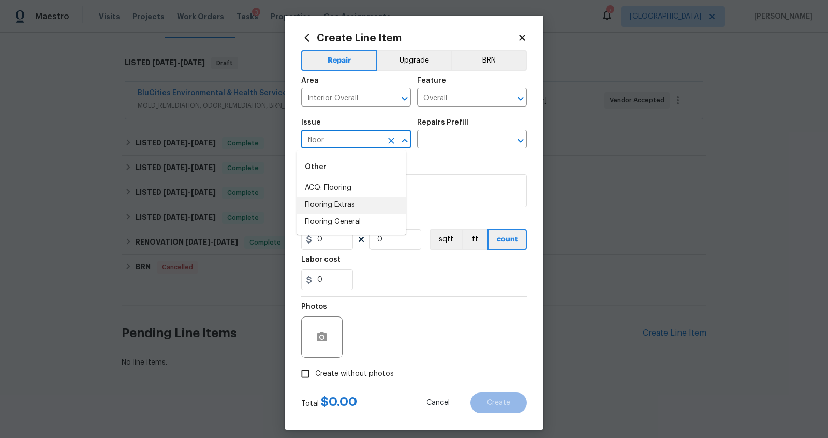
click at [320, 207] on li "Flooring Extras" at bounding box center [351, 205] width 110 height 17
type input "Flooring Extras"
click at [437, 142] on input "text" at bounding box center [457, 140] width 81 height 16
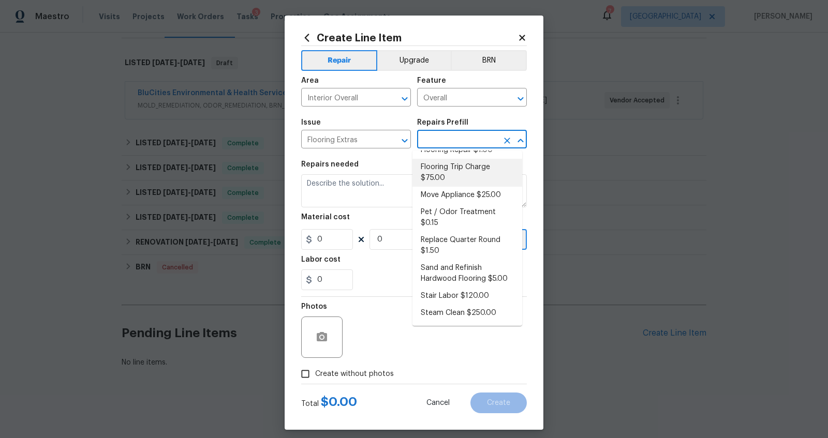
scroll to position [57, 0]
click at [471, 317] on li "Steam Clean $250.00" at bounding box center [467, 313] width 110 height 17
type input "Overall Flooring"
type input "Steam Clean $250.00"
type textarea "Steam clean floors"
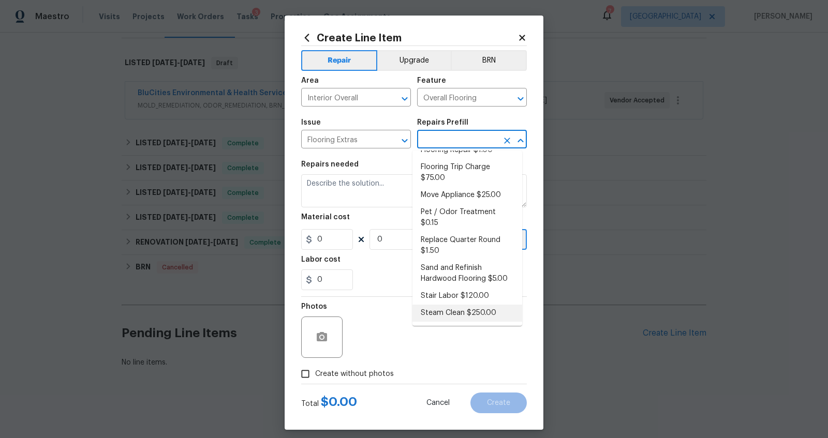
type input "250"
type input "1"
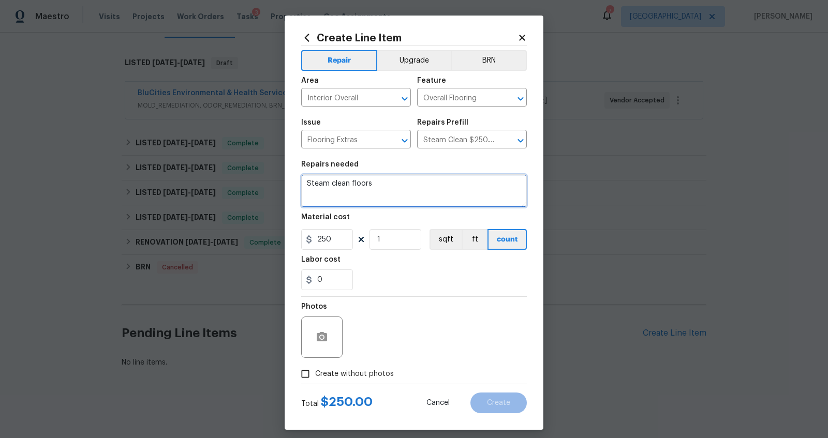
click at [407, 193] on textarea "Steam clean floors" at bounding box center [414, 190] width 226 height 33
type textarea "Steam clean carpet in basement and on stairs"
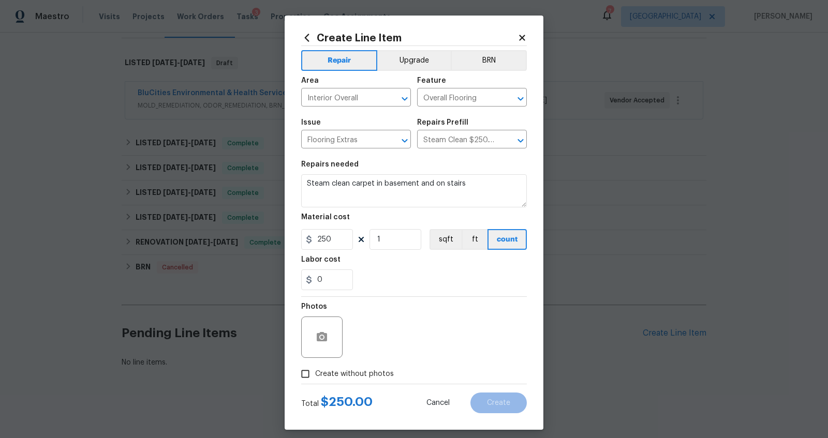
click at [353, 373] on span "Create without photos" at bounding box center [354, 374] width 79 height 11
click at [315, 373] on input "Create without photos" at bounding box center [305, 374] width 20 height 20
checkbox input "true"
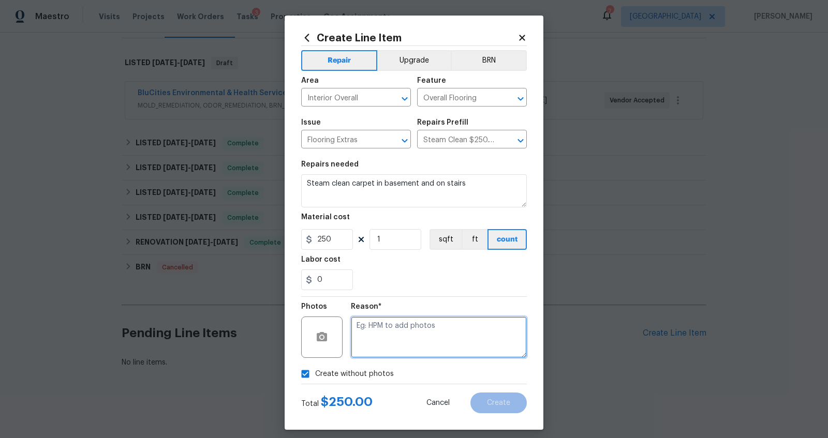
click at [398, 339] on textarea at bounding box center [439, 337] width 176 height 41
type textarea "na"
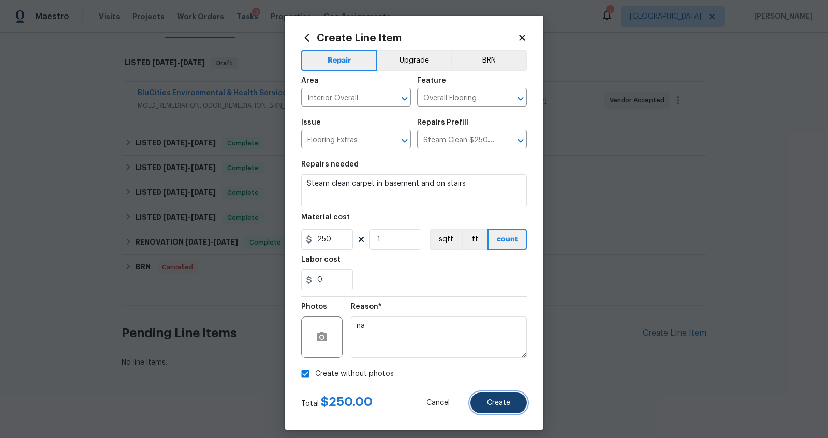
click at [487, 399] on span "Create" at bounding box center [498, 403] width 23 height 8
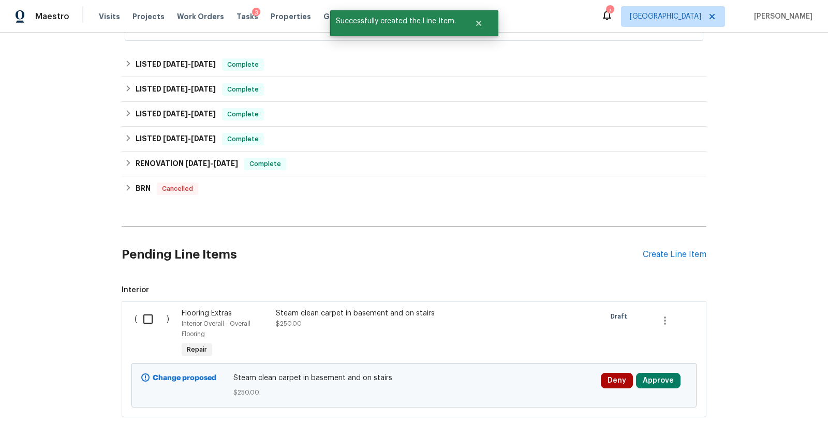
scroll to position [286, 0]
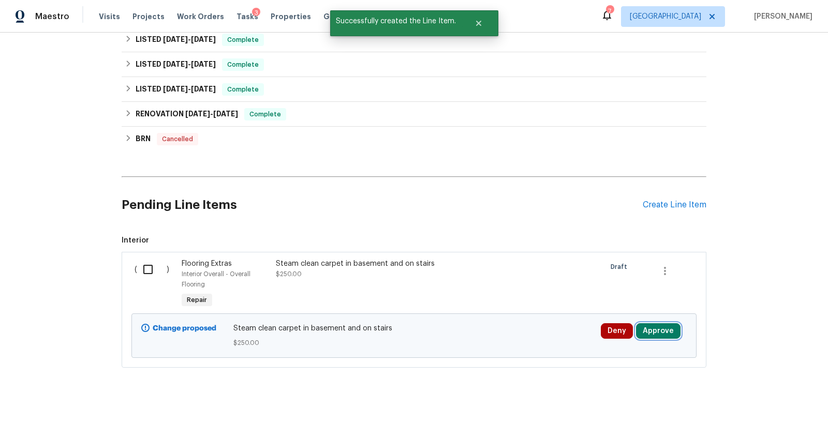
click at [659, 327] on button "Approve" at bounding box center [658, 331] width 44 height 16
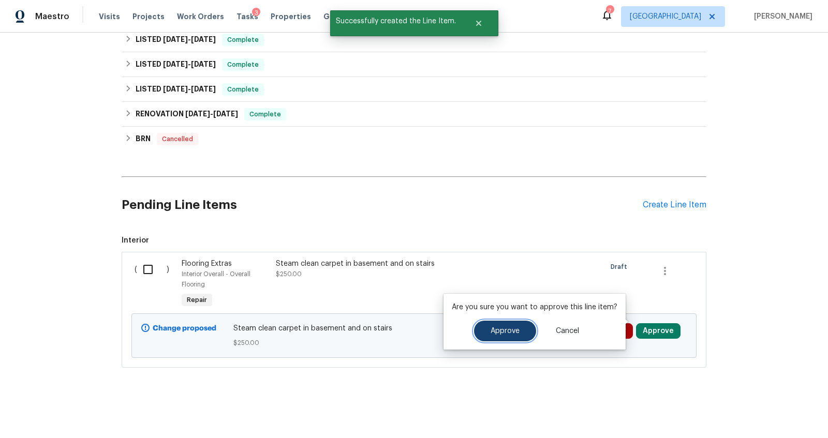
click at [526, 333] on button "Approve" at bounding box center [505, 331] width 62 height 21
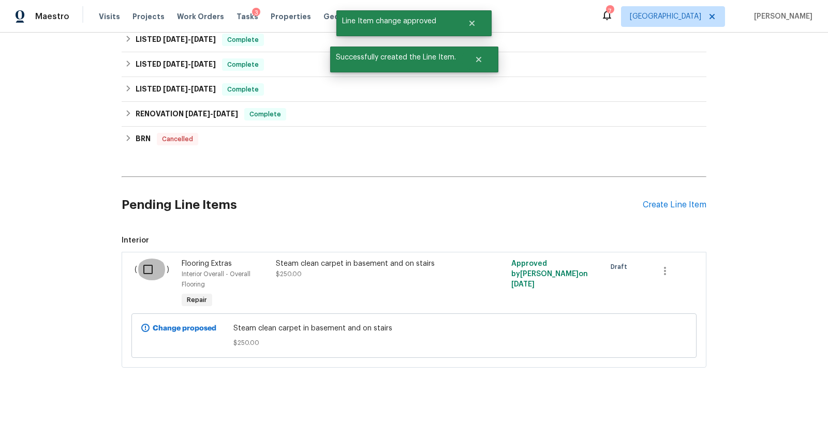
click at [145, 261] on input "checkbox" at bounding box center [151, 270] width 29 height 22
checkbox input "true"
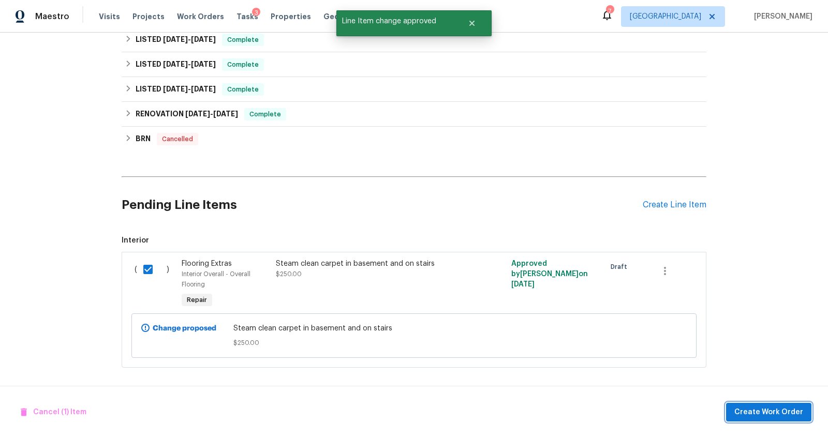
click at [759, 405] on button "Create Work Order" at bounding box center [768, 412] width 85 height 19
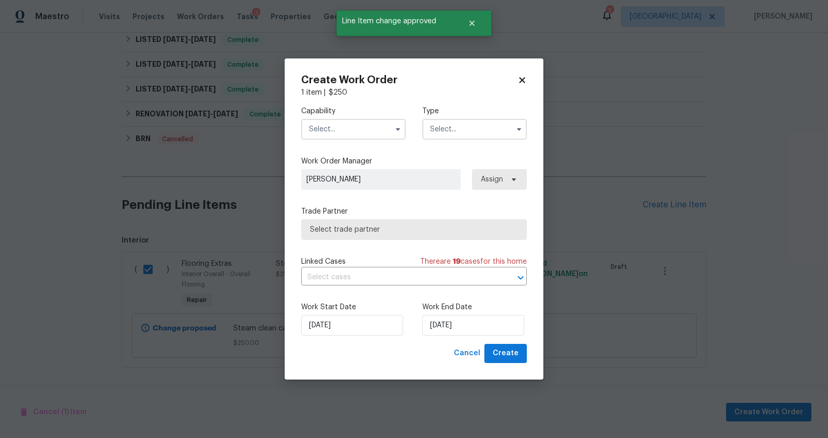
click at [356, 129] on input "text" at bounding box center [353, 129] width 105 height 21
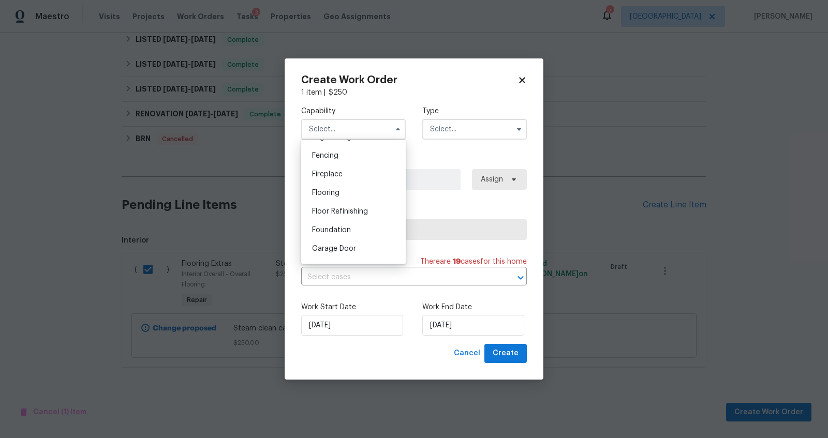
scroll to position [362, 0]
click at [337, 195] on span "Flooring" at bounding box center [325, 190] width 27 height 7
type input "Flooring"
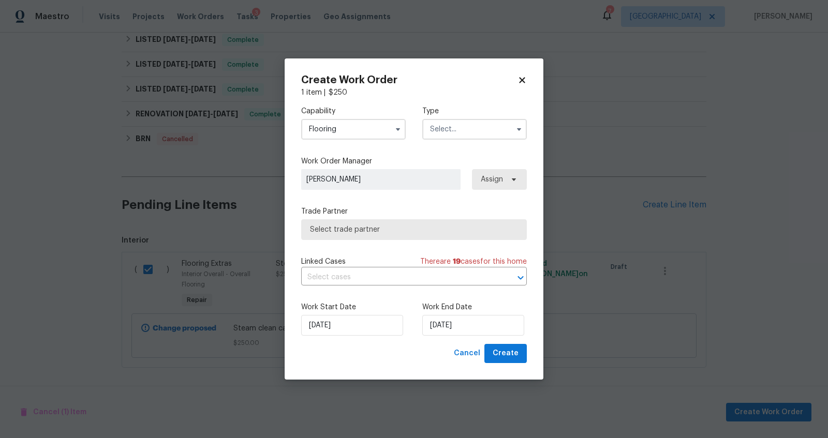
click at [468, 126] on input "text" at bounding box center [474, 129] width 105 height 21
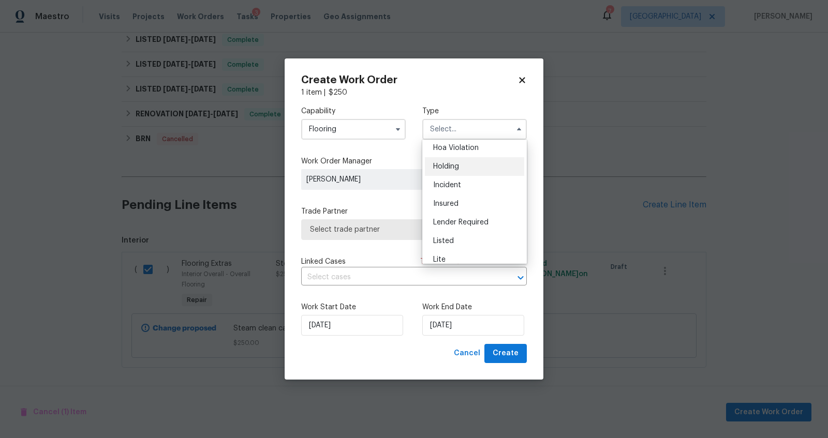
scroll to position [27, 0]
click at [454, 240] on div "Listed" at bounding box center [474, 236] width 99 height 19
type input "Listed"
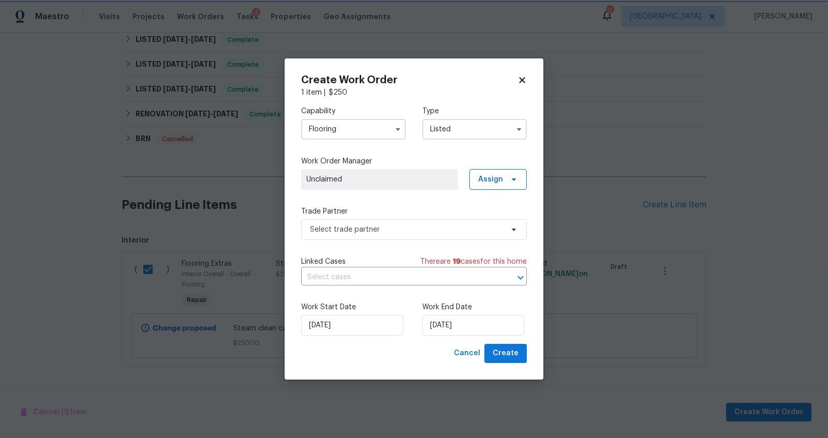
scroll to position [0, 0]
click at [410, 235] on span "Select trade partner" at bounding box center [414, 229] width 226 height 21
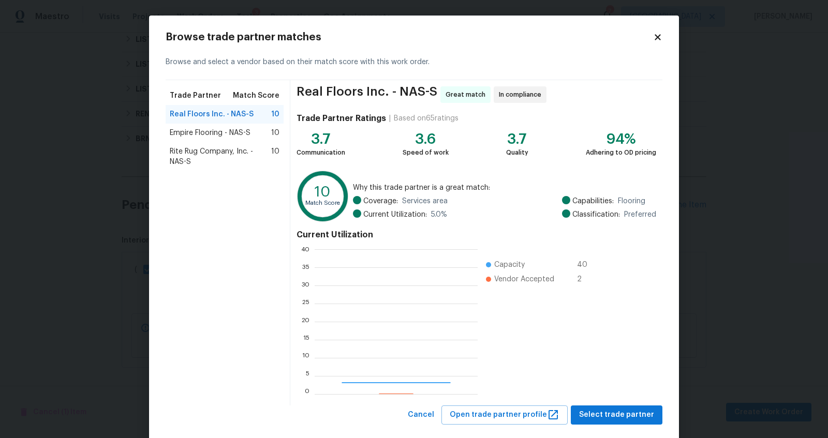
scroll to position [135, 153]
click at [656, 40] on icon at bounding box center [657, 37] width 9 height 9
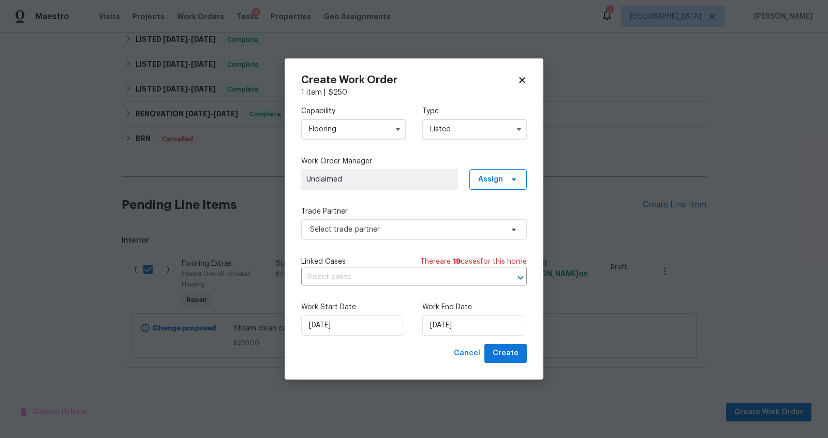
click at [386, 125] on input "Flooring" at bounding box center [353, 129] width 105 height 21
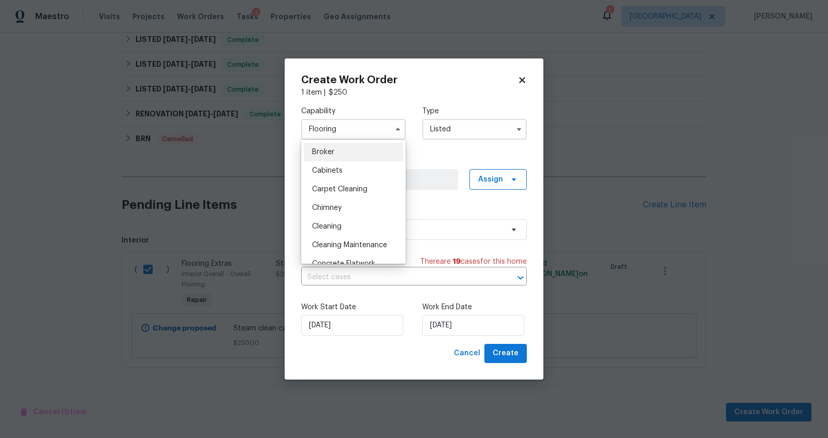
scroll to position [84, 0]
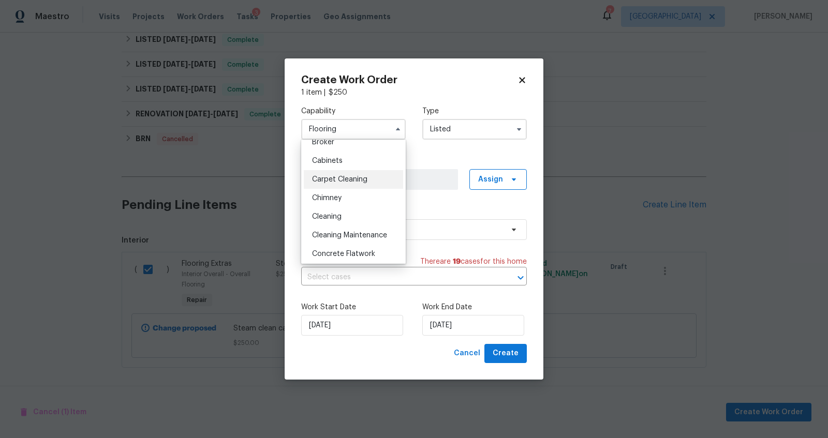
click at [360, 183] on span "Carpet Cleaning" at bounding box center [339, 179] width 55 height 7
type input "Carpet Cleaning"
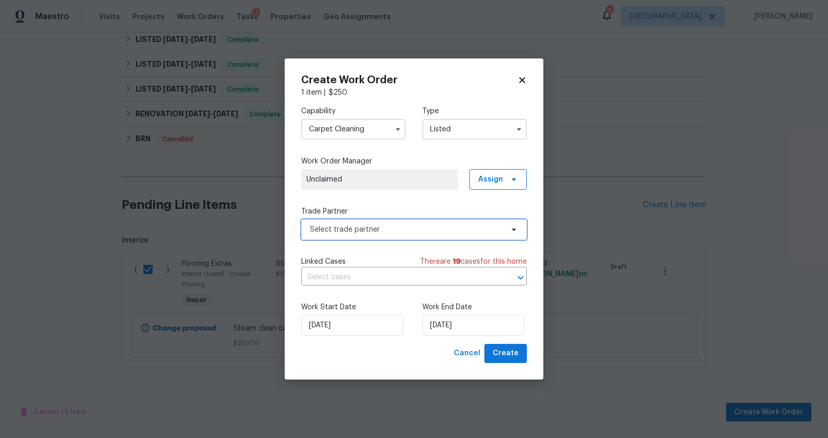
click at [440, 225] on span "Select trade partner" at bounding box center [406, 230] width 193 height 10
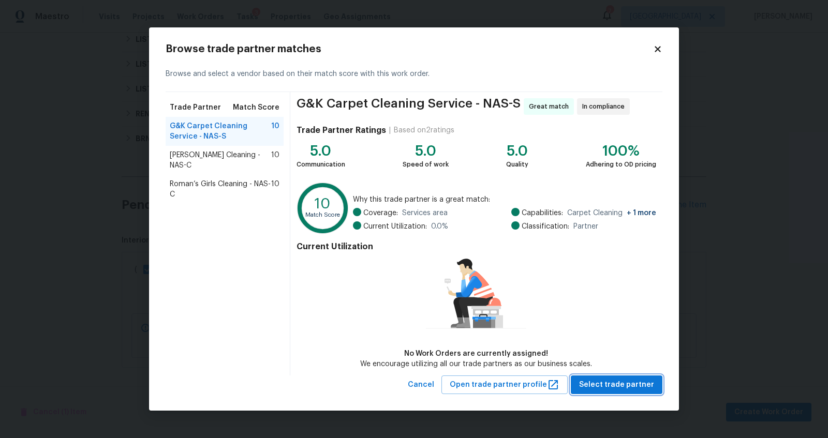
click at [608, 385] on span "Select trade partner" at bounding box center [616, 385] width 75 height 13
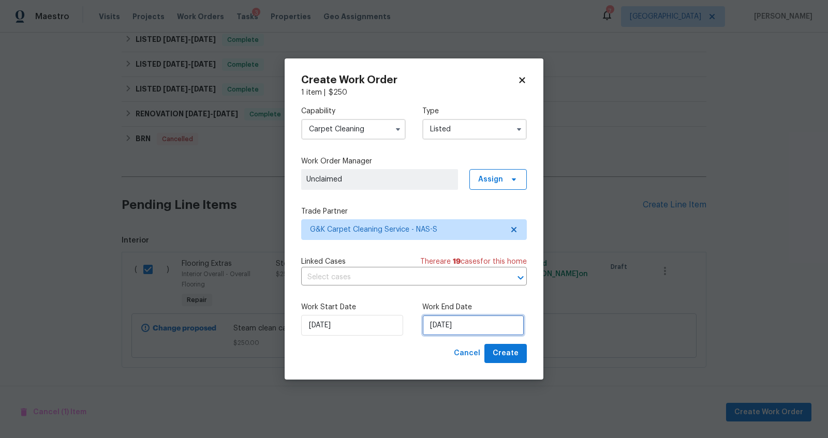
click at [487, 317] on input "[DATE]" at bounding box center [473, 325] width 102 height 21
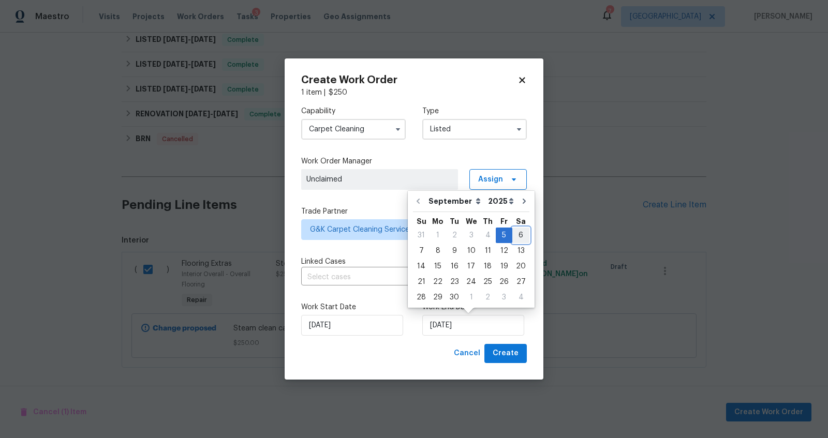
click at [519, 234] on div "6" at bounding box center [520, 235] width 17 height 14
type input "[DATE]"
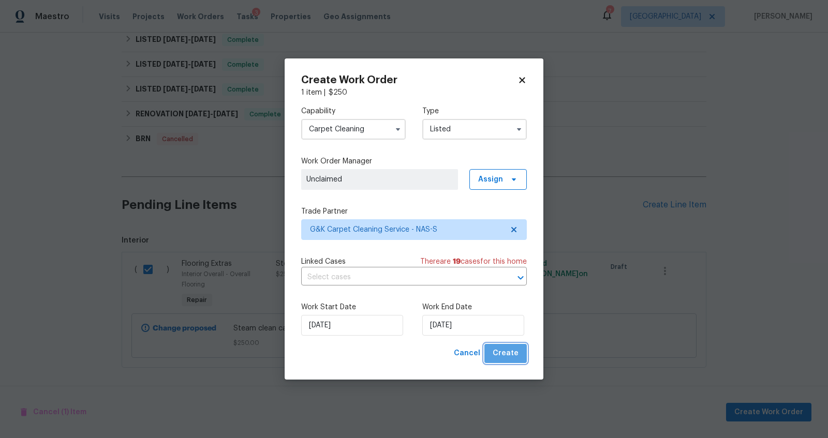
click at [511, 354] on span "Create" at bounding box center [506, 353] width 26 height 13
checkbox input "false"
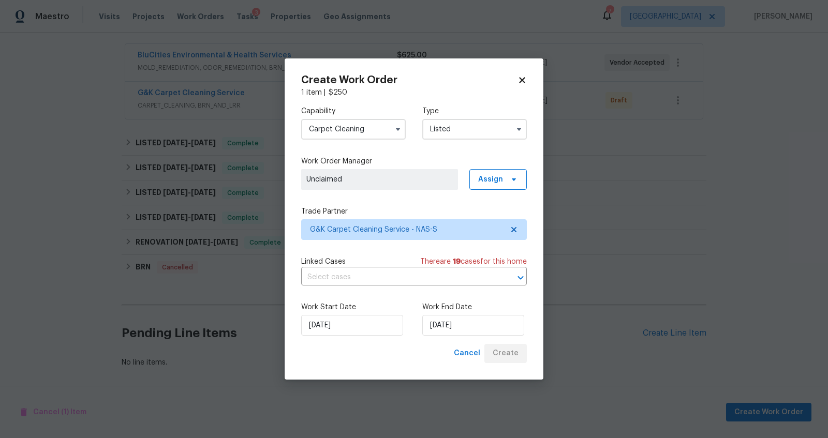
scroll to position [195, 0]
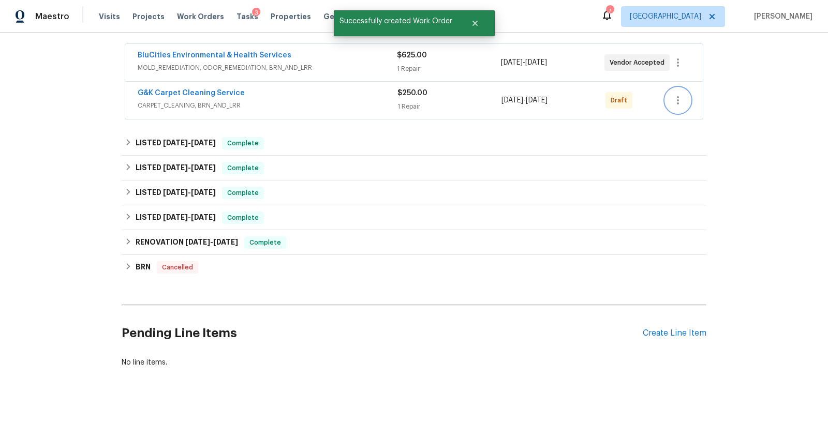
click at [676, 94] on icon "button" at bounding box center [678, 100] width 12 height 12
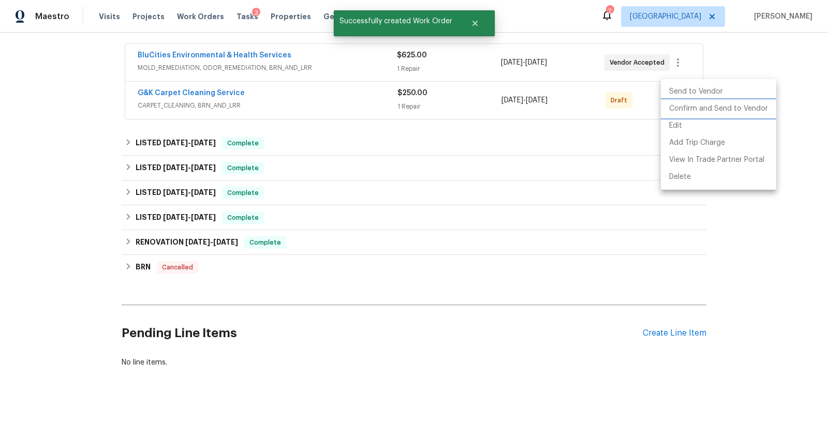
click at [690, 109] on li "Confirm and Send to Vendor" at bounding box center [718, 108] width 115 height 17
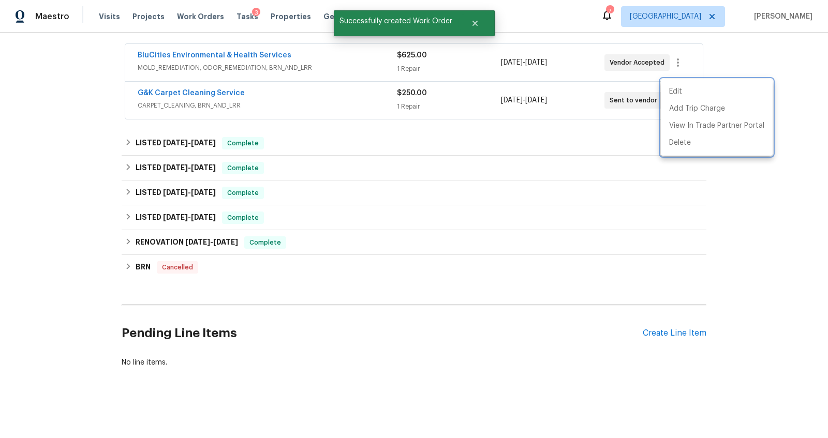
click at [215, 86] on div at bounding box center [414, 219] width 828 height 438
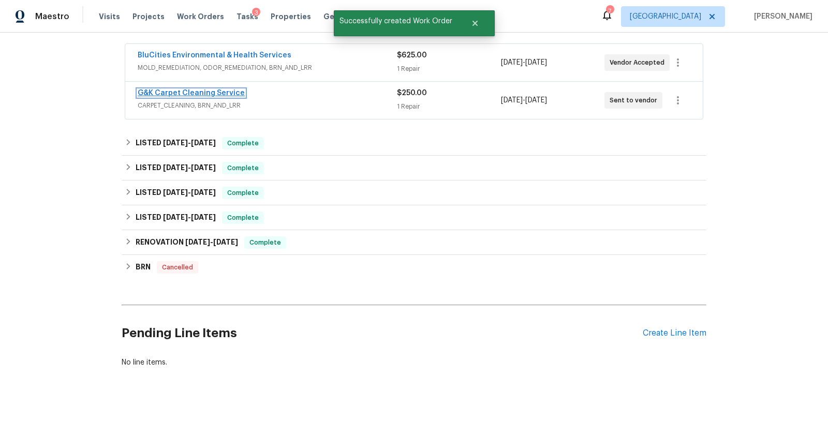
click at [197, 90] on link "G&K Carpet Cleaning Service" at bounding box center [191, 93] width 107 height 7
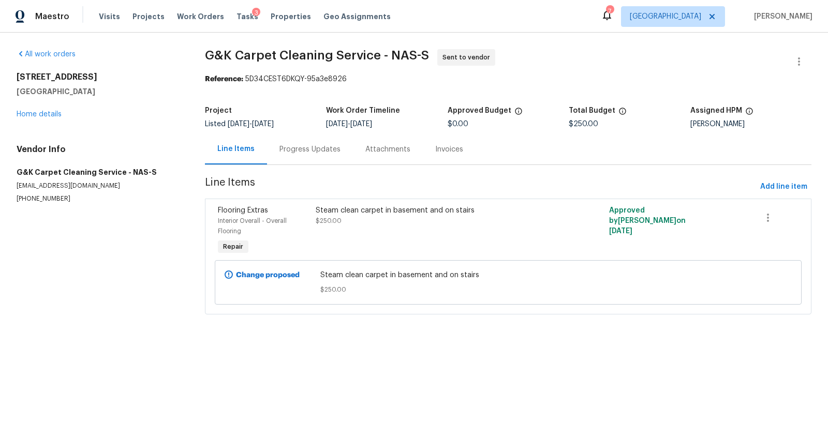
click at [314, 152] on div "Progress Updates" at bounding box center [309, 149] width 61 height 10
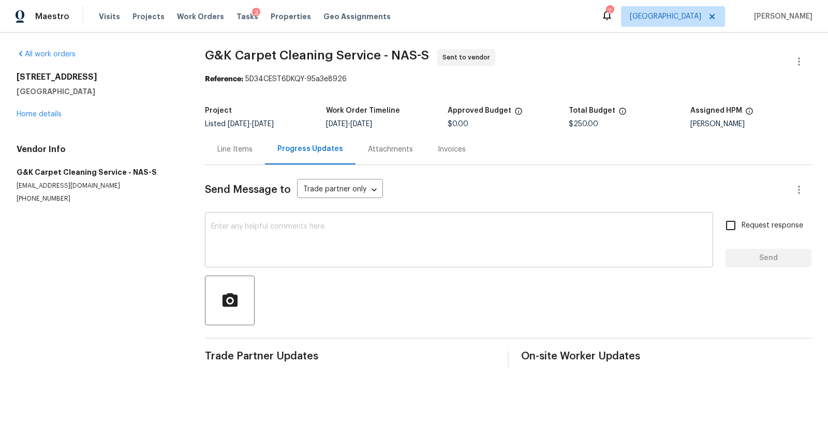
click at [325, 235] on textarea at bounding box center [459, 241] width 496 height 36
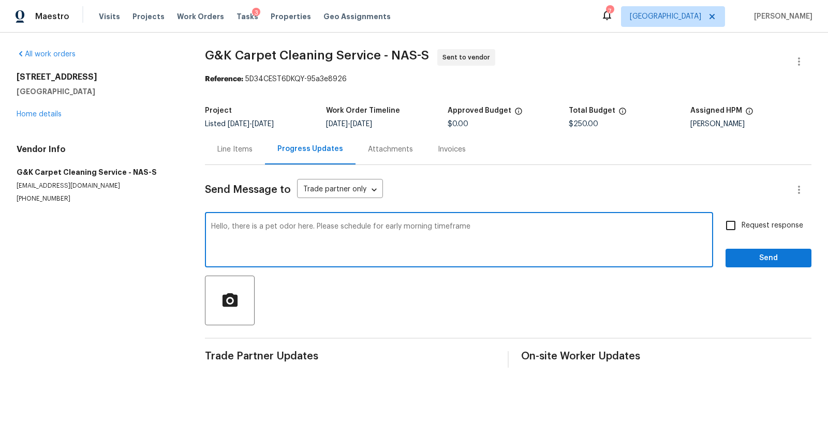
type textarea "Hello, there is a pet odor here. Please schedule for early morning timeframe"
click at [753, 222] on span "Request response" at bounding box center [772, 225] width 62 height 11
click at [741, 222] on input "Request response" at bounding box center [731, 226] width 22 height 22
checkbox input "true"
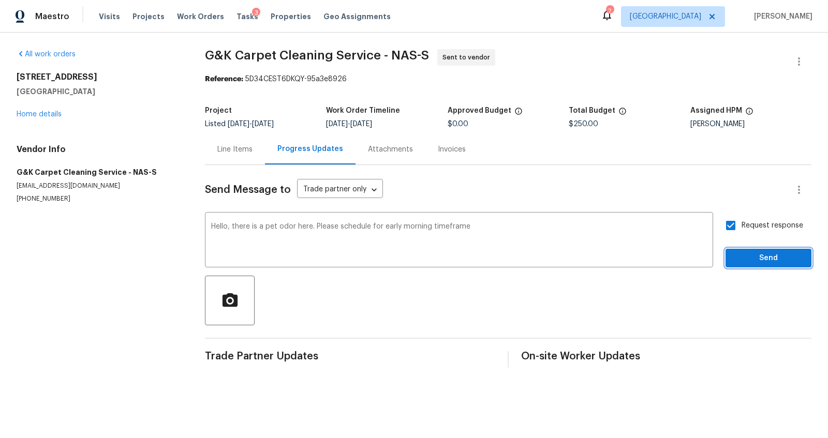
click at [734, 252] on span "Send" at bounding box center [768, 258] width 69 height 13
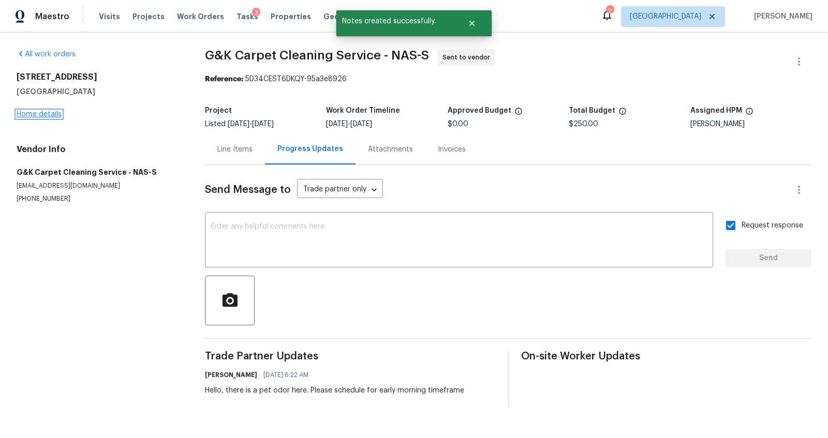
click at [44, 115] on link "Home details" at bounding box center [39, 114] width 45 height 7
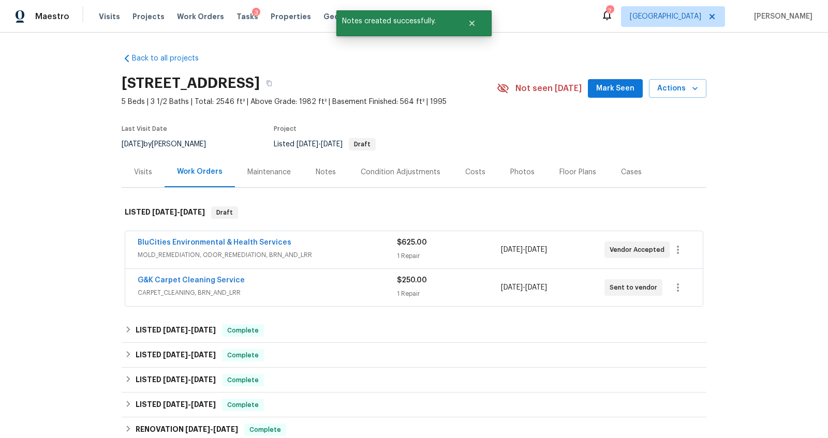
click at [314, 179] on div "Notes" at bounding box center [325, 172] width 45 height 31
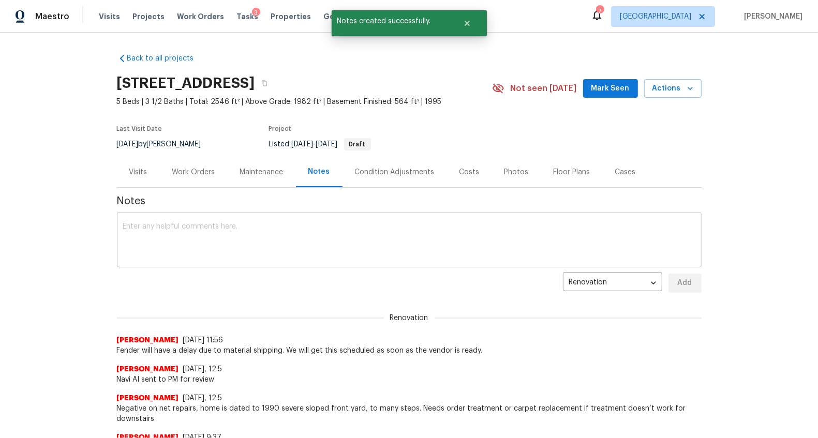
click at [225, 234] on textarea at bounding box center [409, 241] width 572 height 36
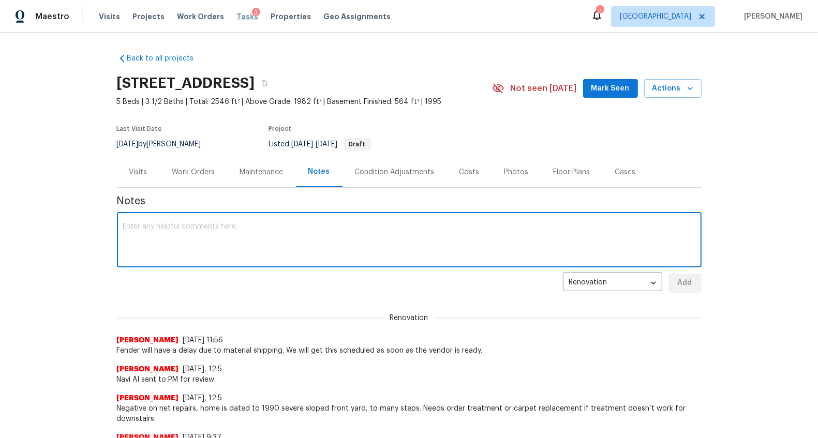
click at [236, 16] on span "Tasks" at bounding box center [247, 16] width 22 height 7
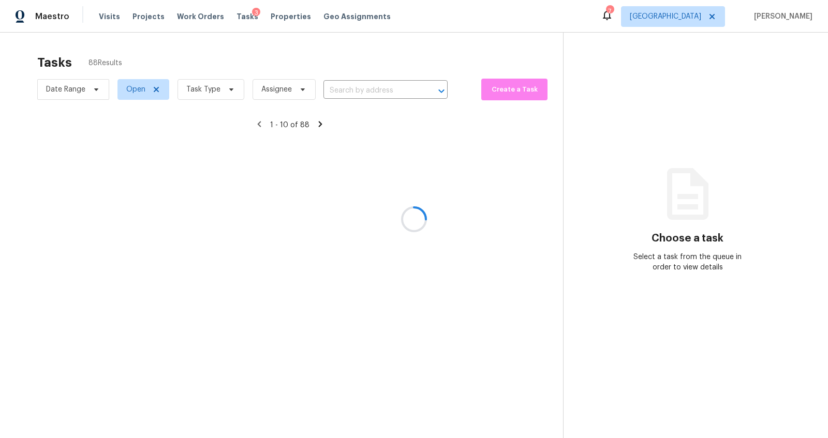
click at [227, 88] on div at bounding box center [414, 219] width 828 height 438
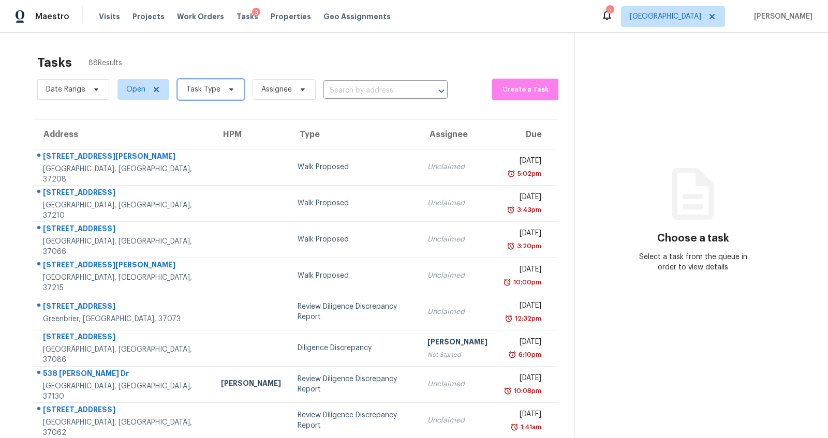
click at [227, 88] on icon at bounding box center [231, 89] width 8 height 8
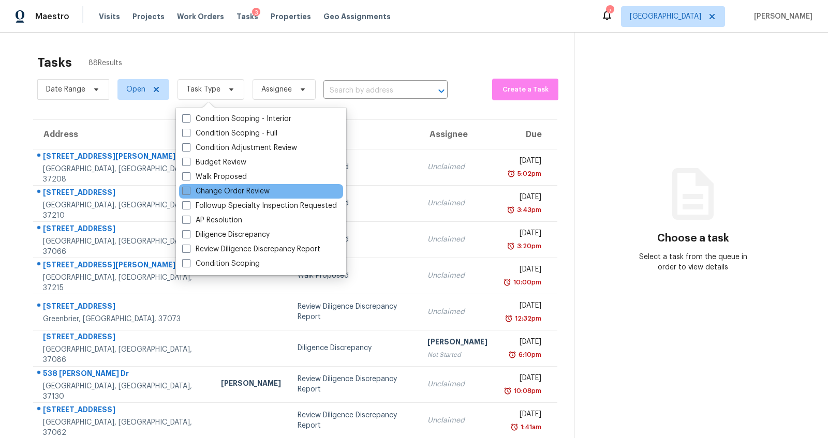
click at [219, 193] on label "Change Order Review" at bounding box center [225, 191] width 87 height 10
click at [189, 193] on input "Change Order Review" at bounding box center [185, 189] width 7 height 7
checkbox input "true"
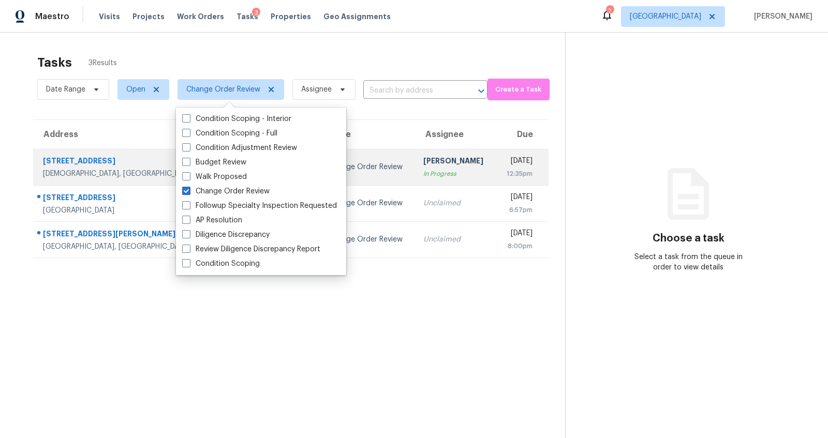
click at [69, 169] on div "[DEMOGRAPHIC_DATA], [GEOGRAPHIC_DATA], 37037" at bounding box center [137, 174] width 188 height 10
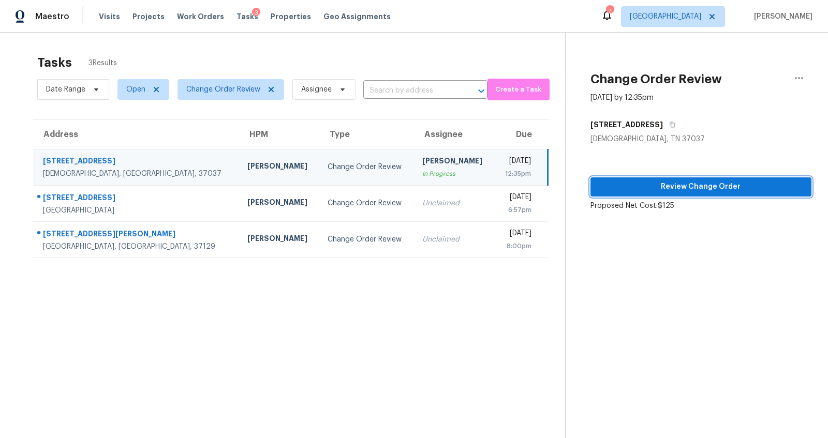
click at [666, 190] on span "Review Change Order" at bounding box center [701, 187] width 204 height 13
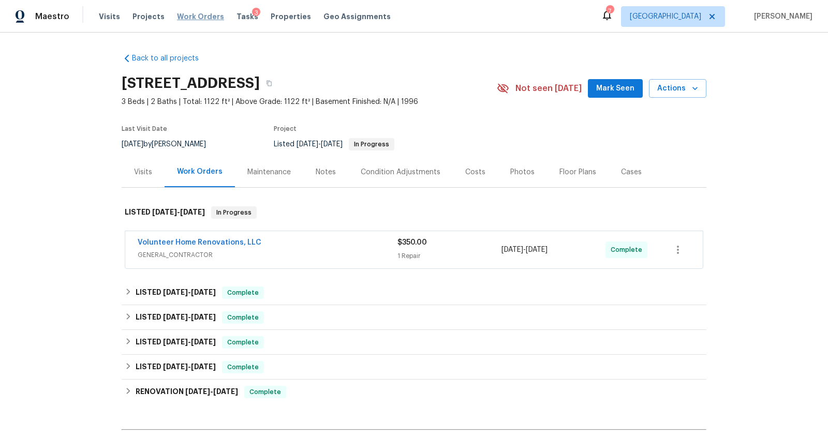
click at [188, 14] on span "Work Orders" at bounding box center [200, 16] width 47 height 10
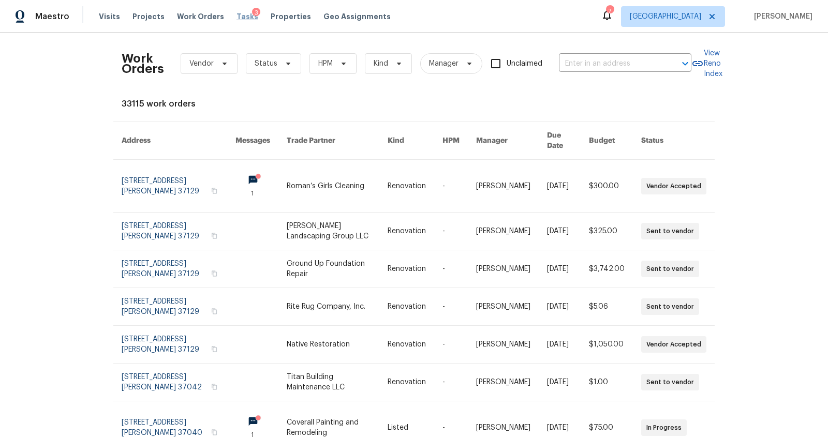
click at [237, 15] on span "Tasks" at bounding box center [247, 16] width 22 height 7
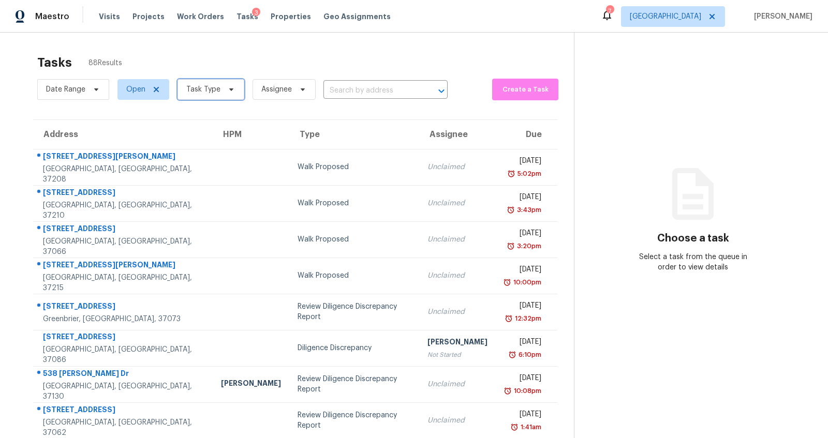
click at [214, 92] on span "Task Type" at bounding box center [203, 89] width 34 height 10
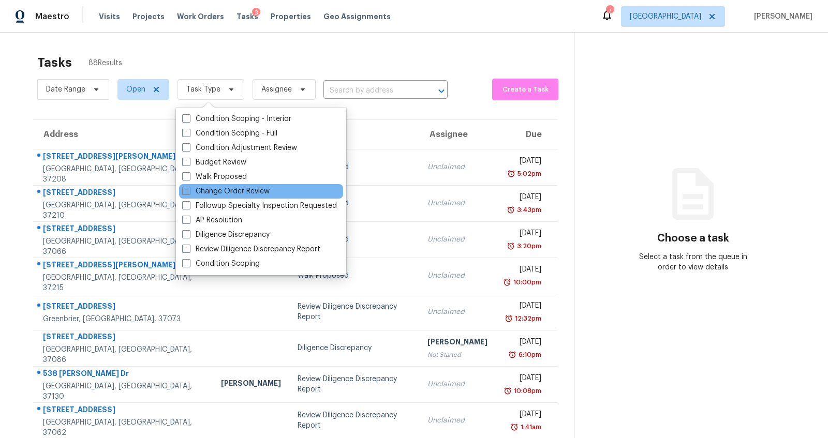
click at [229, 191] on label "Change Order Review" at bounding box center [225, 191] width 87 height 10
click at [189, 191] on input "Change Order Review" at bounding box center [185, 189] width 7 height 7
checkbox input "true"
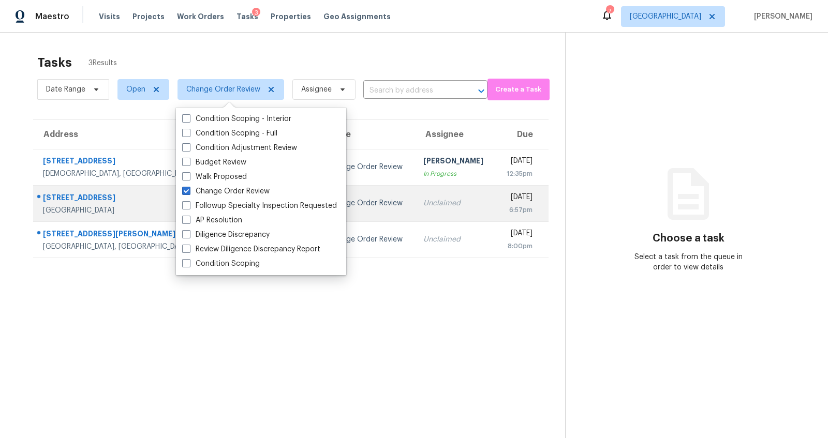
click at [51, 196] on div "[STREET_ADDRESS]" at bounding box center [137, 198] width 188 height 13
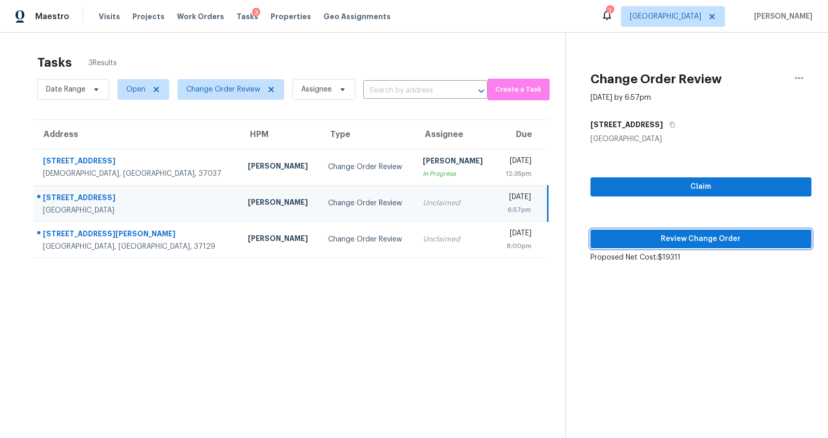
click at [675, 239] on span "Review Change Order" at bounding box center [701, 239] width 204 height 13
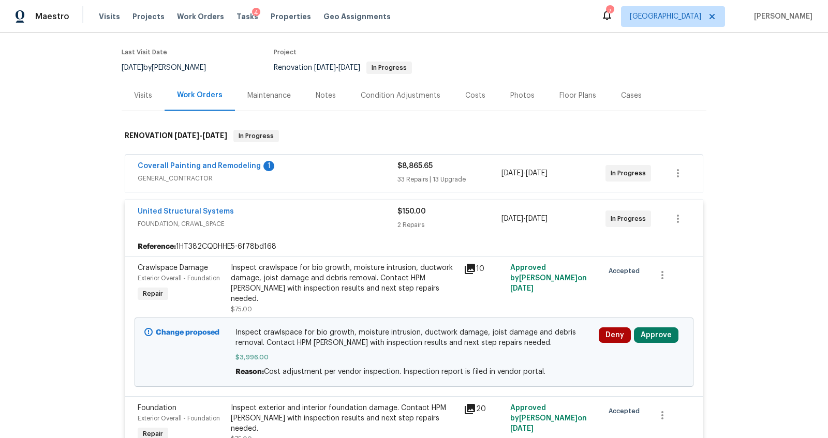
scroll to position [78, 0]
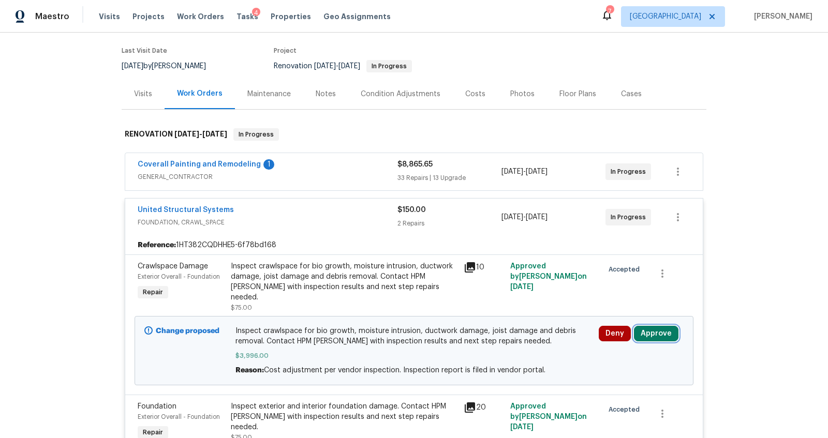
click at [656, 326] on button "Approve" at bounding box center [656, 334] width 44 height 16
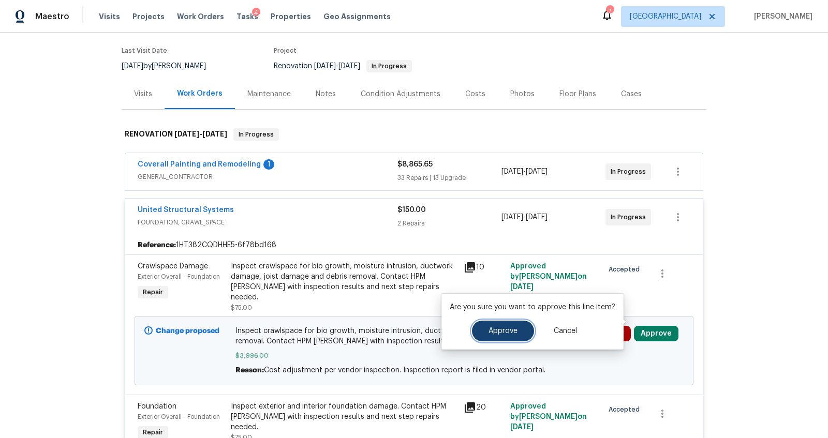
click at [504, 331] on span "Approve" at bounding box center [502, 331] width 29 height 8
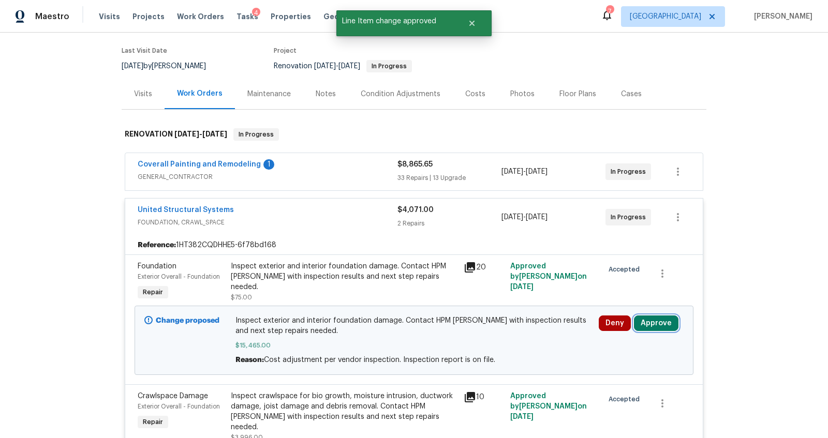
click at [650, 324] on button "Approve" at bounding box center [656, 324] width 44 height 16
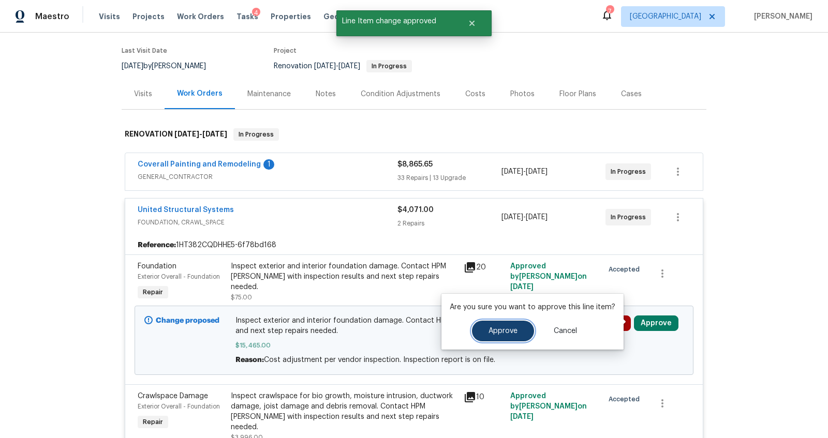
click at [493, 331] on span "Approve" at bounding box center [502, 331] width 29 height 8
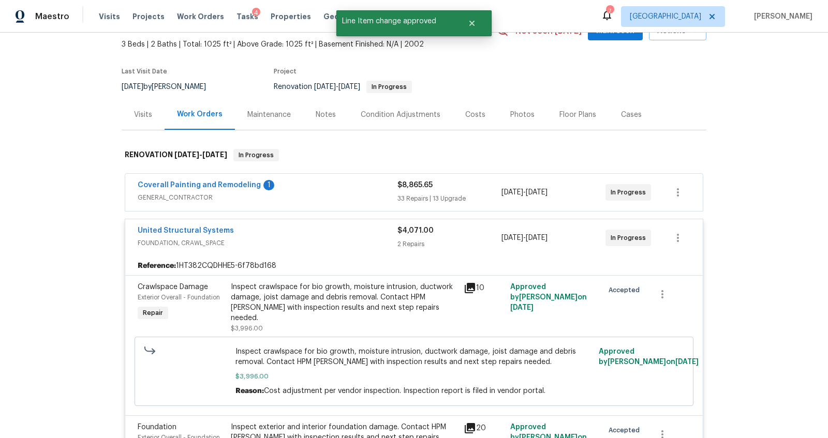
scroll to position [0, 0]
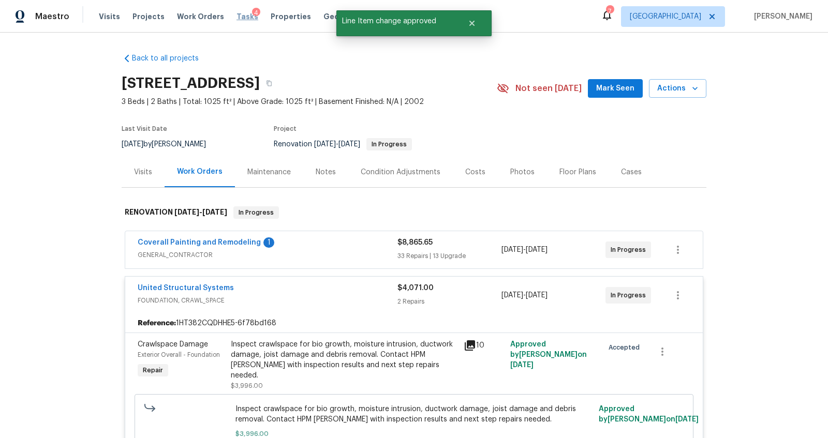
click at [236, 16] on span "Tasks" at bounding box center [247, 16] width 22 height 7
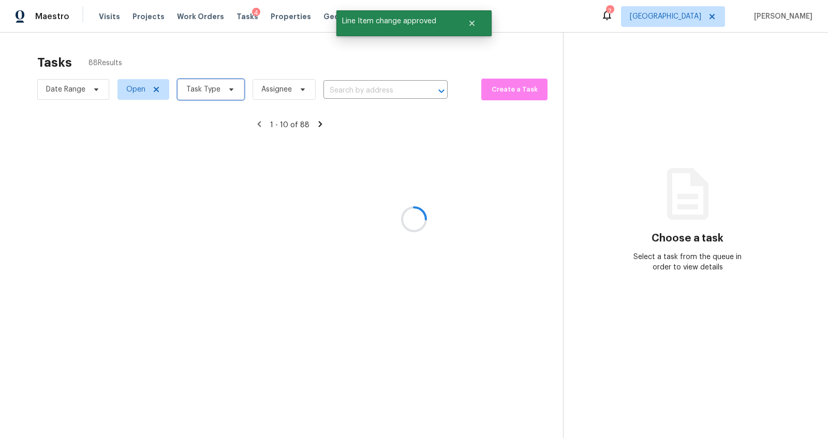
click at [217, 89] on span "Task Type" at bounding box center [210, 89] width 67 height 21
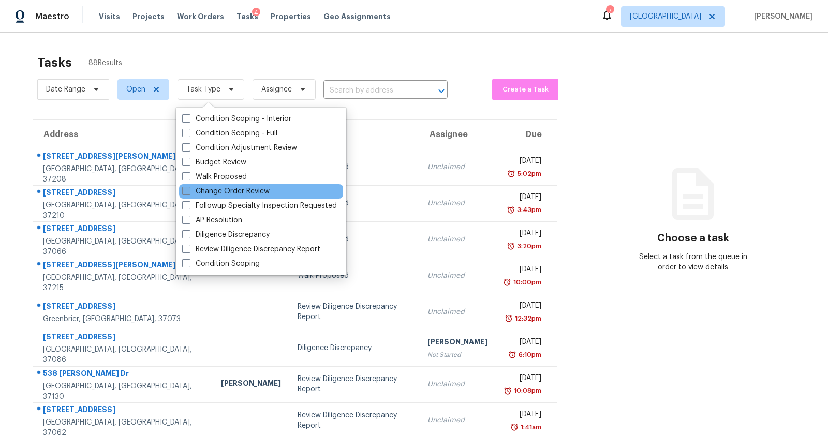
click at [231, 192] on label "Change Order Review" at bounding box center [225, 191] width 87 height 10
click at [189, 192] on input "Change Order Review" at bounding box center [185, 189] width 7 height 7
checkbox input "true"
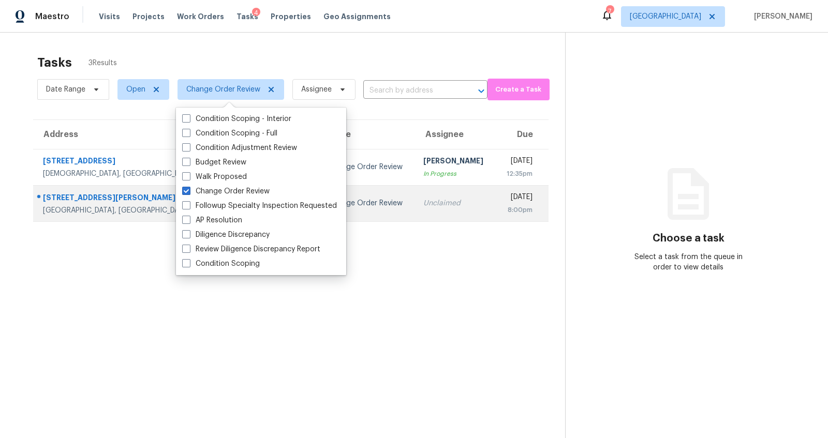
click at [73, 211] on div "[GEOGRAPHIC_DATA], [GEOGRAPHIC_DATA], 37129" at bounding box center [137, 210] width 188 height 10
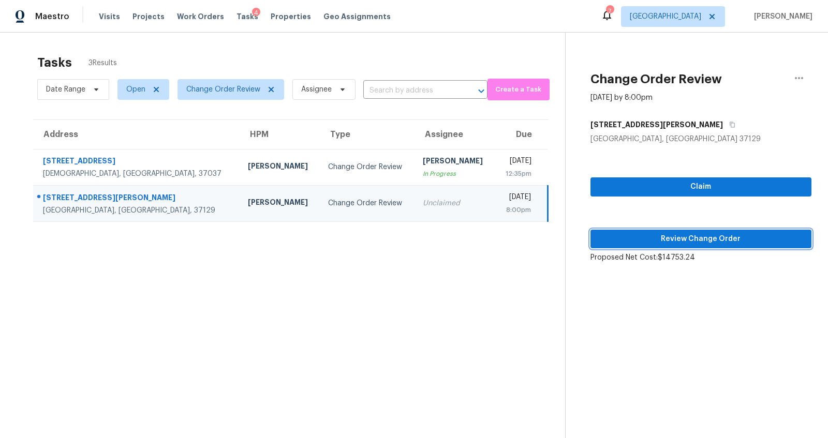
click at [682, 231] on button "Review Change Order" at bounding box center [700, 239] width 221 height 19
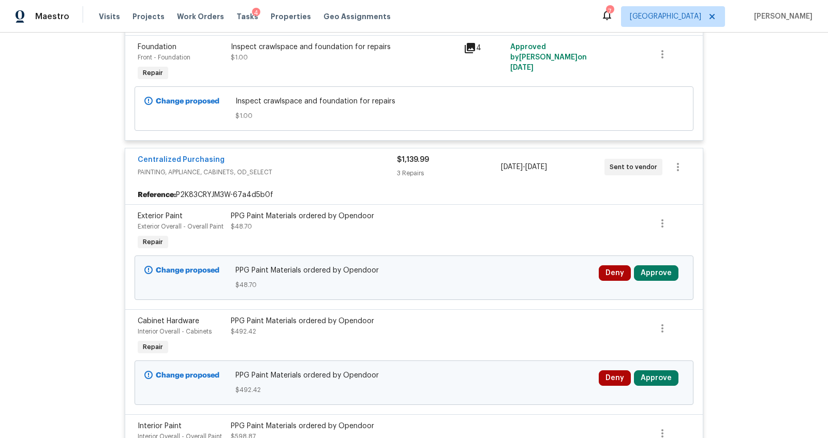
scroll to position [5538, 0]
click at [667, 265] on button "Approve" at bounding box center [656, 273] width 44 height 16
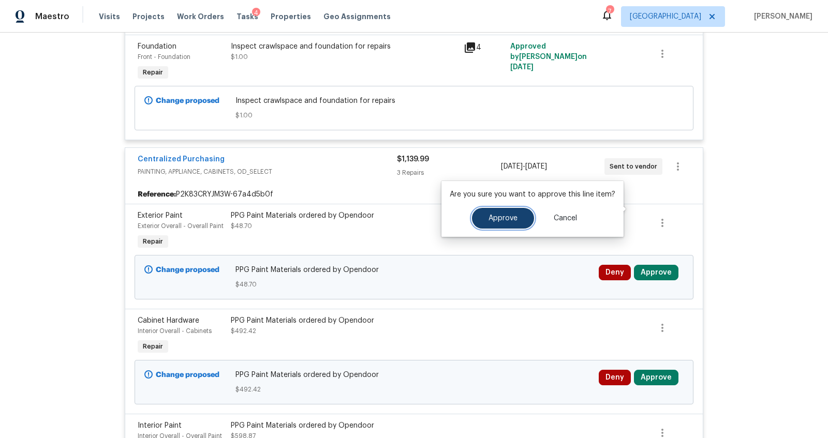
click at [512, 217] on span "Approve" at bounding box center [502, 219] width 29 height 8
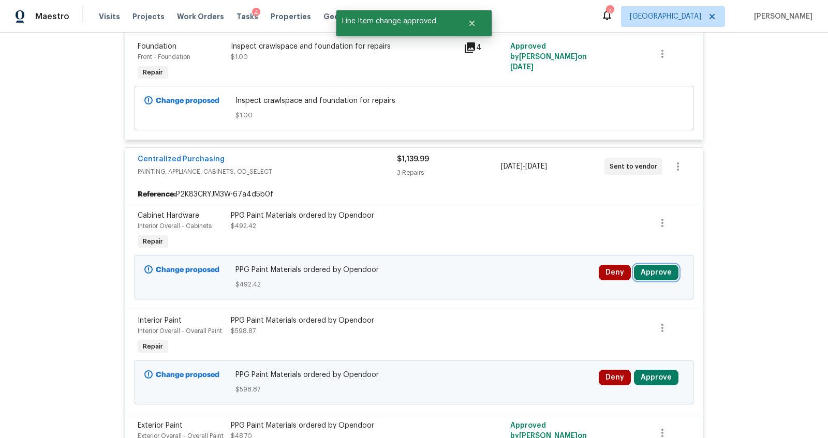
click at [648, 265] on button "Approve" at bounding box center [656, 273] width 44 height 16
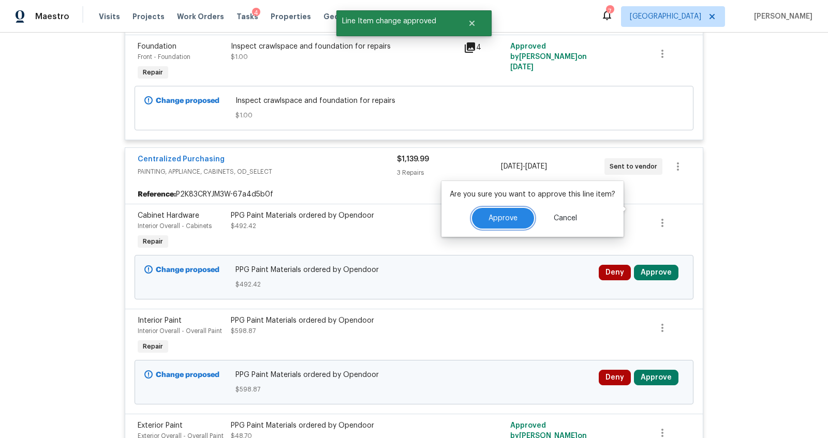
click at [505, 214] on button "Approve" at bounding box center [503, 218] width 62 height 21
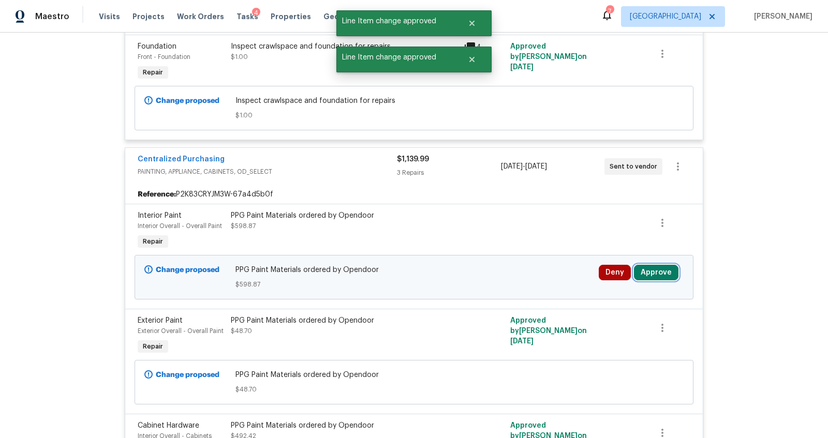
click at [653, 265] on button "Approve" at bounding box center [656, 273] width 44 height 16
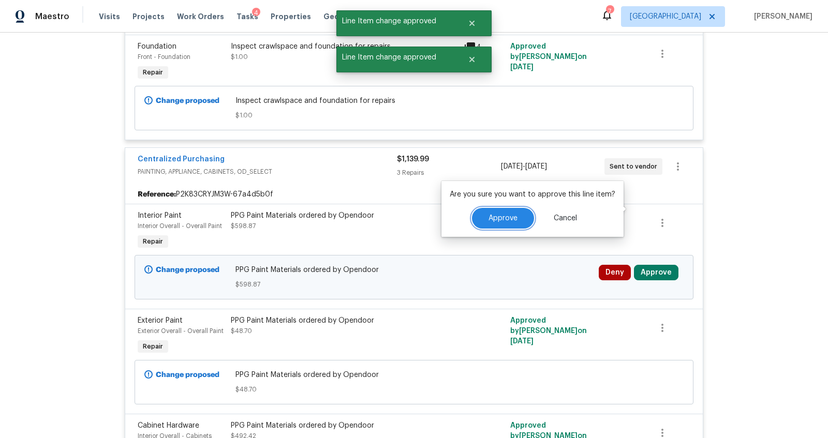
click at [507, 219] on span "Approve" at bounding box center [502, 219] width 29 height 8
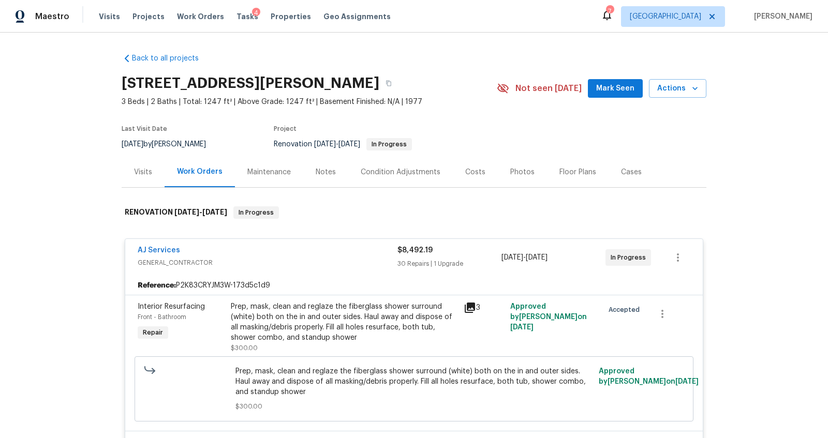
scroll to position [409, 0]
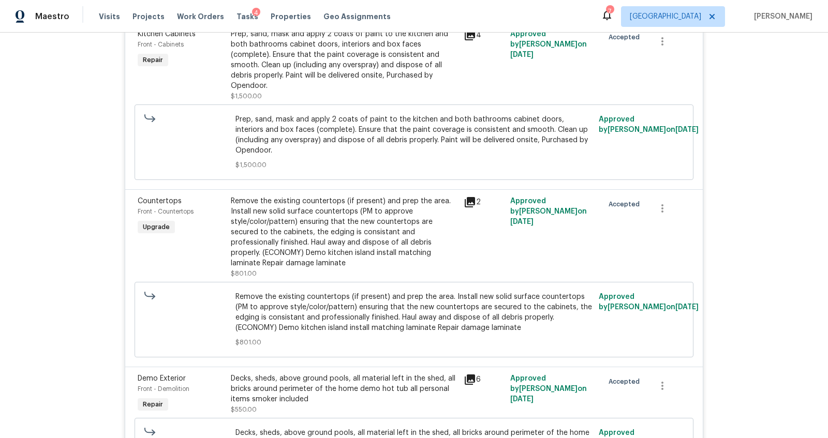
click at [727, 206] on div "Back to all projects [STREET_ADDRESS][PERSON_NAME] 3 Beds | 2 Baths | Total: 12…" at bounding box center [414, 236] width 828 height 406
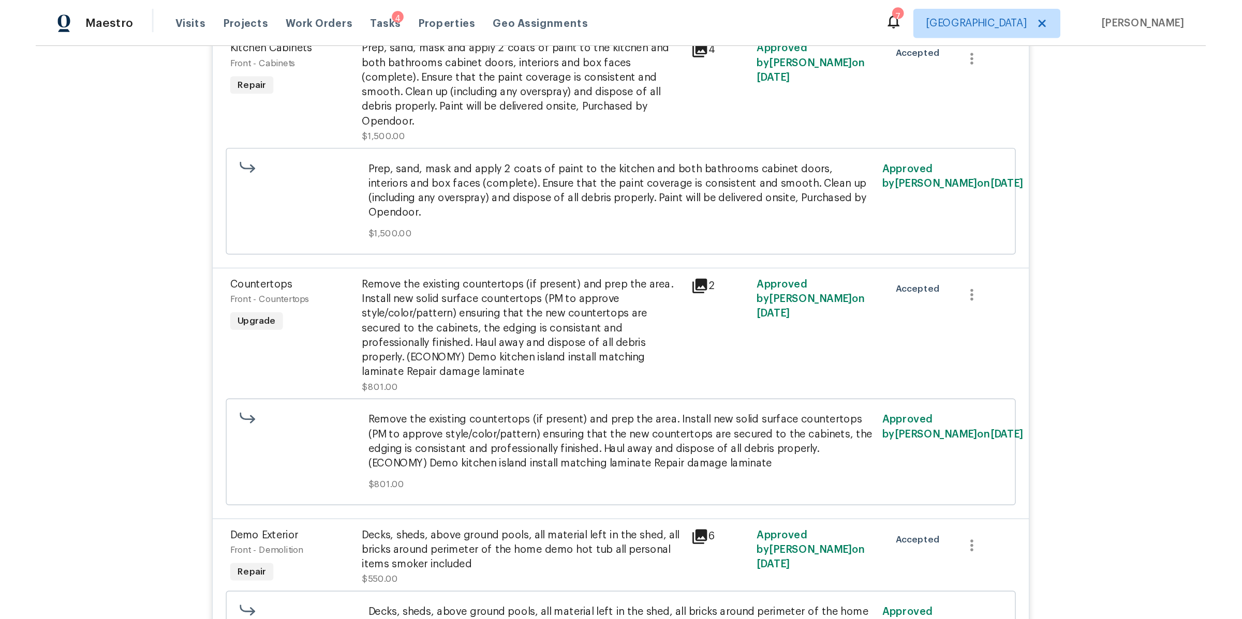
scroll to position [0, 0]
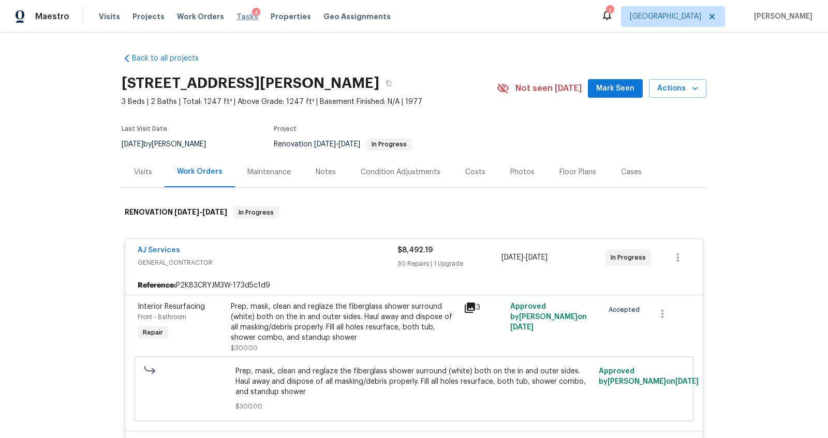
click at [236, 20] on span "Tasks" at bounding box center [247, 16] width 22 height 7
